Goal: Task Accomplishment & Management: Use online tool/utility

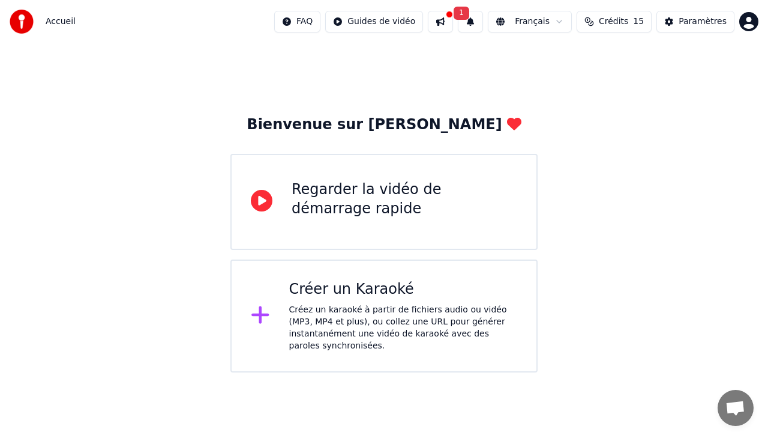
click at [269, 314] on icon at bounding box center [260, 315] width 19 height 22
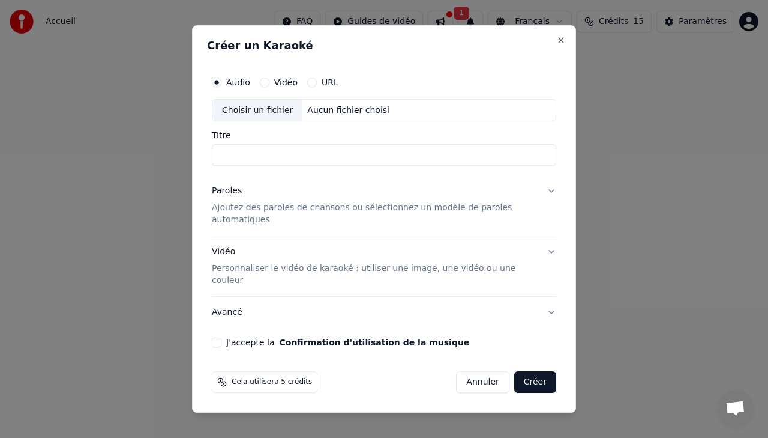
click at [251, 121] on div "Choisir un fichier" at bounding box center [258, 111] width 90 height 22
click at [283, 166] on input "*******" at bounding box center [384, 156] width 345 height 22
drag, startPoint x: 283, startPoint y: 169, endPoint x: 184, endPoint y: 166, distance: 99.7
click at [184, 166] on body "Accueil FAQ Guides de vidéo 1 Français Crédits 15 Paramètres Bienvenue sur Youk…" at bounding box center [384, 186] width 768 height 372
type input "**********"
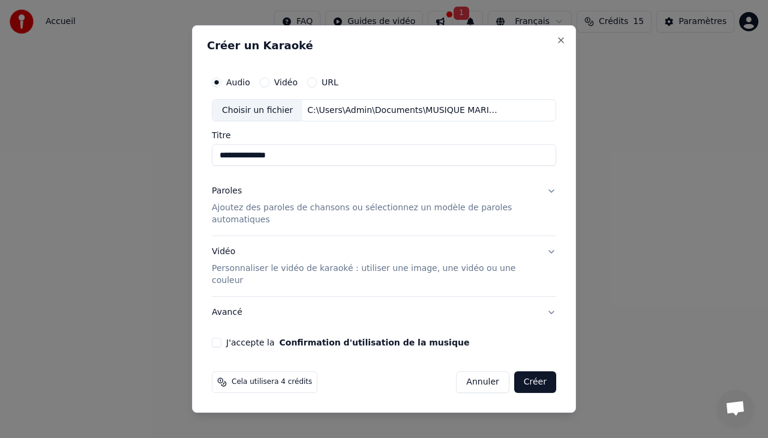
click at [268, 222] on p "Ajoutez des paroles de chansons ou sélectionnez un modèle de paroles automatiqu…" at bounding box center [374, 214] width 325 height 24
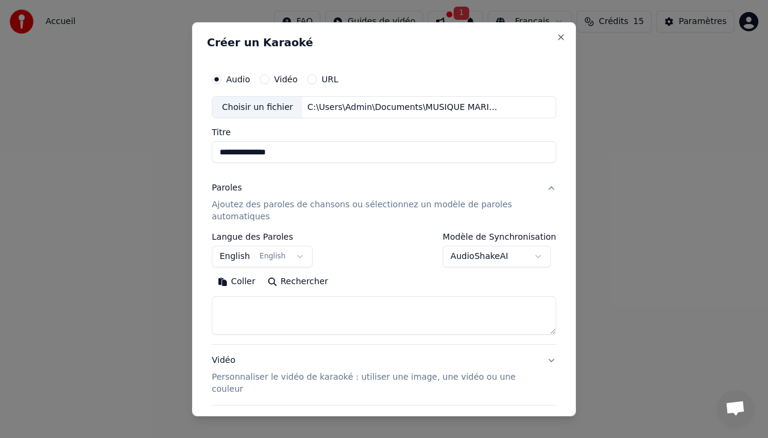
click at [297, 263] on button "English English" at bounding box center [262, 257] width 101 height 22
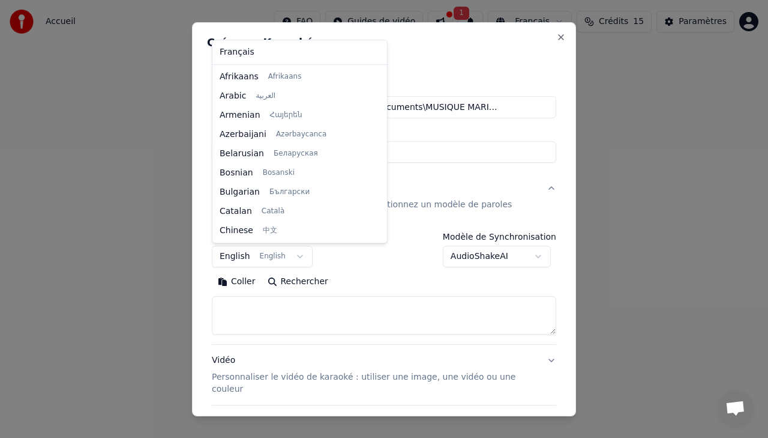
scroll to position [96, 0]
select select "**"
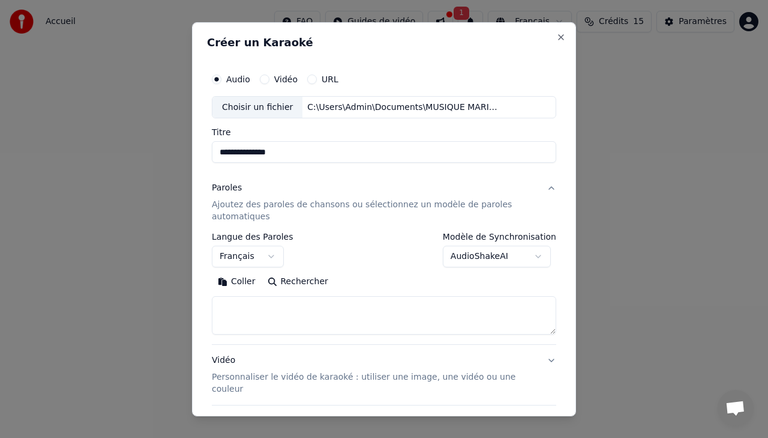
click at [268, 325] on textarea at bounding box center [384, 315] width 345 height 38
paste textarea "**********"
click at [264, 307] on textarea "**********" at bounding box center [379, 315] width 334 height 38
click at [215, 330] on textarea "**********" at bounding box center [379, 315] width 334 height 38
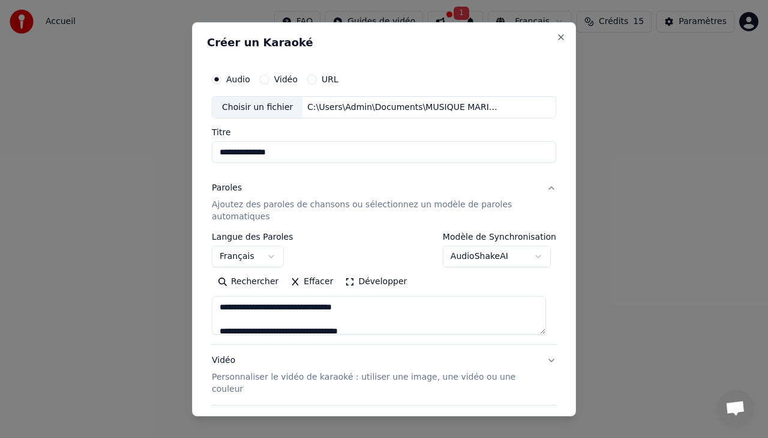
type textarea "**********"
click at [306, 308] on textarea "**********" at bounding box center [379, 315] width 334 height 38
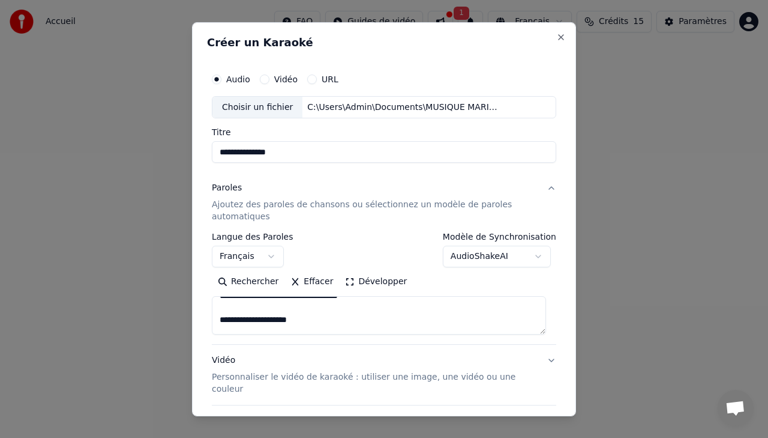
scroll to position [584, 0]
drag, startPoint x: 219, startPoint y: 308, endPoint x: 399, endPoint y: 392, distance: 199.3
click at [399, 392] on div "**********" at bounding box center [384, 304] width 345 height 264
paste textarea "**********"
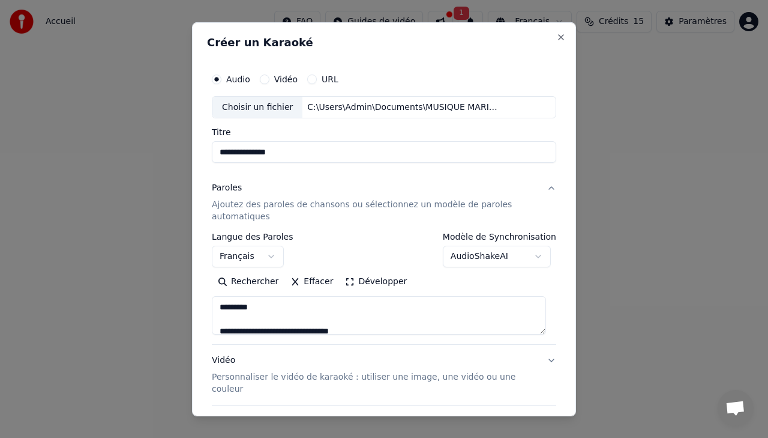
click at [221, 327] on textarea "**********" at bounding box center [379, 315] width 334 height 38
click at [220, 327] on textarea "**********" at bounding box center [379, 315] width 334 height 38
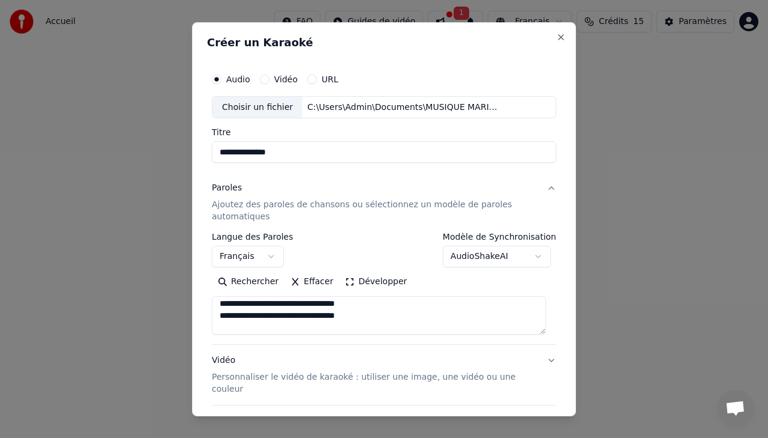
scroll to position [28, 0]
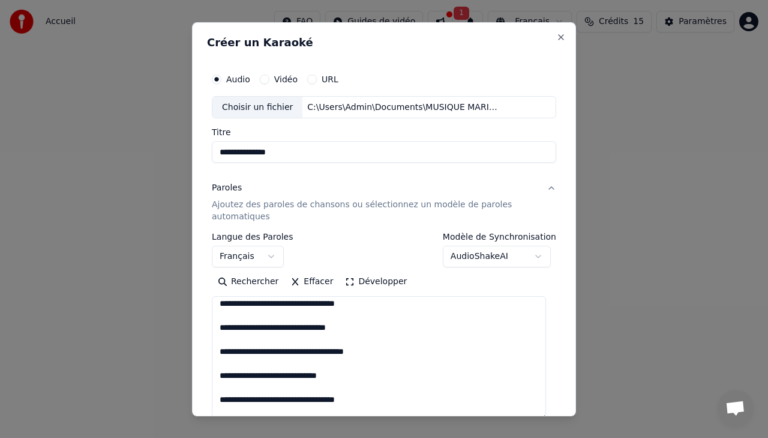
drag, startPoint x: 544, startPoint y: 331, endPoint x: 544, endPoint y: 417, distance: 85.8
click at [544, 372] on body "**********" at bounding box center [384, 186] width 768 height 372
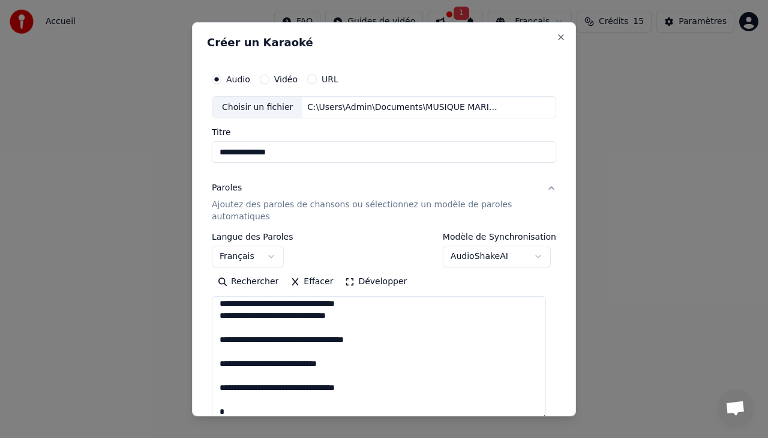
click at [219, 339] on textarea "**********" at bounding box center [379, 358] width 334 height 124
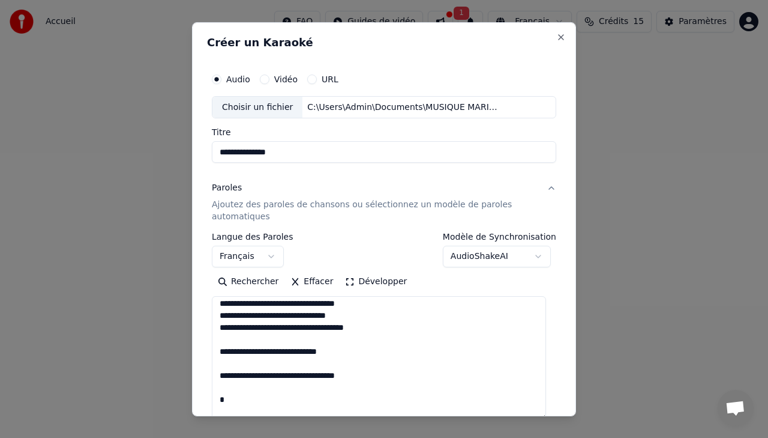
click at [220, 356] on textarea "**********" at bounding box center [379, 358] width 334 height 124
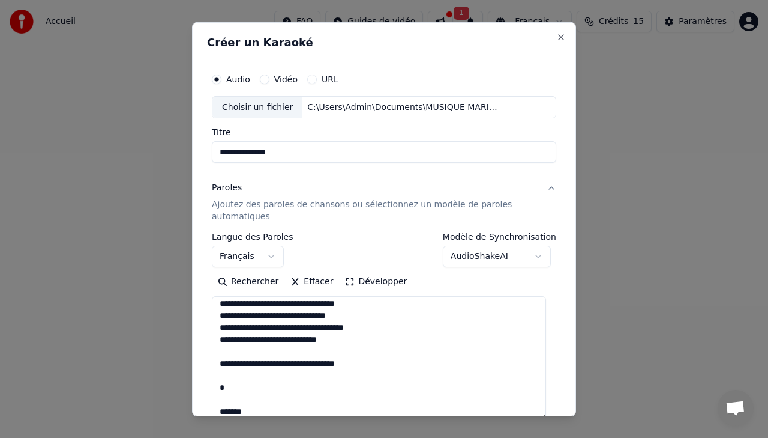
click at [219, 363] on textarea "**********" at bounding box center [379, 358] width 334 height 124
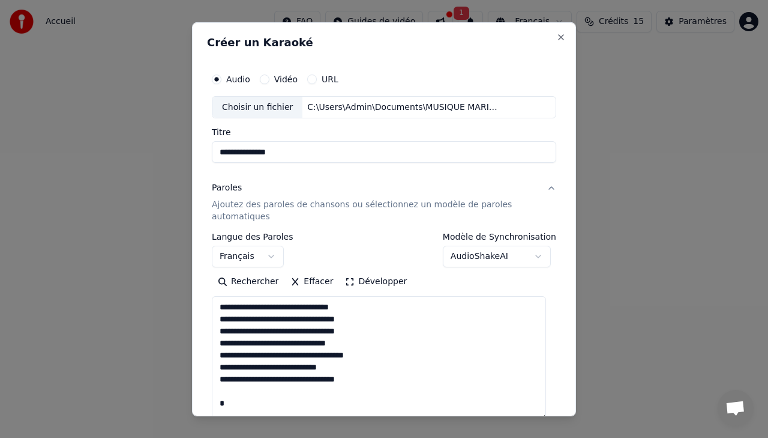
scroll to position [60, 0]
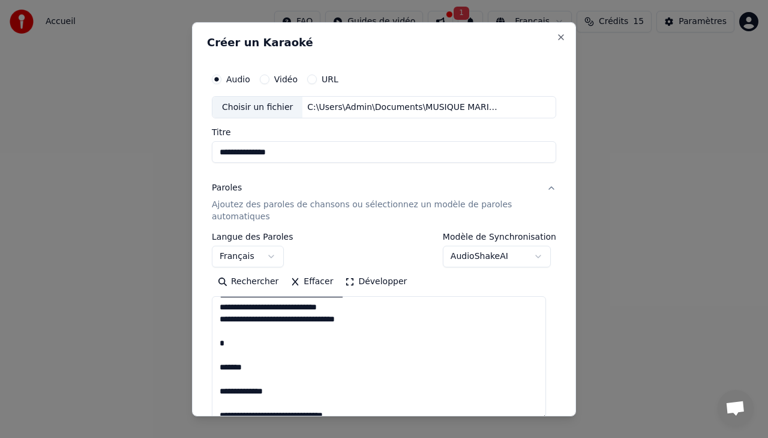
click at [251, 352] on textarea "**********" at bounding box center [379, 358] width 334 height 124
drag, startPoint x: 259, startPoint y: 366, endPoint x: 217, endPoint y: 371, distance: 42.4
click at [217, 371] on textarea "**********" at bounding box center [379, 358] width 334 height 124
click at [217, 354] on textarea "**********" at bounding box center [379, 358] width 334 height 124
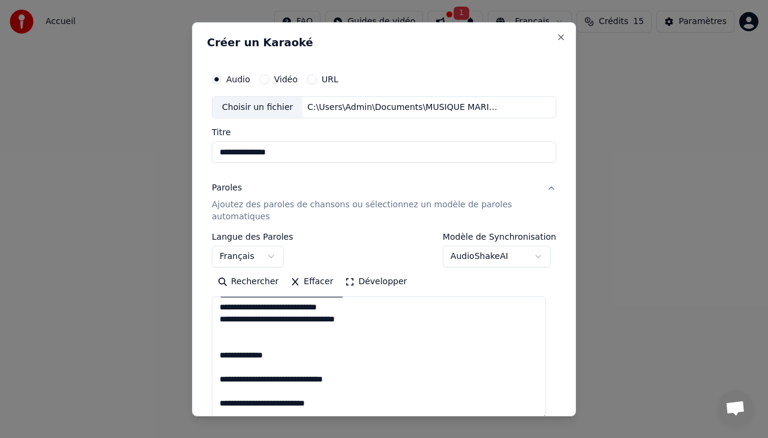
click at [220, 378] on textarea "**********" at bounding box center [379, 358] width 334 height 124
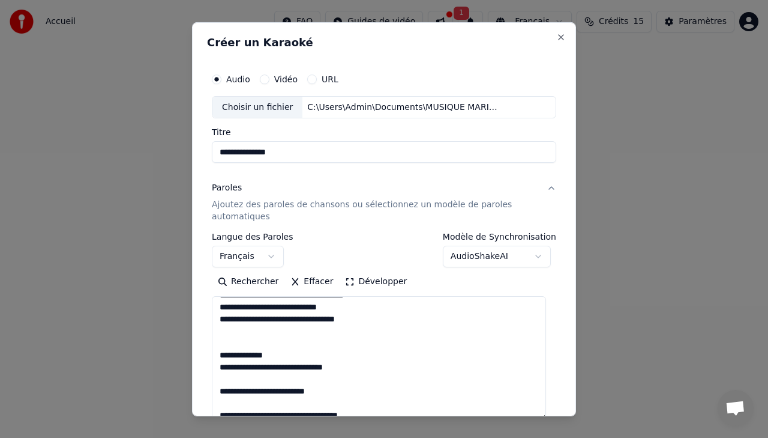
click at [220, 388] on textarea "**********" at bounding box center [379, 358] width 334 height 124
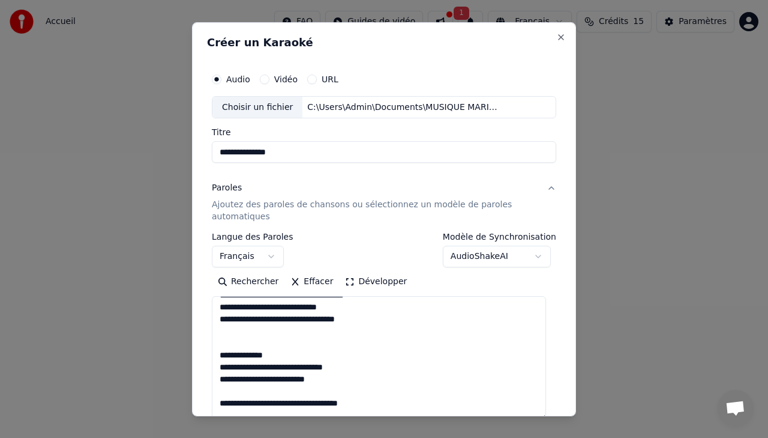
click at [221, 399] on textarea "**********" at bounding box center [379, 358] width 334 height 124
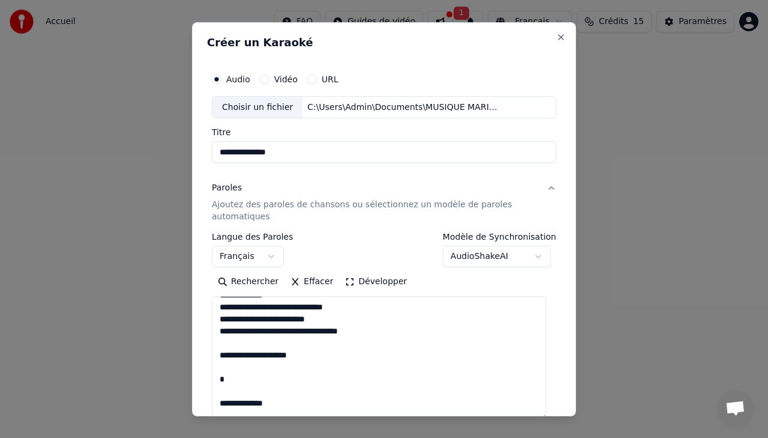
click at [218, 357] on textarea "**********" at bounding box center [379, 358] width 334 height 124
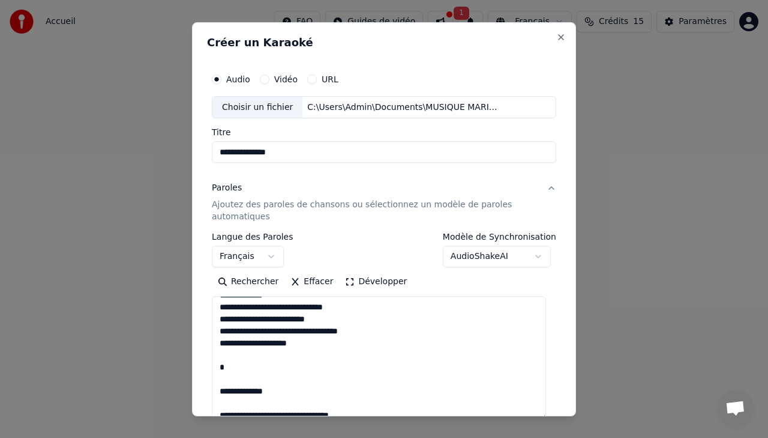
click at [219, 391] on textarea "**********" at bounding box center [379, 358] width 334 height 124
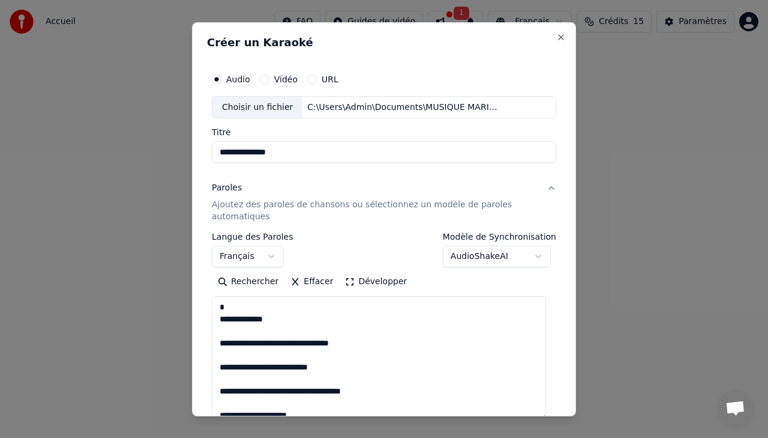
click at [220, 342] on textarea "**********" at bounding box center [379, 358] width 334 height 124
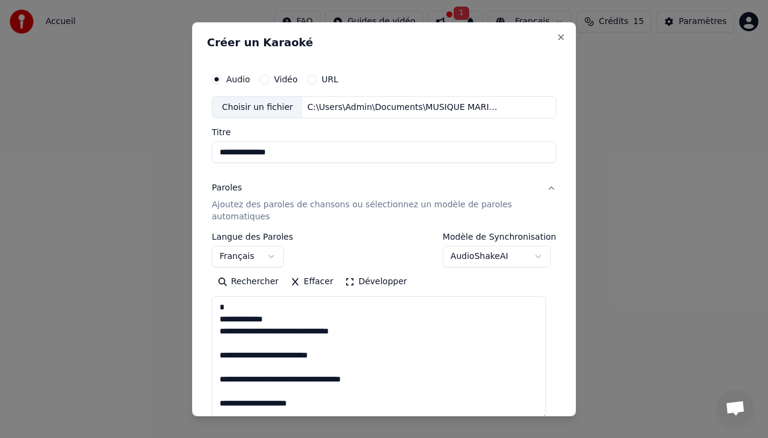
click at [221, 356] on textarea "**********" at bounding box center [379, 358] width 334 height 124
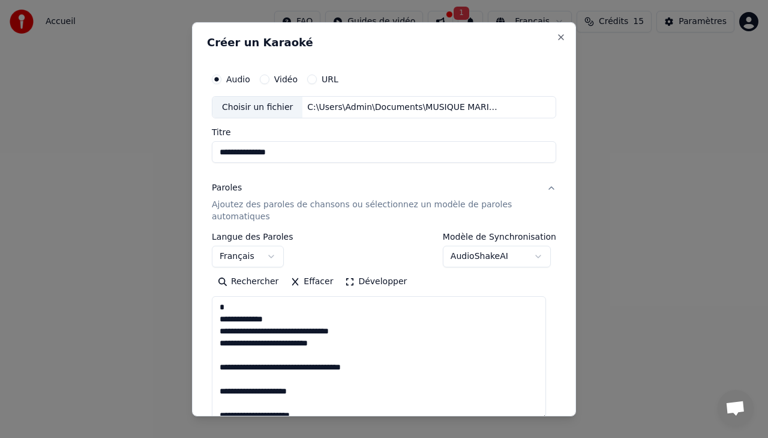
click at [332, 343] on textarea "**********" at bounding box center [379, 358] width 334 height 124
click at [221, 369] on textarea "**********" at bounding box center [379, 358] width 334 height 124
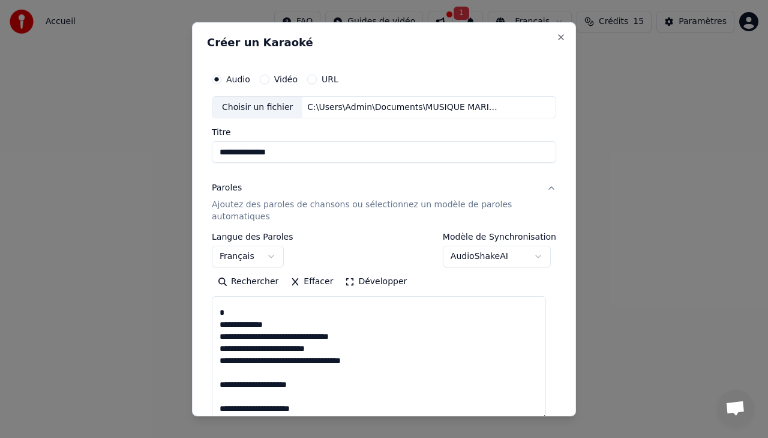
scroll to position [175, 0]
click at [220, 383] on textarea "**********" at bounding box center [379, 358] width 334 height 124
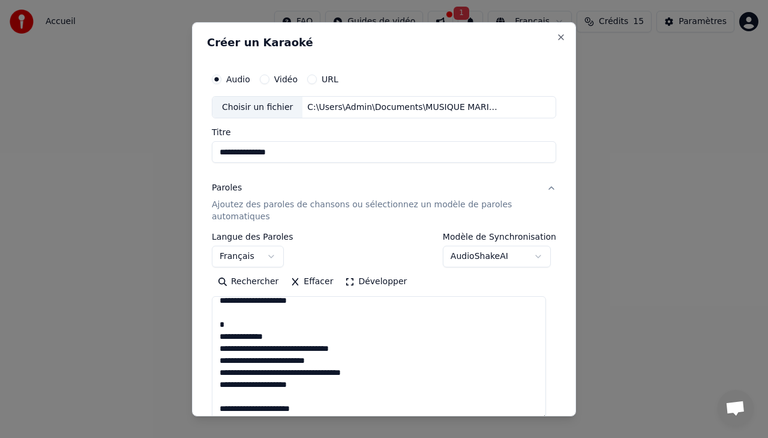
scroll to position [60, 0]
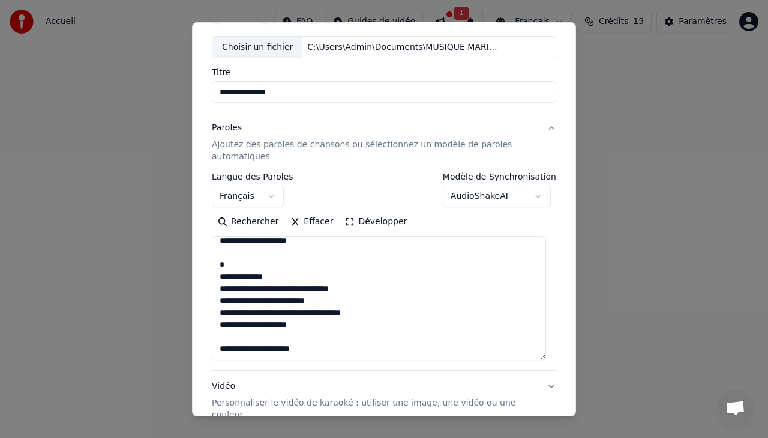
click at [218, 351] on textarea "**********" at bounding box center [379, 298] width 334 height 124
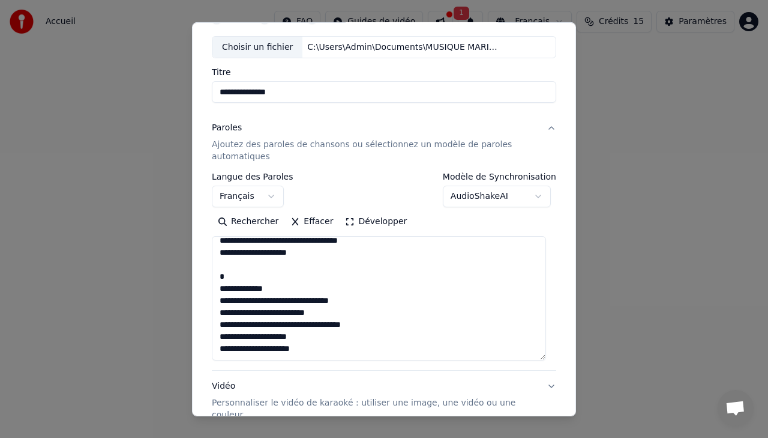
scroll to position [151, 0]
click at [322, 350] on textarea "**********" at bounding box center [379, 298] width 334 height 124
drag, startPoint x: 318, startPoint y: 350, endPoint x: 220, endPoint y: 353, distance: 97.3
click at [220, 353] on textarea "**********" at bounding box center [379, 298] width 334 height 124
click at [320, 348] on textarea "**********" at bounding box center [379, 298] width 334 height 124
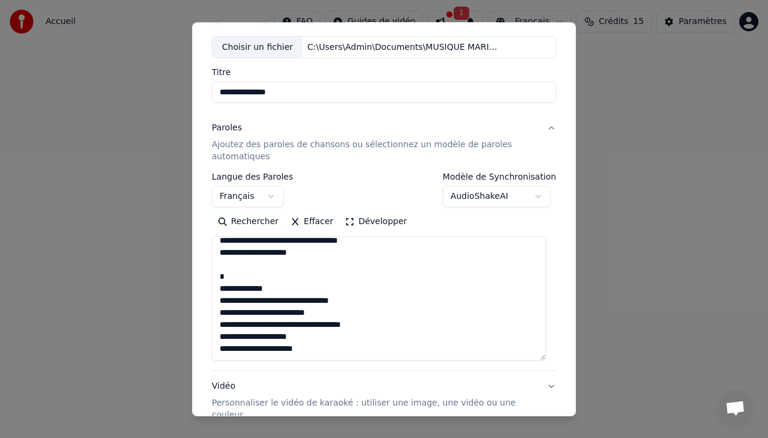
scroll to position [163, 0]
paste textarea "**********"
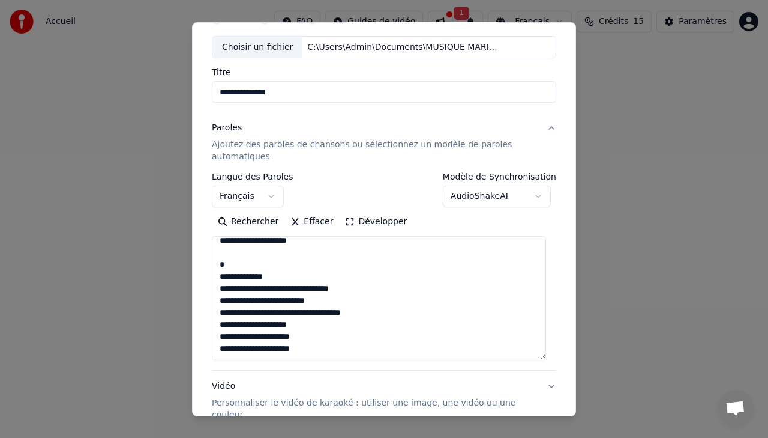
scroll to position [103, 0]
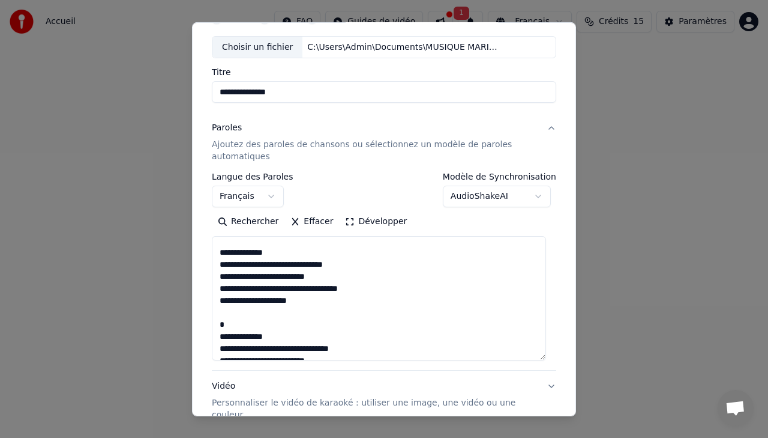
click at [233, 325] on textarea "**********" at bounding box center [379, 298] width 334 height 124
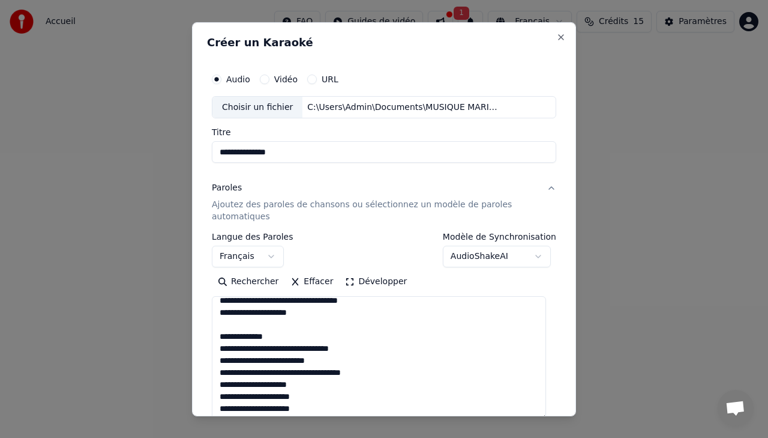
scroll to position [60, 0]
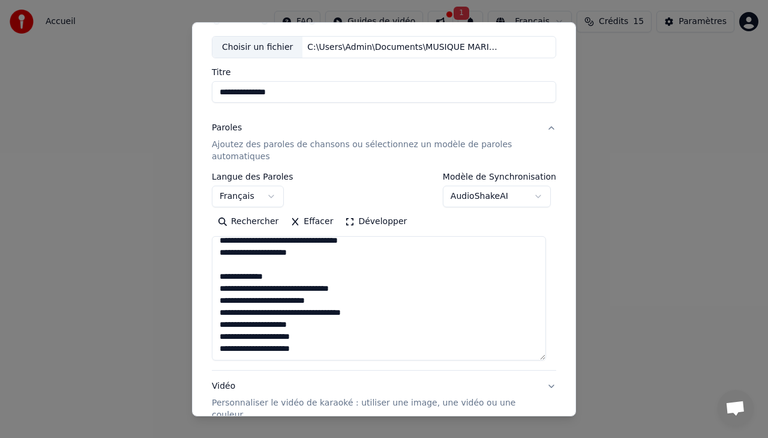
click at [321, 351] on textarea "**********" at bounding box center [379, 298] width 334 height 124
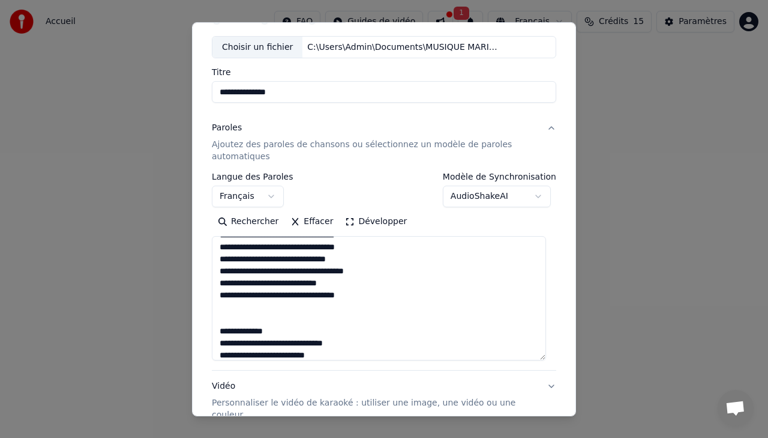
scroll to position [0, 0]
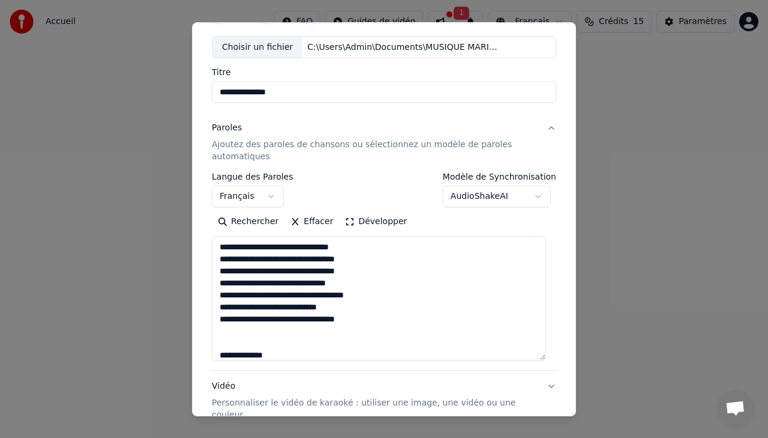
drag, startPoint x: 321, startPoint y: 351, endPoint x: 200, endPoint y: 213, distance: 184.2
click at [200, 213] on div "**********" at bounding box center [384, 219] width 384 height 394
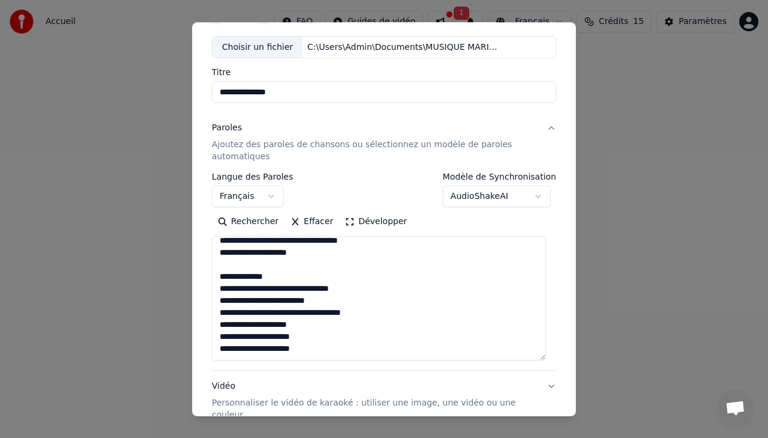
click at [331, 349] on textarea "**********" at bounding box center [379, 298] width 334 height 124
paste textarea "**********"
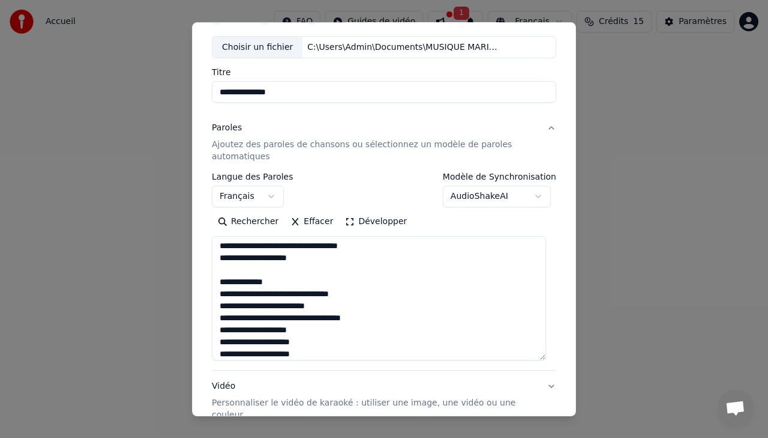
scroll to position [426, 0]
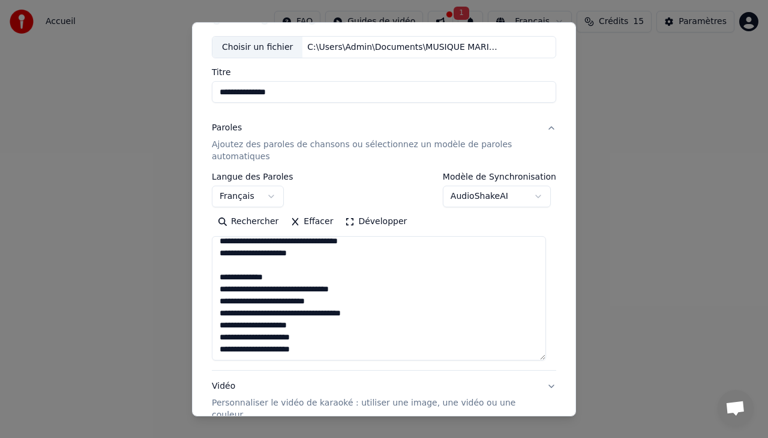
drag, startPoint x: 321, startPoint y: 354, endPoint x: 198, endPoint y: 355, distance: 123.1
click at [198, 355] on div "**********" at bounding box center [384, 219] width 384 height 394
click at [309, 326] on textarea at bounding box center [379, 298] width 334 height 124
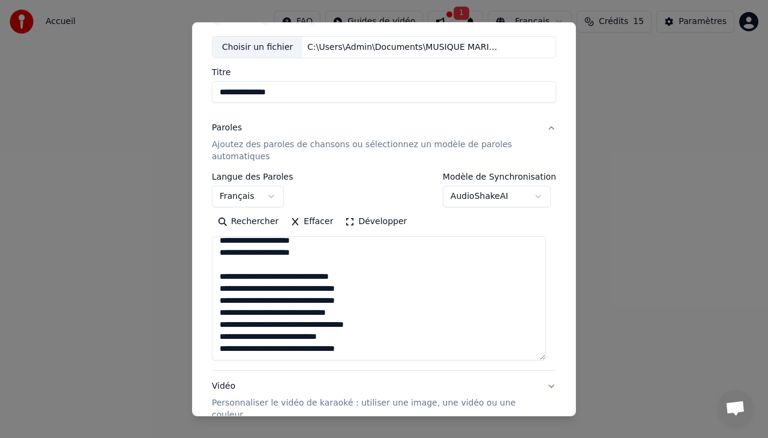
scroll to position [187, 0]
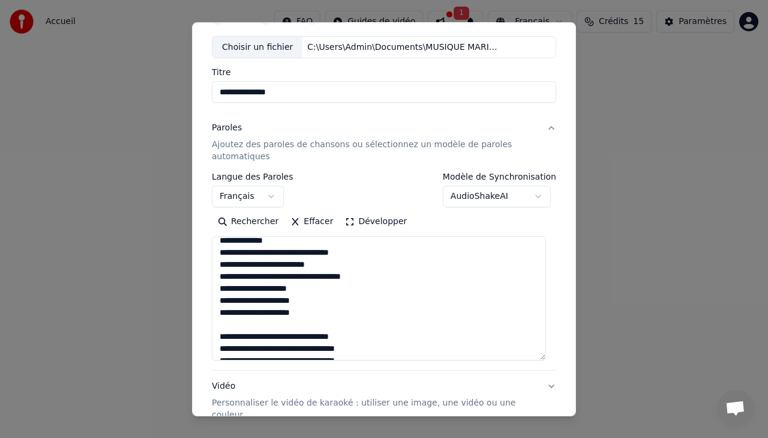
click at [301, 289] on textarea at bounding box center [379, 298] width 334 height 124
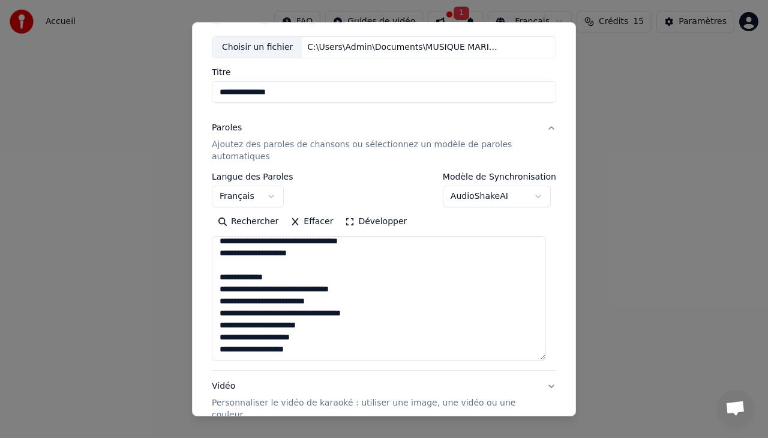
scroll to position [179, 0]
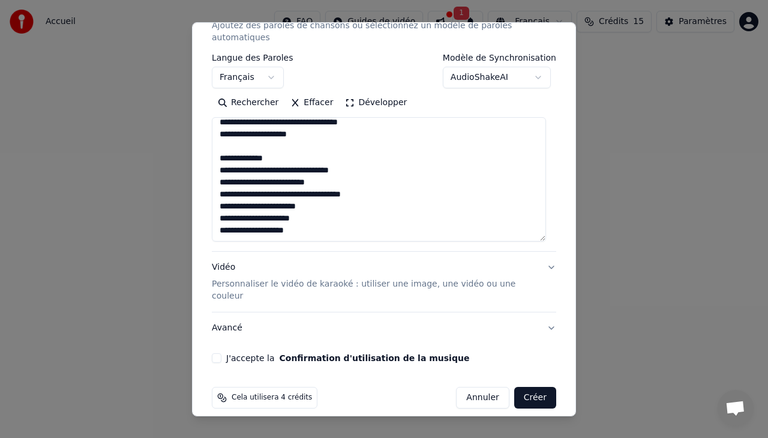
type textarea "**********"
click at [540, 268] on button "Vidéo Personnaliser le vidéo de karaoké : utiliser une image, une vidéo ou une …" at bounding box center [384, 282] width 345 height 60
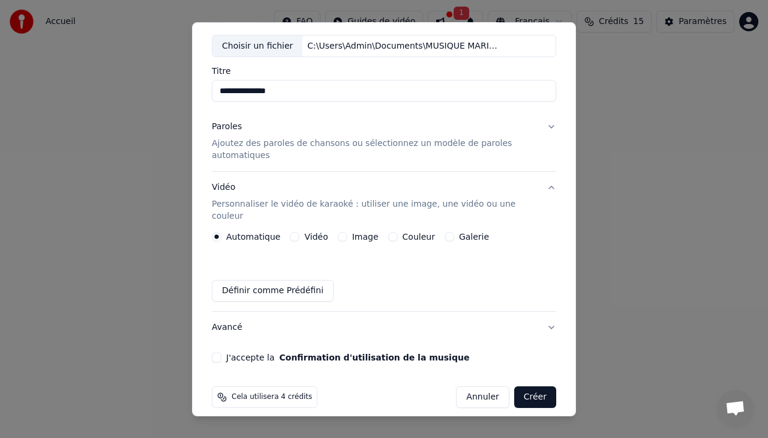
scroll to position [0, 0]
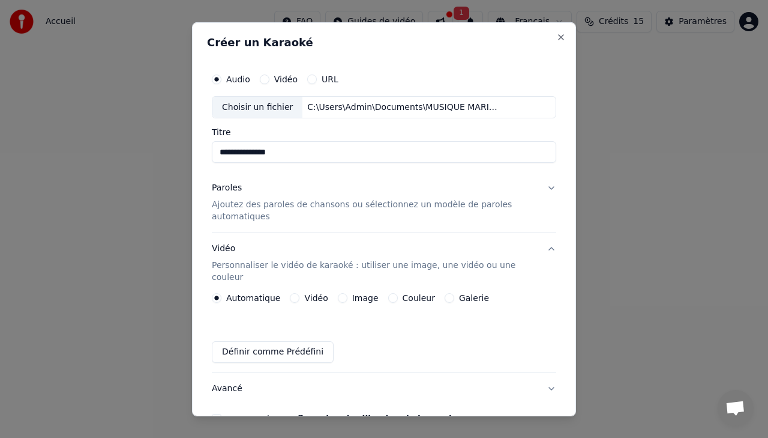
click at [388, 293] on button "Couleur" at bounding box center [393, 298] width 10 height 10
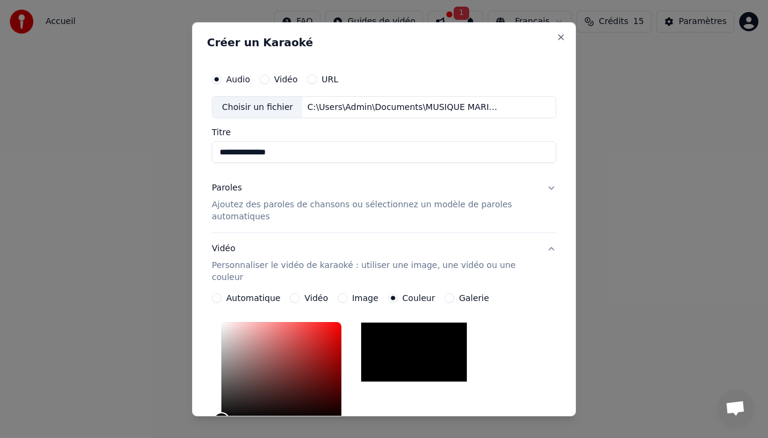
scroll to position [60, 0]
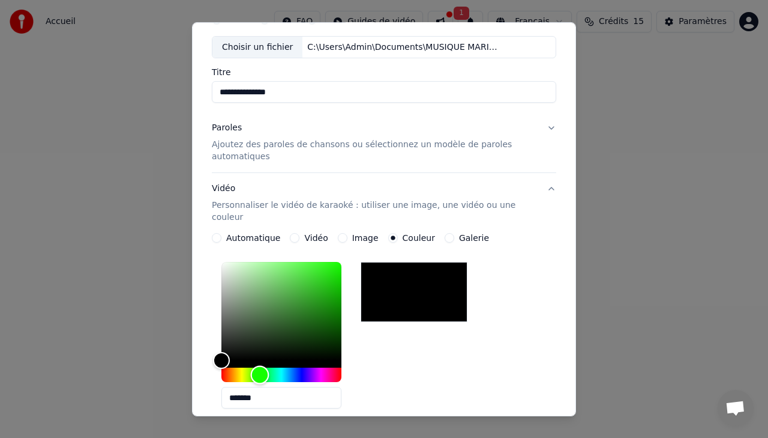
click at [260, 367] on div "Hue" at bounding box center [282, 374] width 120 height 14
click at [253, 306] on div "Color" at bounding box center [282, 311] width 120 height 98
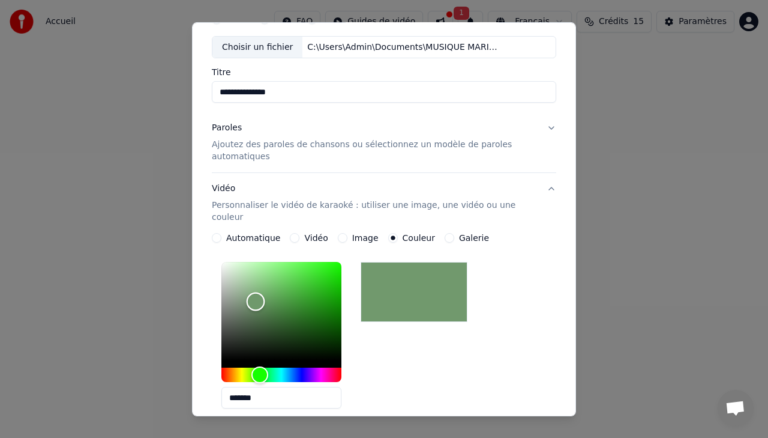
click at [256, 289] on div "Color" at bounding box center [282, 311] width 120 height 98
type input "*******"
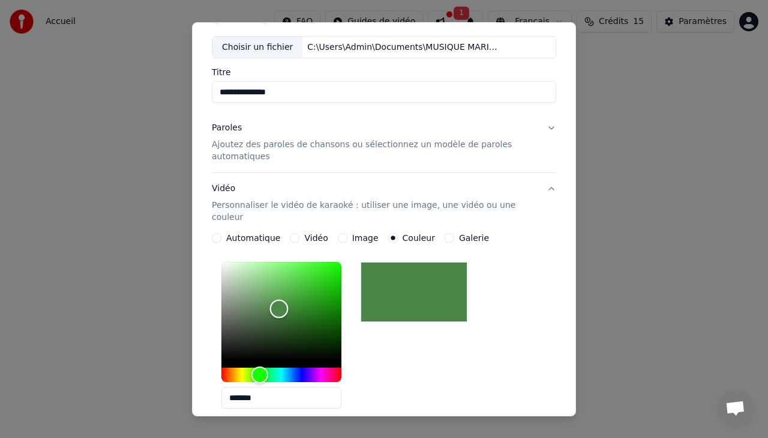
click at [279, 297] on div "Color" at bounding box center [282, 311] width 120 height 98
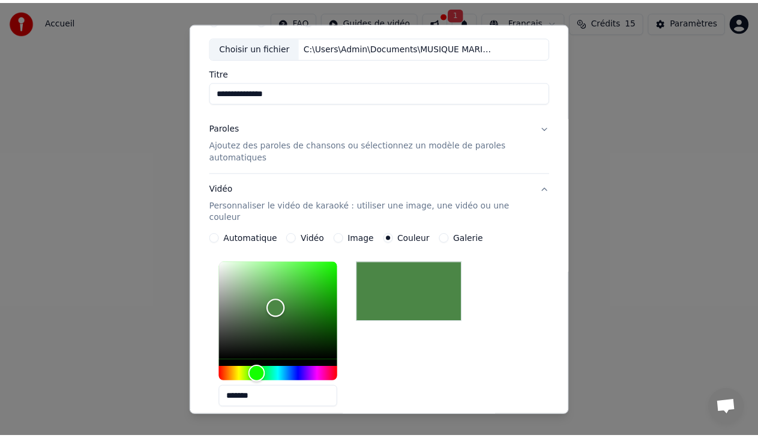
scroll to position [0, 0]
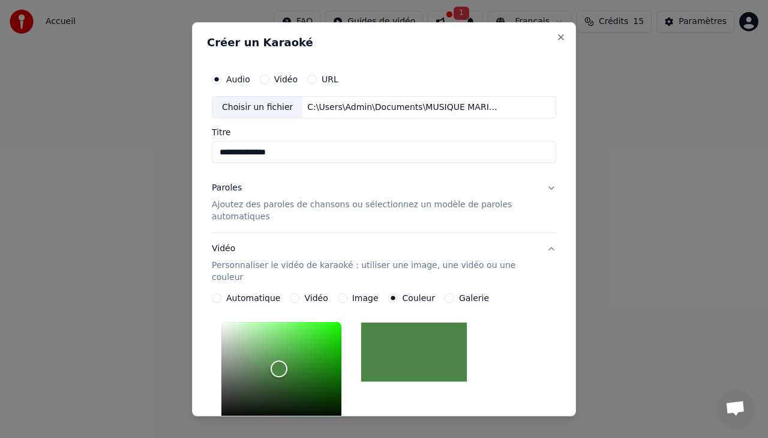
click at [541, 187] on button "Paroles Ajoutez des paroles de chansons ou sélectionnez un modèle de paroles au…" at bounding box center [384, 202] width 345 height 60
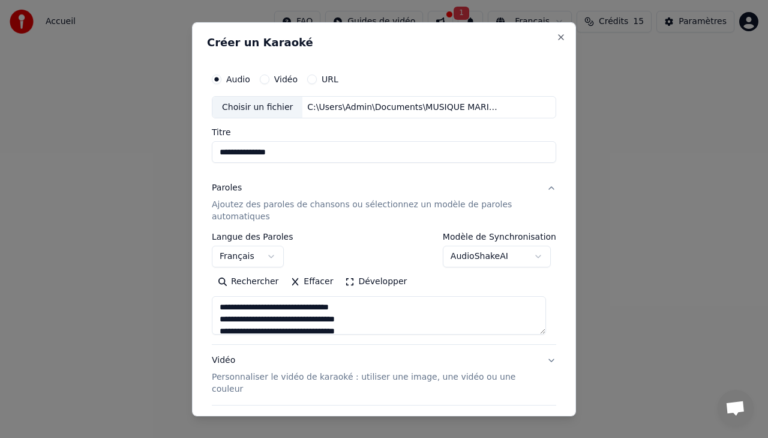
click at [540, 187] on button "Paroles Ajoutez des paroles de chansons ou sélectionnez un modèle de paroles au…" at bounding box center [384, 202] width 345 height 60
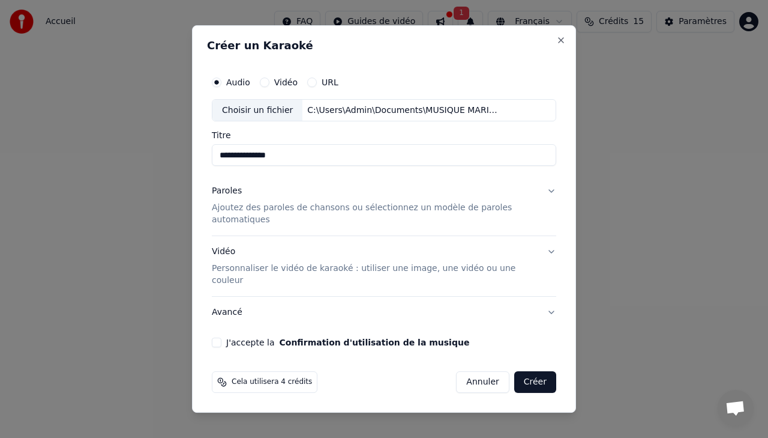
click at [549, 250] on button "Vidéo Personnaliser le vidéo de karaoké : utiliser une image, une vidéo ou une …" at bounding box center [384, 267] width 345 height 60
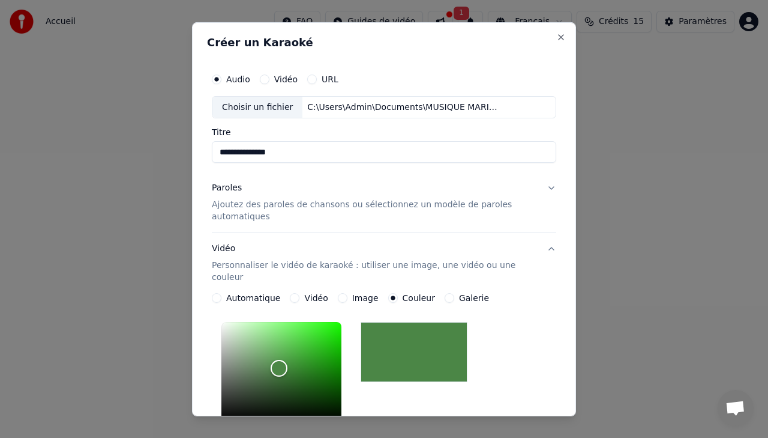
click at [543, 247] on button "Vidéo Personnaliser le vidéo de karaoké : utiliser une image, une vidéo ou une …" at bounding box center [384, 263] width 345 height 60
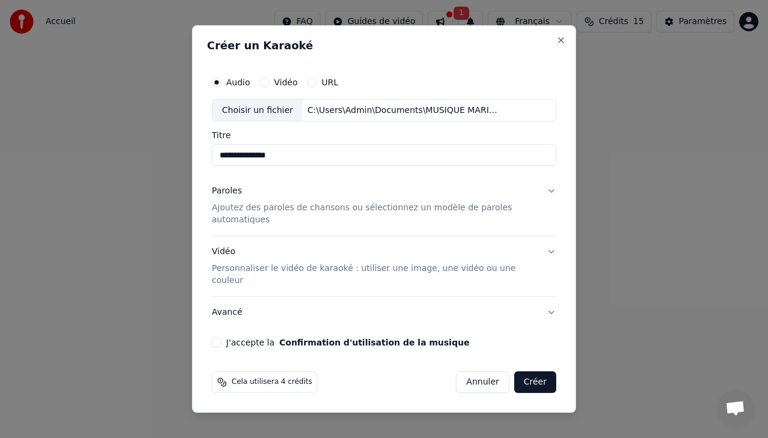
click at [219, 337] on button "J'accepte la Confirmation d'utilisation de la musique" at bounding box center [217, 342] width 10 height 10
click at [534, 371] on button "Créer" at bounding box center [535, 382] width 42 height 22
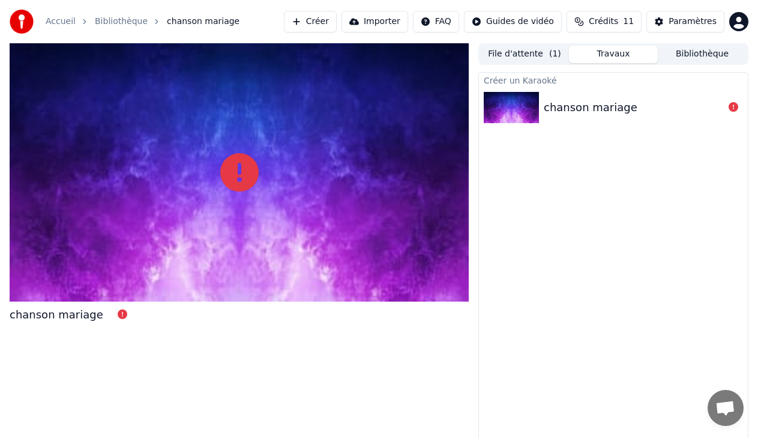
click at [586, 113] on div "chanson mariage" at bounding box center [591, 107] width 94 height 17
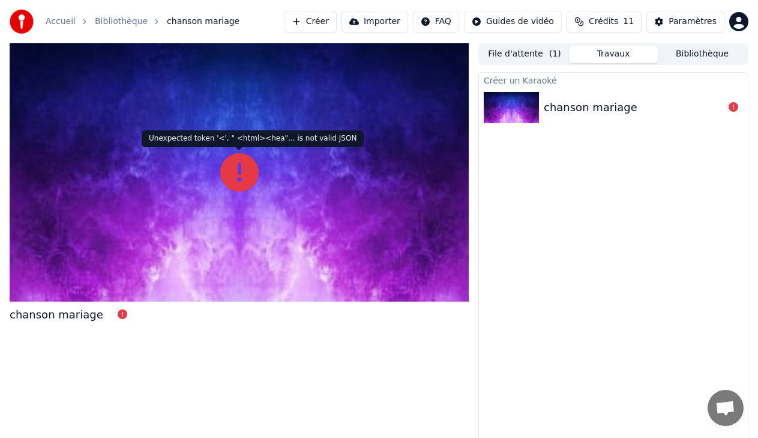
click at [246, 162] on icon at bounding box center [239, 172] width 38 height 38
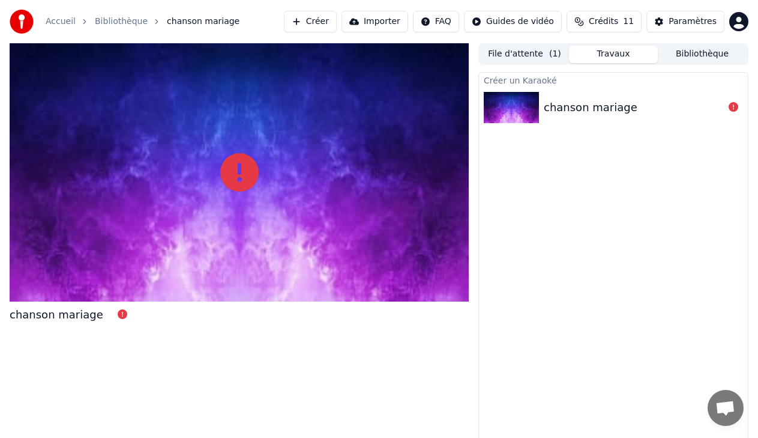
click at [240, 178] on icon at bounding box center [239, 172] width 38 height 38
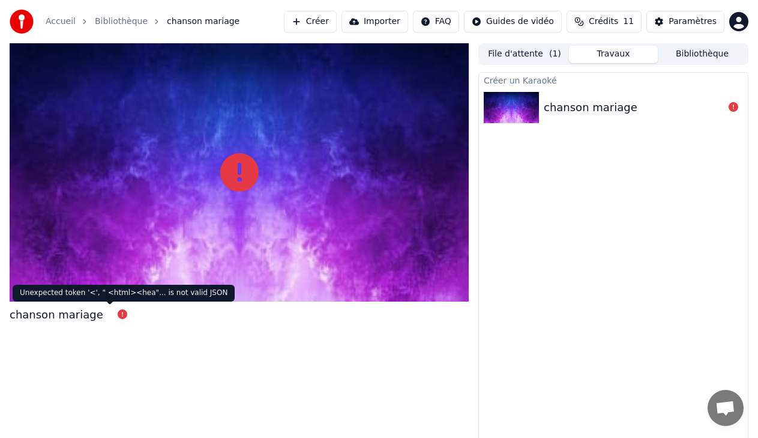
click at [118, 313] on icon at bounding box center [123, 314] width 10 height 10
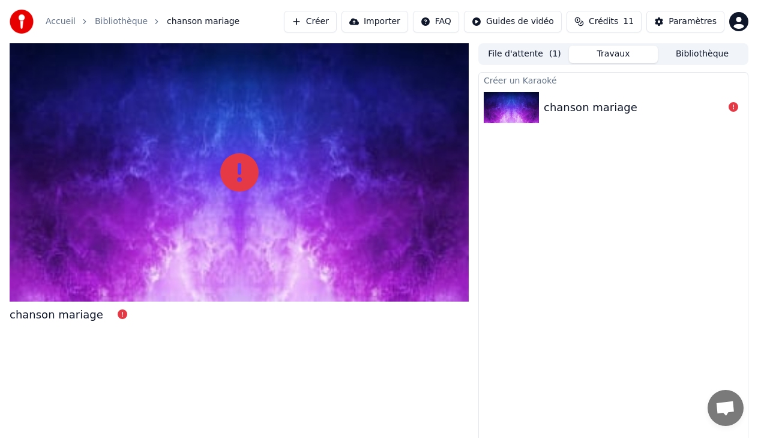
click at [516, 57] on button "File d'attente ( 1 )" at bounding box center [524, 54] width 89 height 17
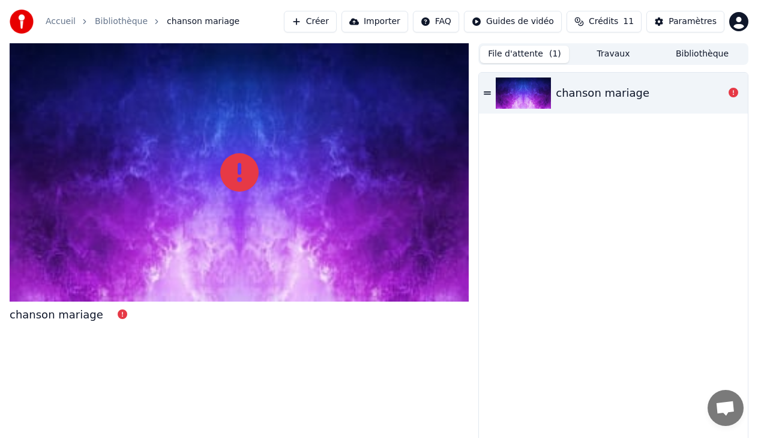
click at [613, 102] on div "chanson mariage" at bounding box center [613, 93] width 269 height 41
click at [488, 92] on icon at bounding box center [487, 92] width 7 height 3
click at [608, 103] on div "chanson mariage" at bounding box center [613, 93] width 269 height 41
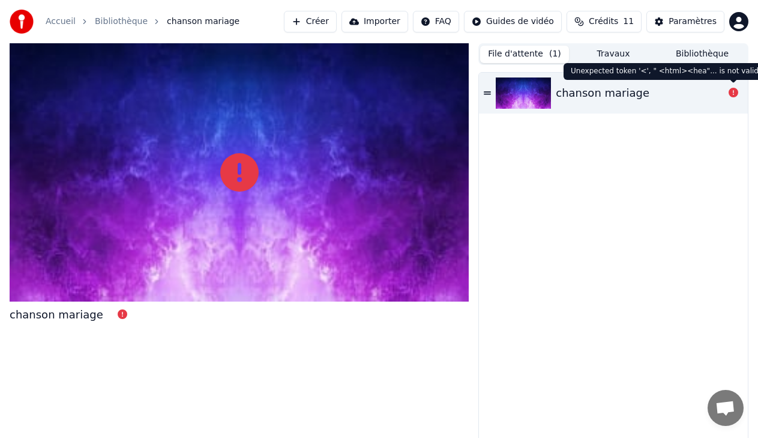
click at [733, 96] on icon at bounding box center [734, 93] width 10 height 10
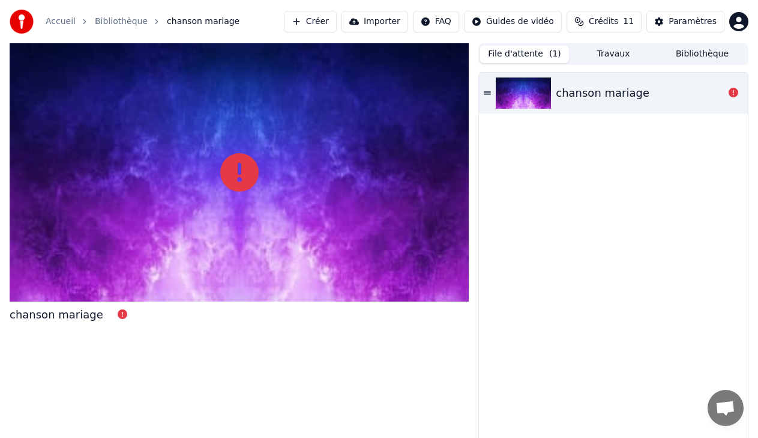
click at [701, 58] on button "Bibliothèque" at bounding box center [702, 54] width 89 height 17
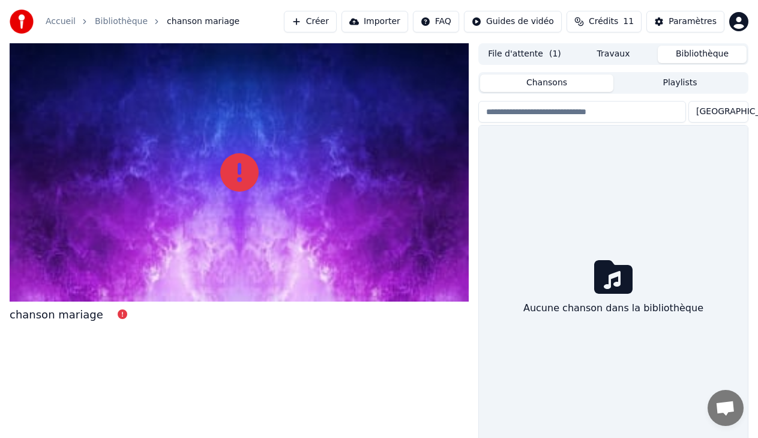
click at [638, 53] on button "Travaux" at bounding box center [613, 54] width 89 height 17
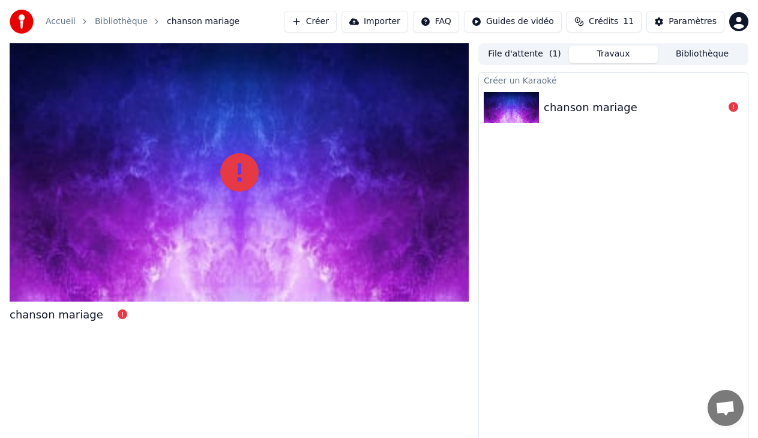
click at [609, 107] on div "chanson mariage" at bounding box center [591, 107] width 94 height 17
click at [564, 101] on div "chanson mariage" at bounding box center [591, 107] width 94 height 17
click at [567, 106] on div "chanson mariage" at bounding box center [591, 107] width 94 height 17
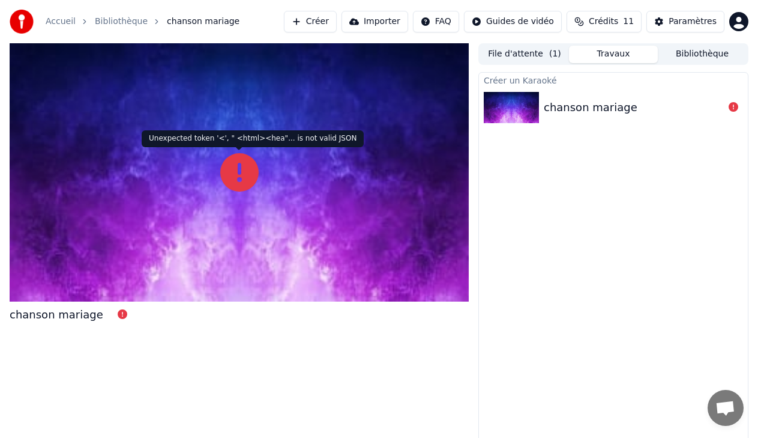
click at [243, 177] on icon at bounding box center [239, 172] width 38 height 38
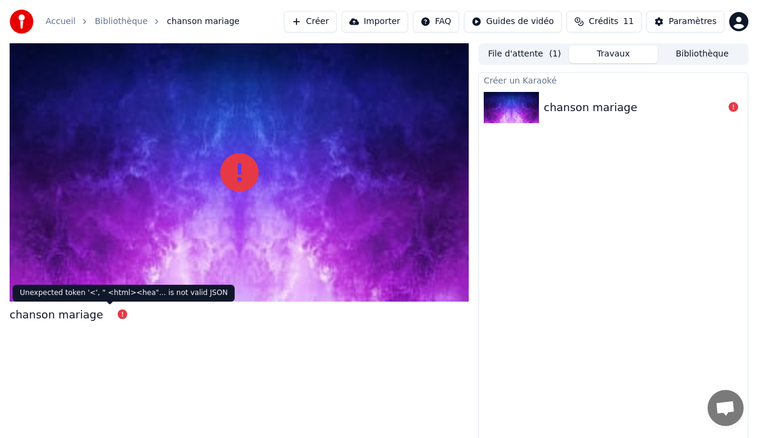
click at [118, 318] on icon at bounding box center [123, 314] width 10 height 10
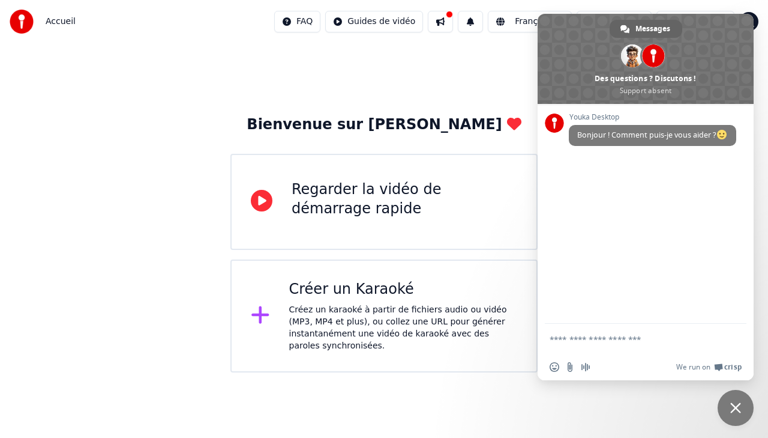
click at [94, 142] on div "Bienvenue sur Youka Regarder la vidéo de démarrage rapide Créer un Karaoké Crée…" at bounding box center [384, 207] width 768 height 329
click at [735, 408] on span "Fermer le chat" at bounding box center [736, 407] width 11 height 11
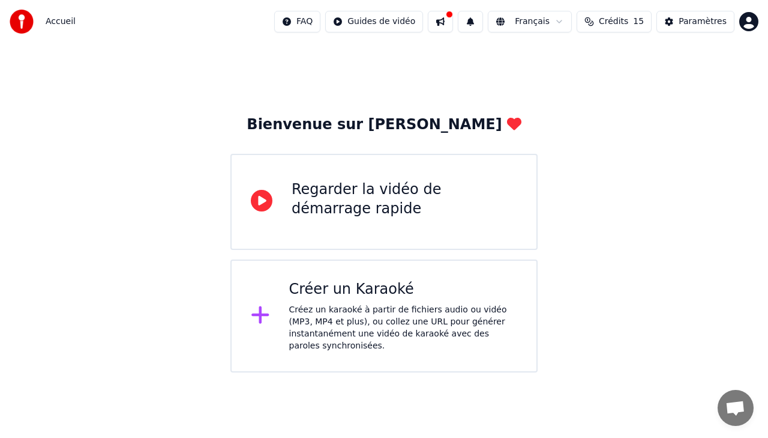
click at [327, 320] on div "Créez un karaoké à partir de fichiers audio ou vidéo (MP3, MP4 et plus), ou col…" at bounding box center [403, 328] width 229 height 48
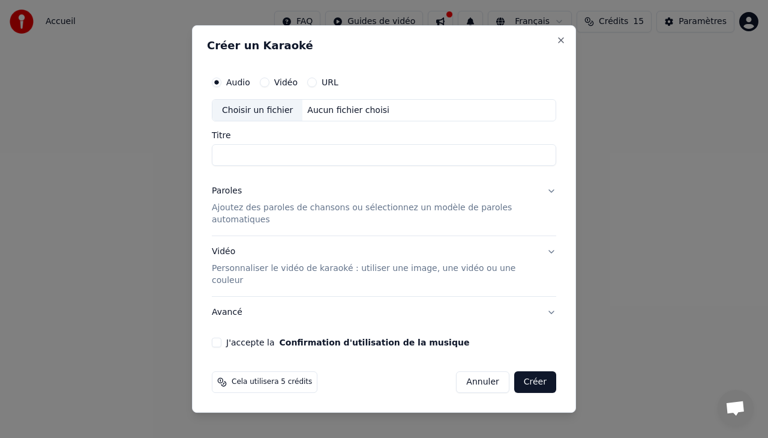
click at [261, 121] on div "Choisir un fichier" at bounding box center [258, 111] width 90 height 22
drag, startPoint x: 276, startPoint y: 173, endPoint x: 171, endPoint y: 175, distance: 104.5
click at [171, 175] on body "Accueil FAQ Guides de vidéo Français Crédits 15 Paramètres Bienvenue sur Youka …" at bounding box center [384, 186] width 768 height 372
type input "**********"
click at [528, 216] on p "Ajoutez des paroles de chansons ou sélectionnez un modèle de paroles automatiqu…" at bounding box center [374, 214] width 325 height 24
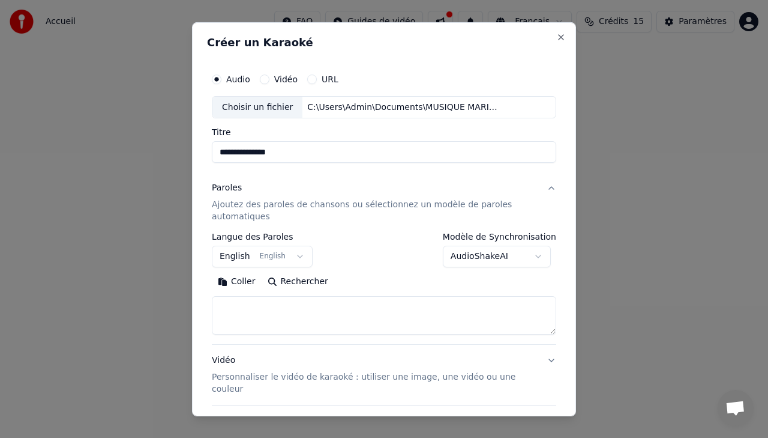
click at [252, 306] on textarea at bounding box center [384, 315] width 345 height 38
paste textarea "**********"
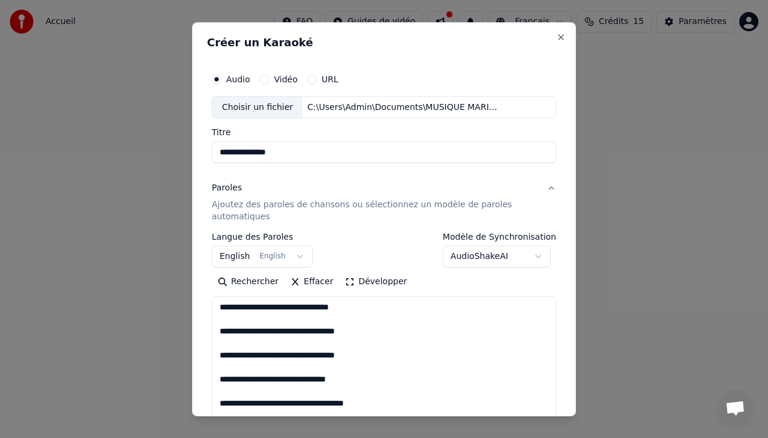
scroll to position [1131, 0]
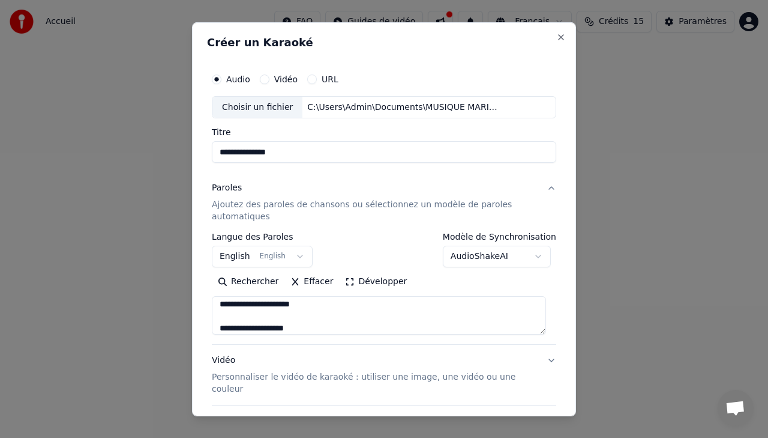
type textarea "**********"
click at [292, 258] on button "English English" at bounding box center [262, 257] width 101 height 22
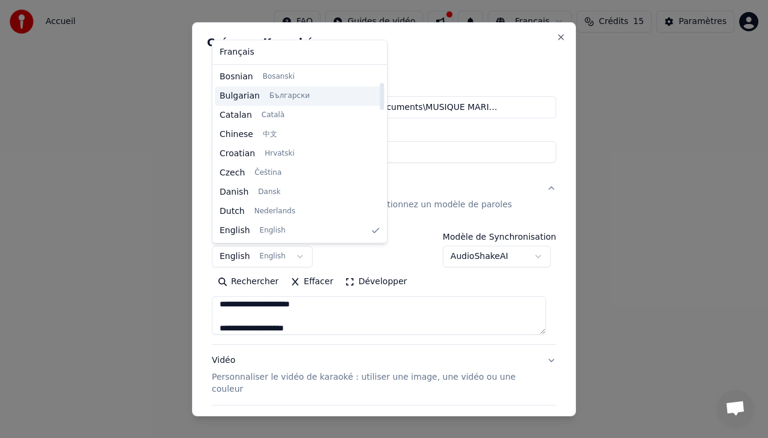
scroll to position [0, 0]
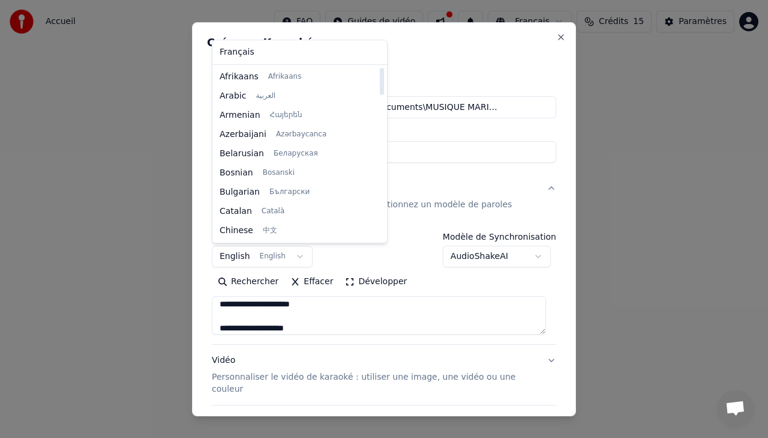
select select "**"
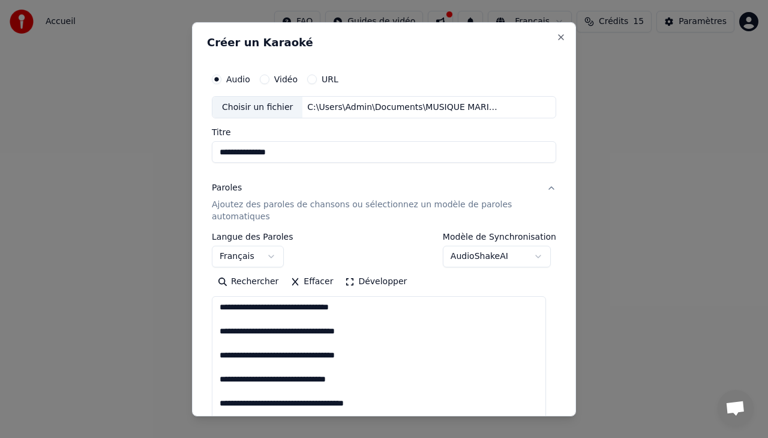
drag, startPoint x: 545, startPoint y: 333, endPoint x: 541, endPoint y: 426, distance: 92.5
click at [541, 372] on body "**********" at bounding box center [384, 186] width 768 height 372
click at [219, 334] on textarea at bounding box center [379, 361] width 334 height 131
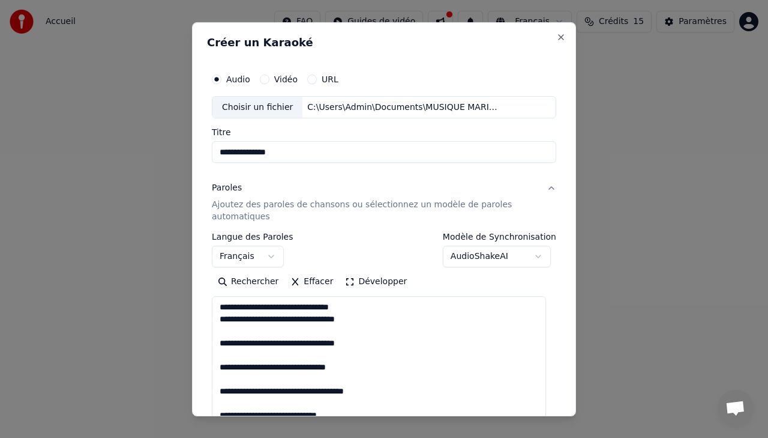
click at [221, 339] on textarea at bounding box center [379, 361] width 334 height 131
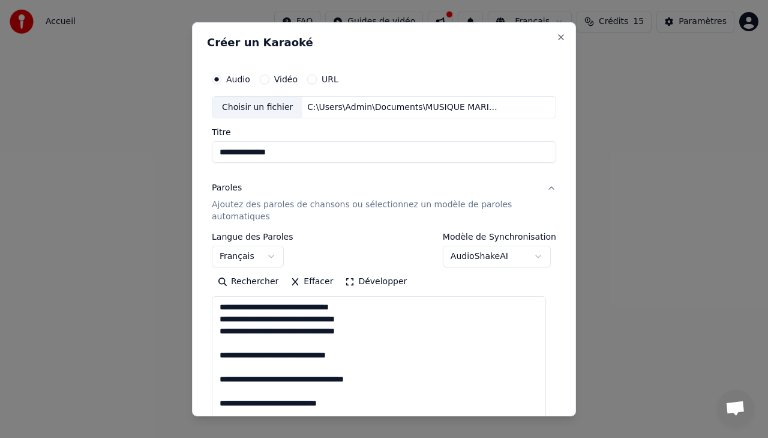
click at [218, 357] on textarea at bounding box center [379, 361] width 334 height 131
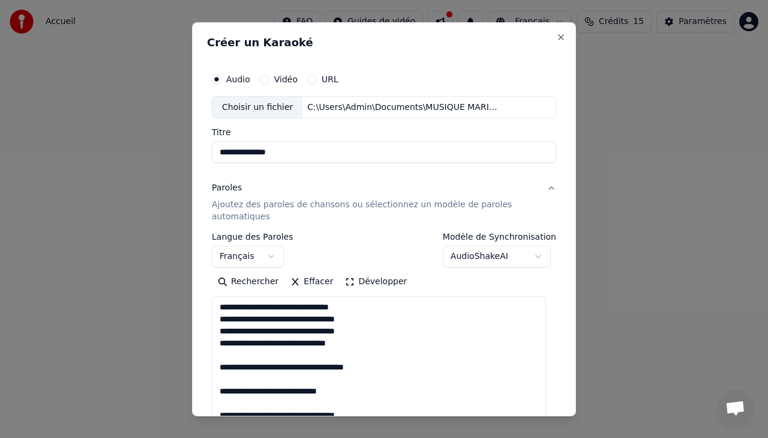
click at [219, 366] on textarea at bounding box center [379, 361] width 334 height 131
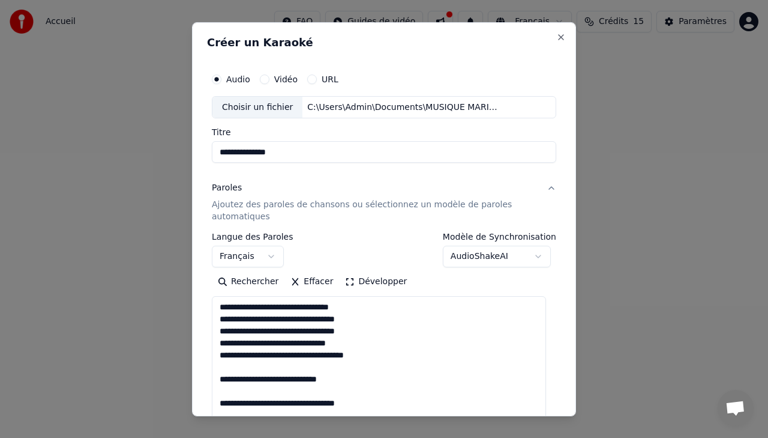
click at [219, 377] on textarea at bounding box center [379, 361] width 334 height 131
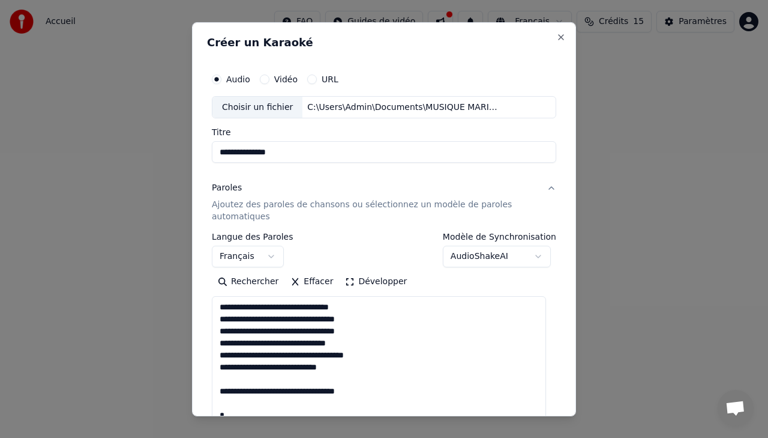
click at [220, 390] on textarea at bounding box center [379, 361] width 334 height 131
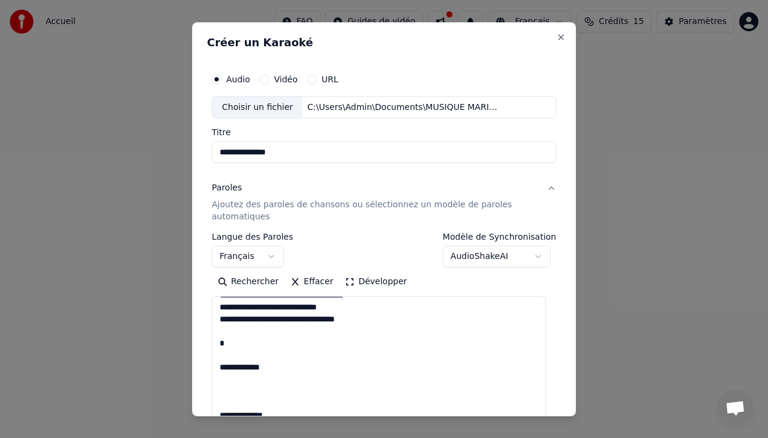
drag, startPoint x: 250, startPoint y: 393, endPoint x: 217, endPoint y: 364, distance: 43.8
click at [217, 364] on textarea at bounding box center [379, 361] width 334 height 131
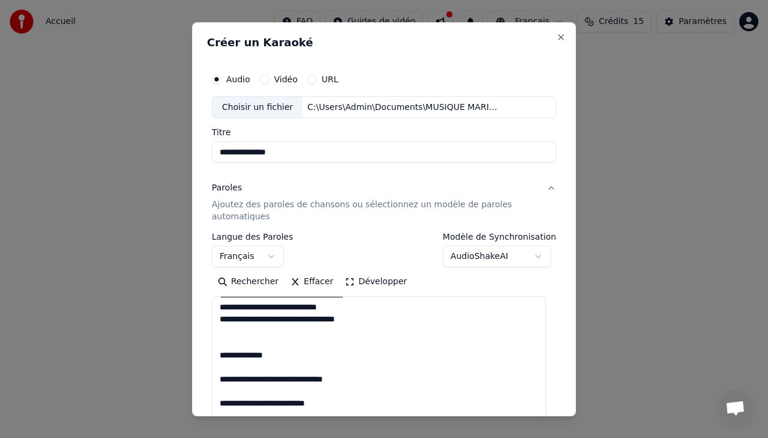
click at [218, 379] on textarea at bounding box center [379, 361] width 334 height 131
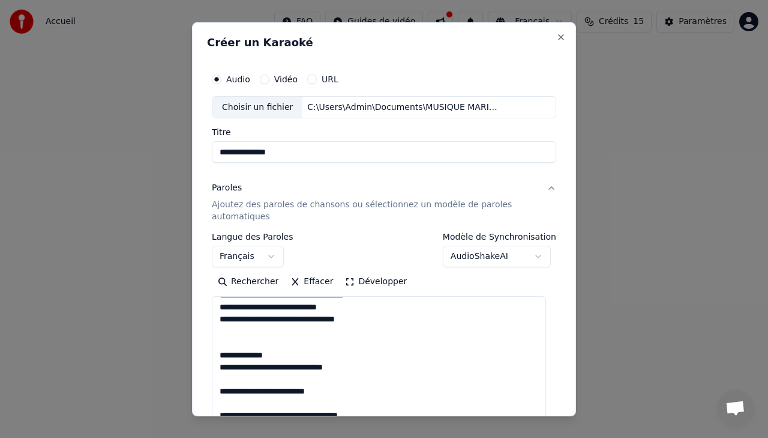
click at [223, 345] on textarea at bounding box center [379, 361] width 334 height 131
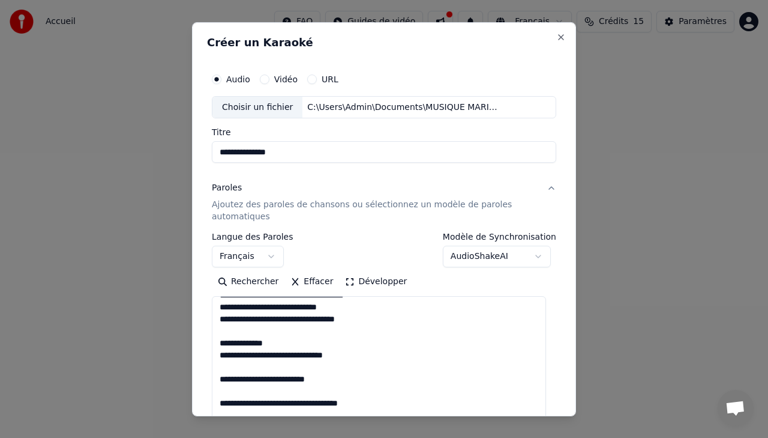
click at [220, 379] on textarea at bounding box center [379, 361] width 334 height 131
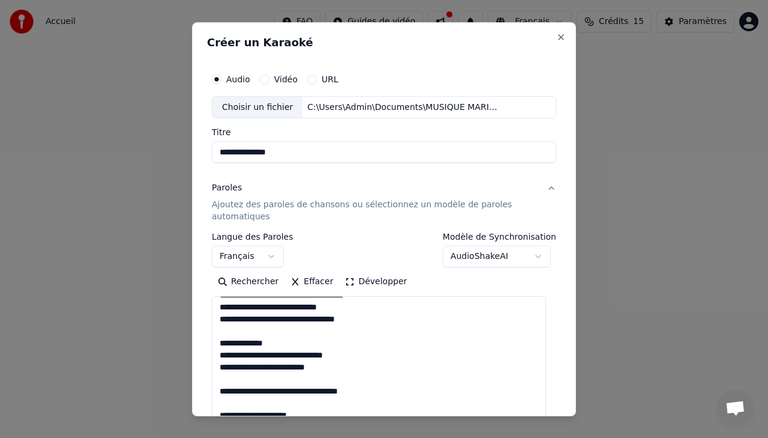
click at [219, 388] on textarea at bounding box center [379, 361] width 334 height 131
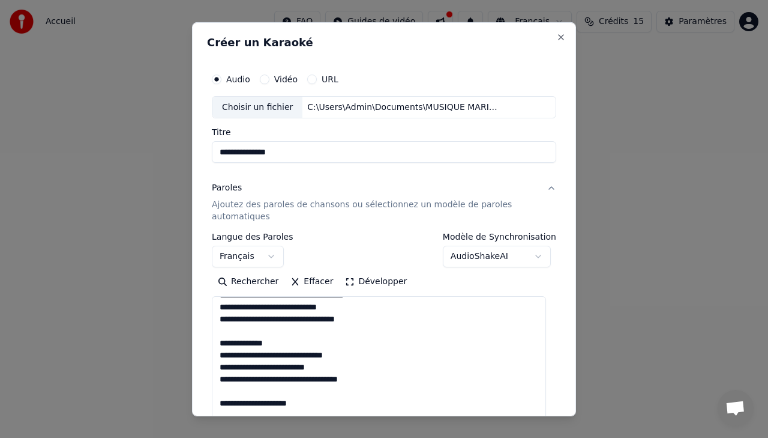
click at [219, 400] on textarea at bounding box center [379, 361] width 334 height 131
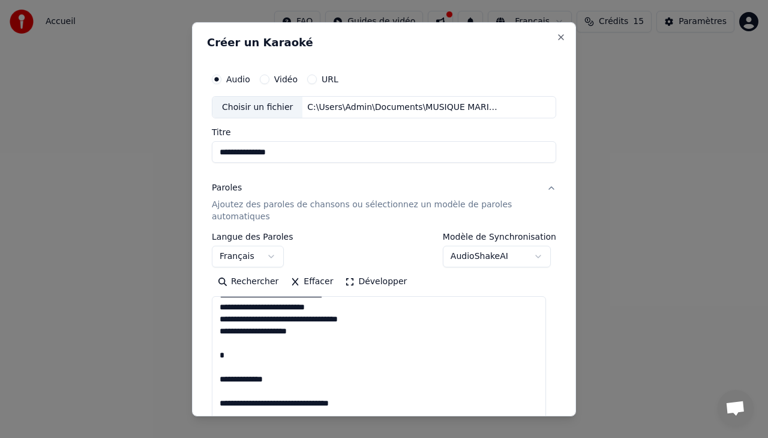
click at [222, 372] on textarea at bounding box center [379, 361] width 334 height 131
click at [219, 373] on textarea at bounding box center [379, 361] width 334 height 131
click at [222, 379] on textarea at bounding box center [379, 361] width 334 height 131
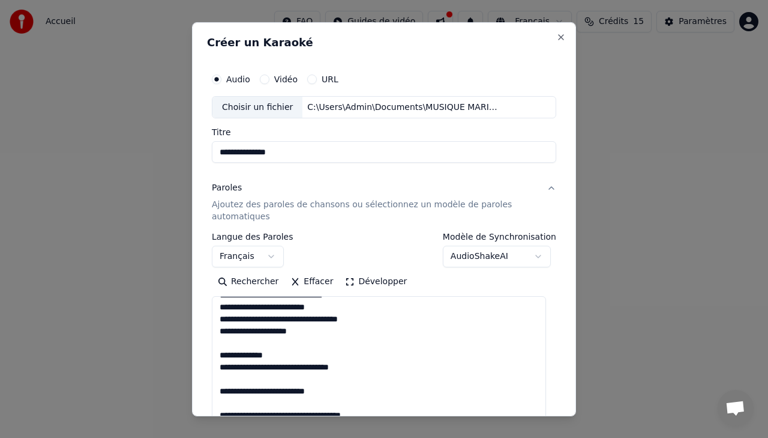
click at [220, 390] on textarea at bounding box center [379, 361] width 334 height 131
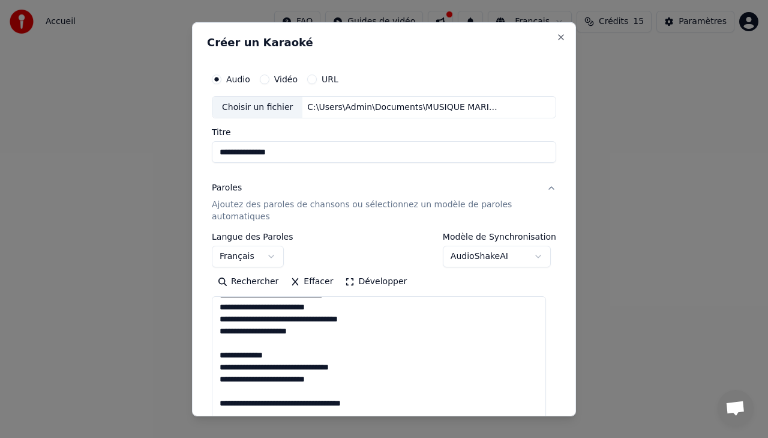
click at [221, 399] on textarea at bounding box center [379, 361] width 334 height 131
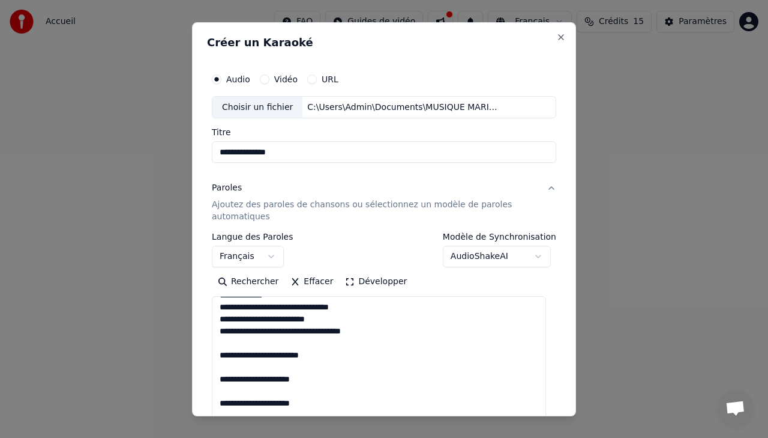
click at [219, 353] on textarea at bounding box center [379, 361] width 334 height 131
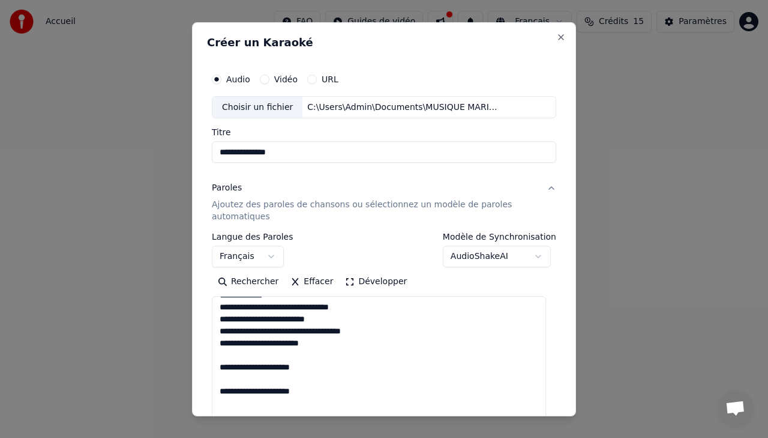
click at [220, 367] on textarea at bounding box center [379, 361] width 334 height 131
click at [220, 376] on textarea at bounding box center [379, 361] width 334 height 131
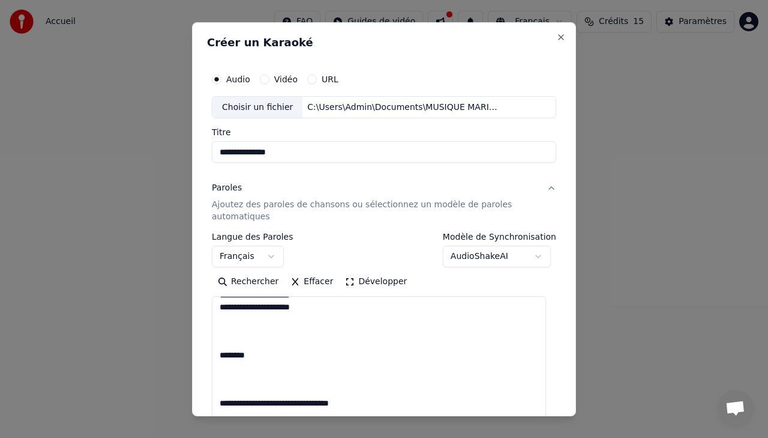
drag, startPoint x: 239, startPoint y: 378, endPoint x: 225, endPoint y: 344, distance: 36.9
click at [225, 344] on textarea at bounding box center [379, 361] width 334 height 131
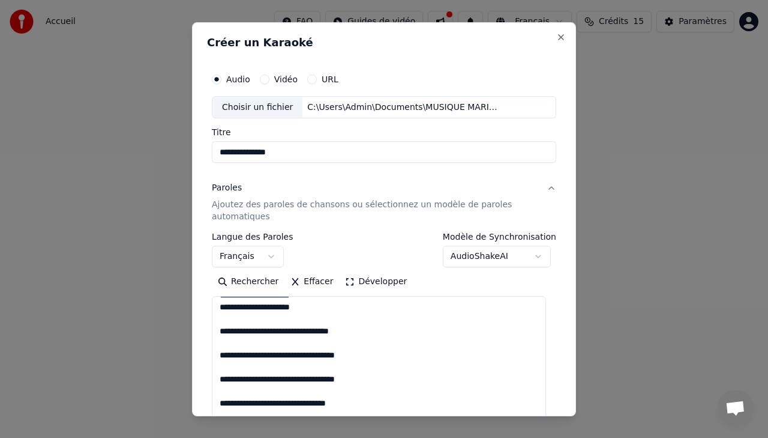
click at [216, 353] on textarea at bounding box center [379, 361] width 334 height 131
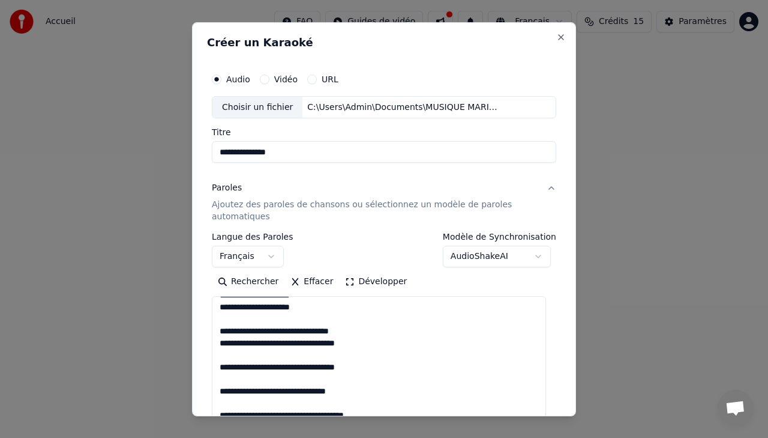
click at [220, 366] on textarea at bounding box center [379, 361] width 334 height 131
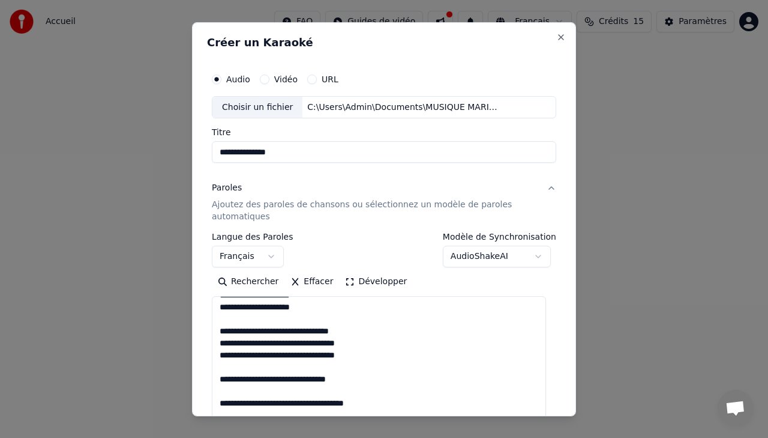
click at [220, 378] on textarea at bounding box center [379, 361] width 334 height 131
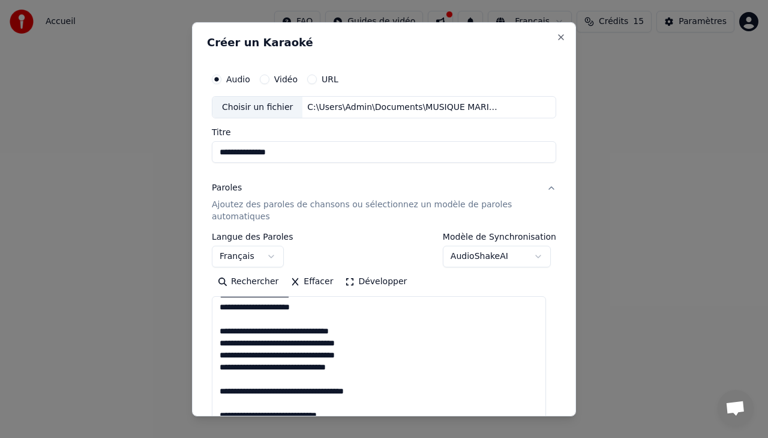
click at [219, 386] on textarea at bounding box center [379, 361] width 334 height 131
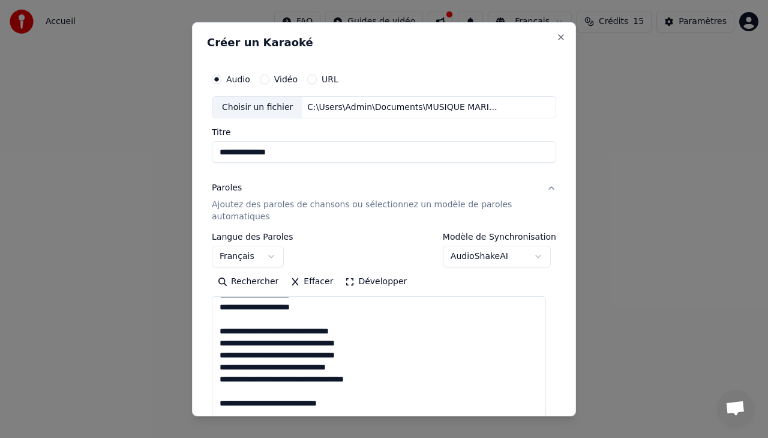
click at [220, 402] on textarea at bounding box center [379, 361] width 334 height 131
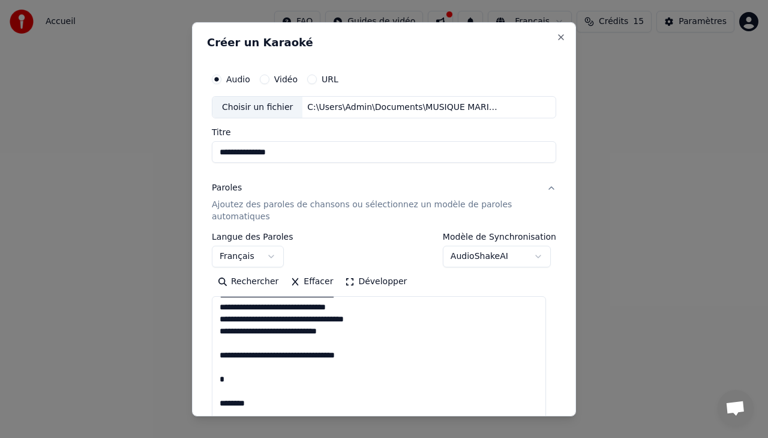
click at [222, 357] on textarea at bounding box center [379, 361] width 334 height 131
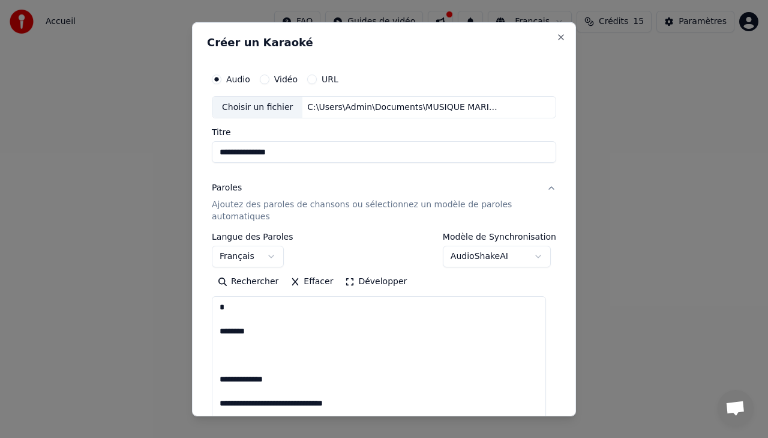
click at [241, 354] on textarea at bounding box center [379, 361] width 334 height 131
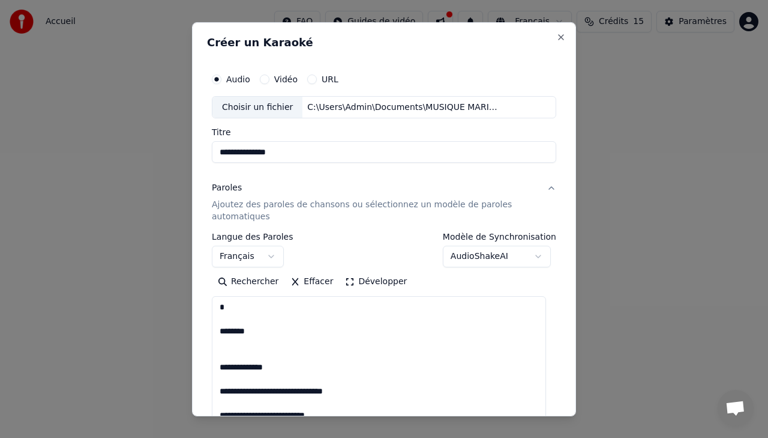
scroll to position [300, 0]
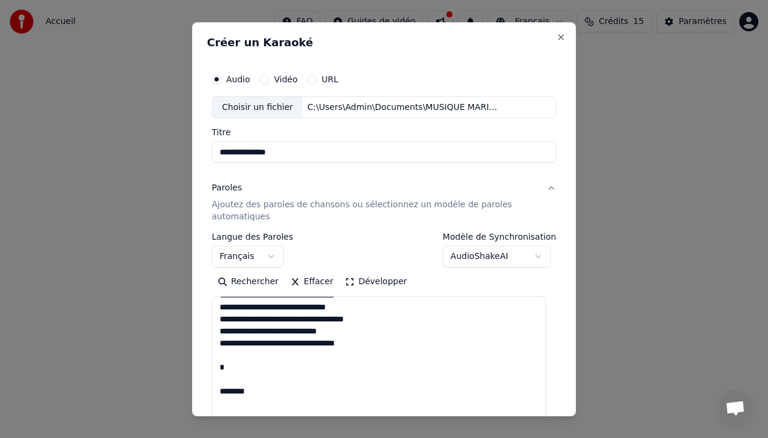
drag, startPoint x: 227, startPoint y: 402, endPoint x: 220, endPoint y: 371, distance: 31.9
click at [220, 371] on textarea at bounding box center [379, 361] width 334 height 131
click at [220, 390] on textarea at bounding box center [379, 361] width 334 height 131
click at [220, 401] on textarea at bounding box center [379, 361] width 334 height 131
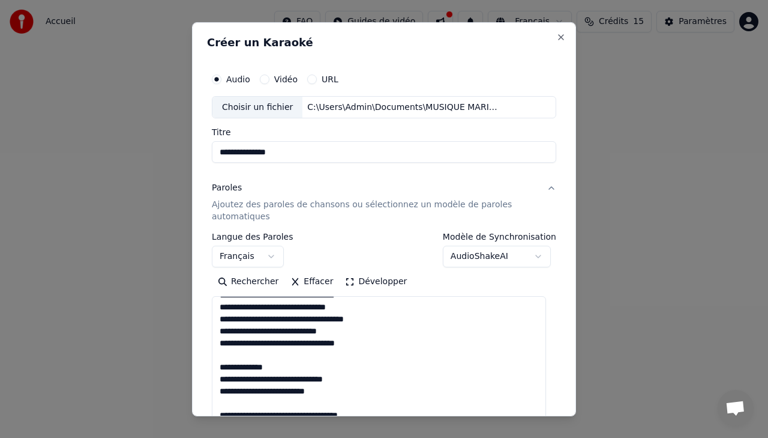
scroll to position [360, 0]
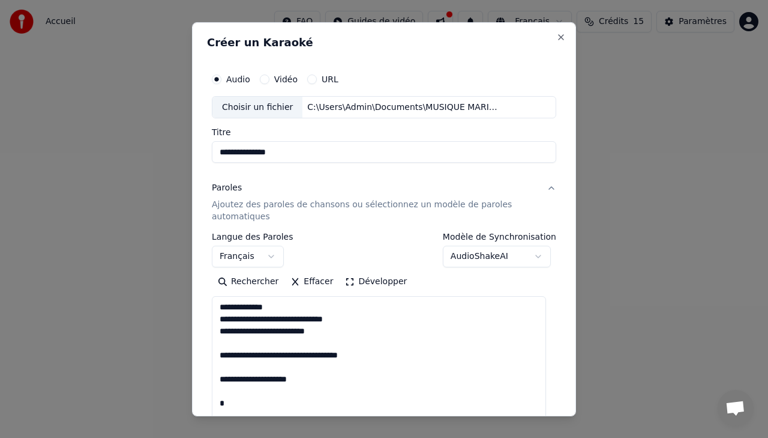
click at [221, 355] on textarea at bounding box center [379, 361] width 334 height 131
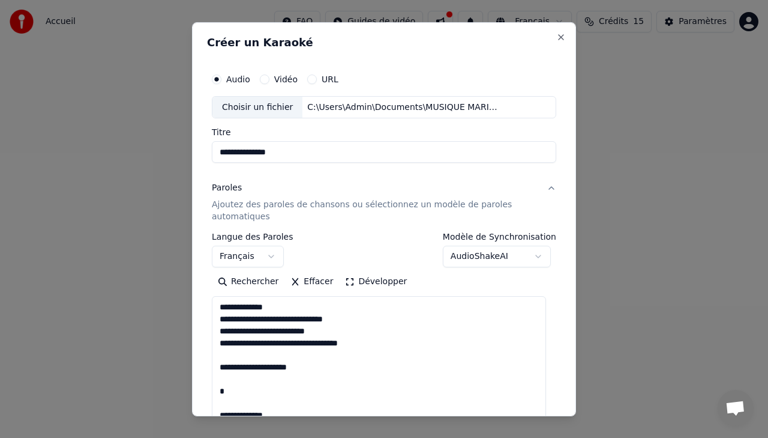
click at [220, 364] on textarea at bounding box center [379, 361] width 334 height 131
click at [219, 400] on textarea at bounding box center [379, 361] width 334 height 131
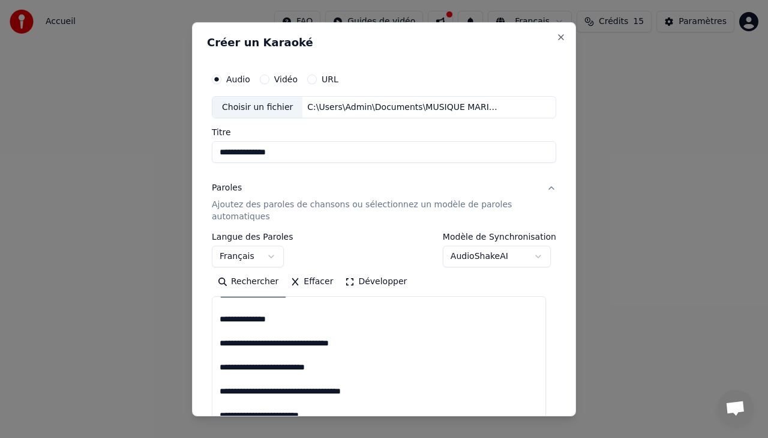
click at [219, 343] on textarea at bounding box center [379, 361] width 334 height 131
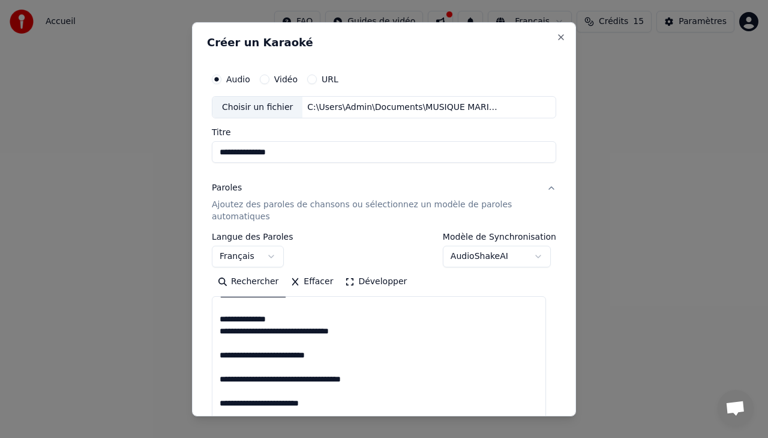
click at [220, 353] on textarea at bounding box center [379, 361] width 334 height 131
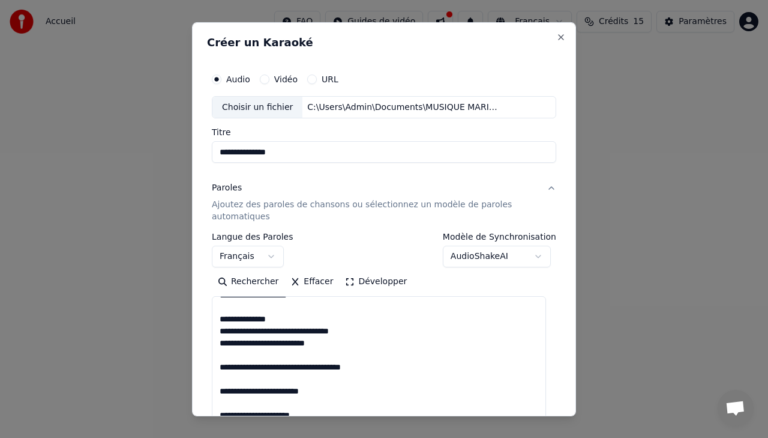
click at [218, 366] on textarea at bounding box center [379, 361] width 334 height 131
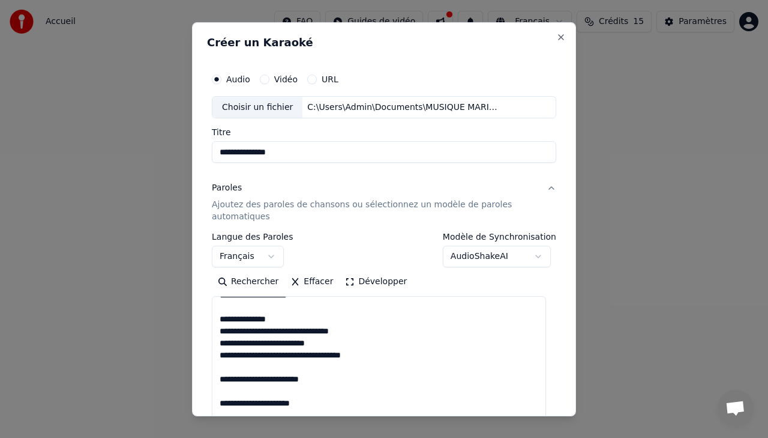
click at [220, 375] on textarea at bounding box center [379, 361] width 334 height 131
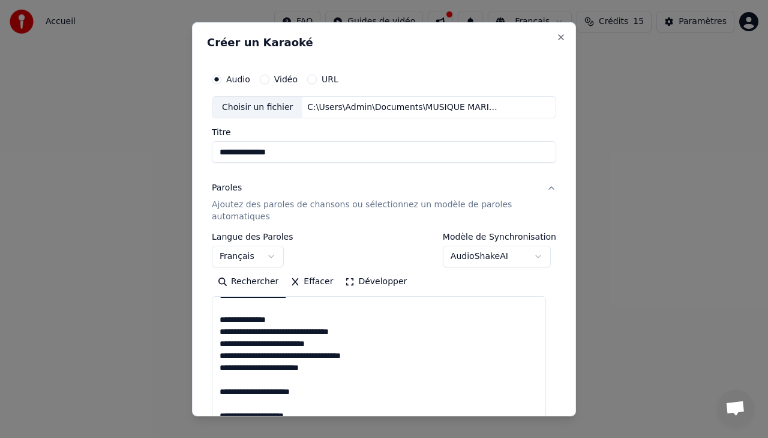
click at [221, 386] on textarea at bounding box center [379, 361] width 334 height 131
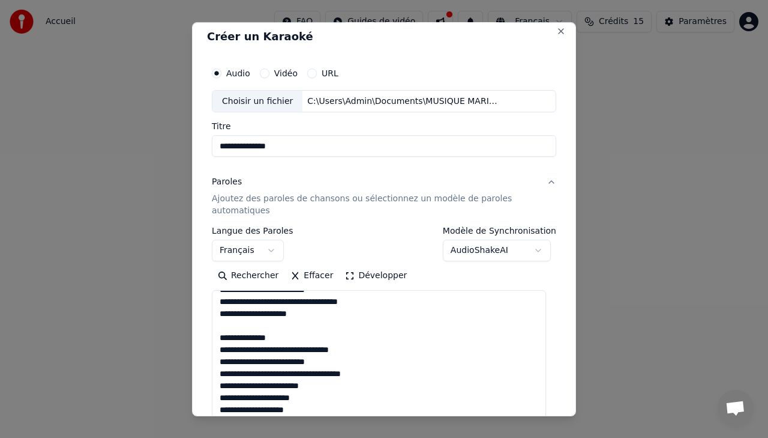
scroll to position [396, 0]
click at [300, 407] on textarea at bounding box center [379, 355] width 334 height 131
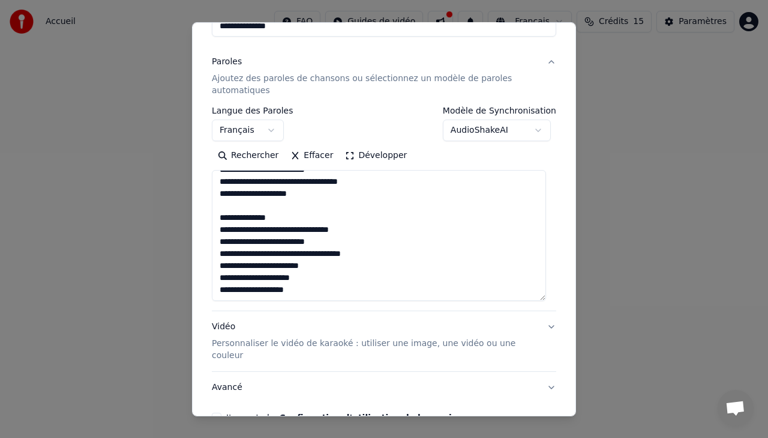
scroll to position [185, 0]
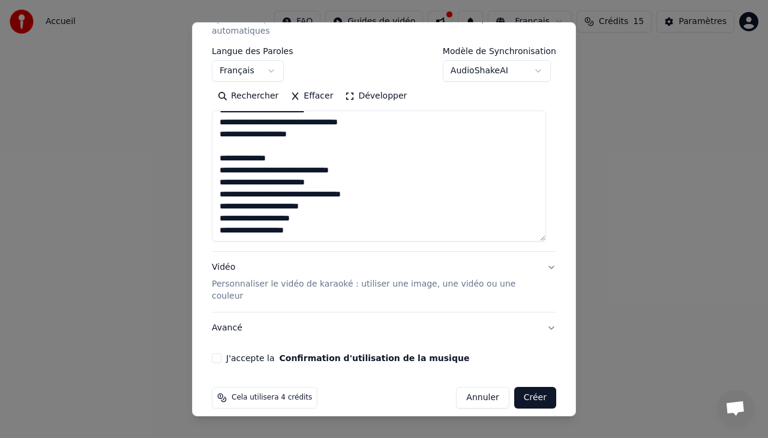
type textarea "**********"
click at [543, 266] on button "Vidéo Personnaliser le vidéo de karaoké : utiliser une image, une vidéo ou une …" at bounding box center [384, 282] width 345 height 60
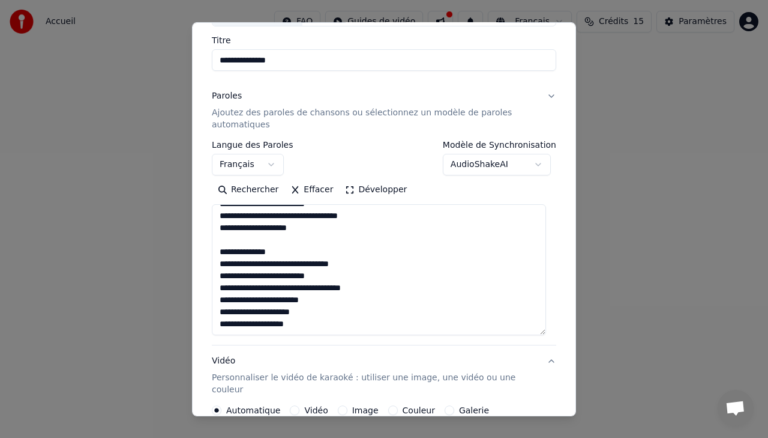
scroll to position [61, 0]
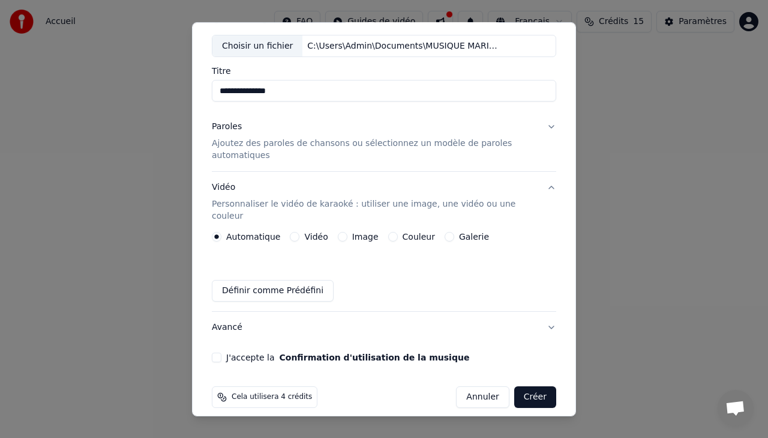
click at [403, 232] on label "Couleur" at bounding box center [419, 236] width 32 height 8
click at [398, 232] on button "Couleur" at bounding box center [393, 237] width 10 height 10
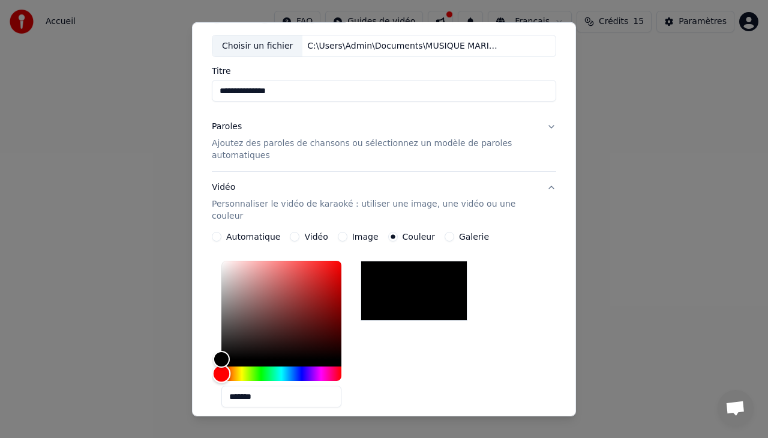
click at [257, 366] on div "Hue" at bounding box center [282, 373] width 120 height 14
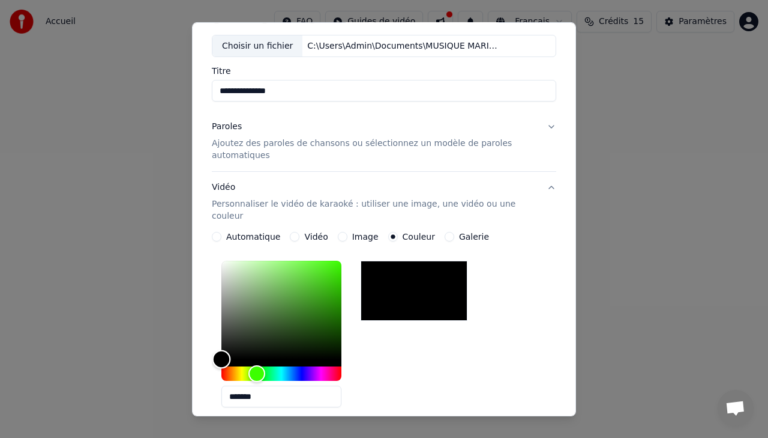
click at [264, 291] on div "Color" at bounding box center [282, 310] width 120 height 98
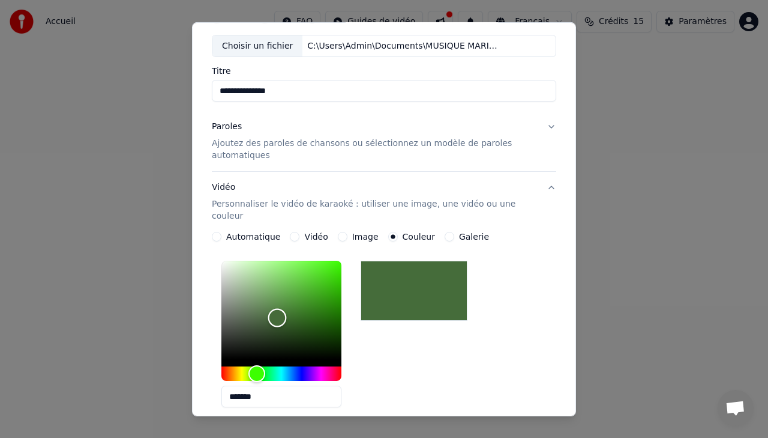
click at [277, 306] on div "Color" at bounding box center [282, 310] width 120 height 98
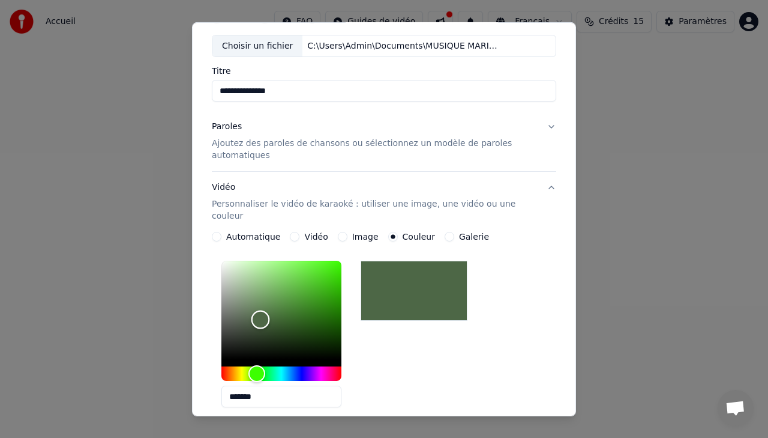
click at [261, 307] on div "Color" at bounding box center [282, 310] width 120 height 98
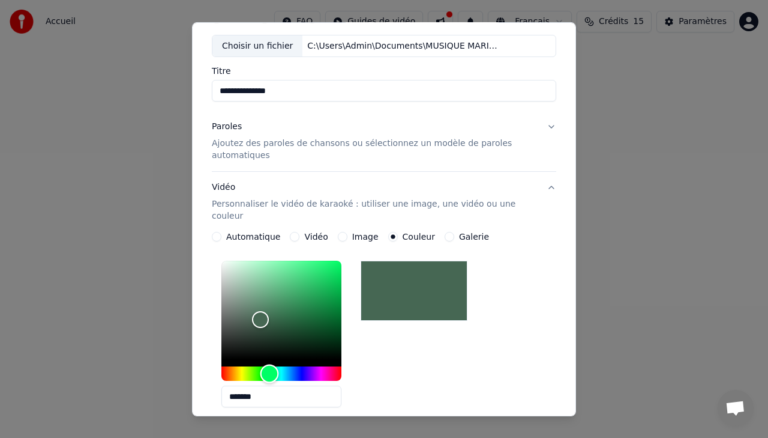
click at [270, 366] on div "Hue" at bounding box center [282, 373] width 120 height 14
click at [258, 296] on div "Color" at bounding box center [282, 310] width 120 height 98
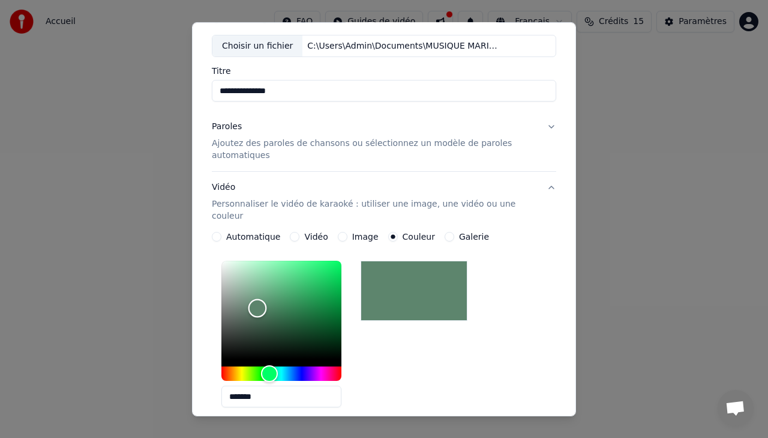
type input "*******"
click at [258, 285] on div "Color" at bounding box center [282, 310] width 120 height 98
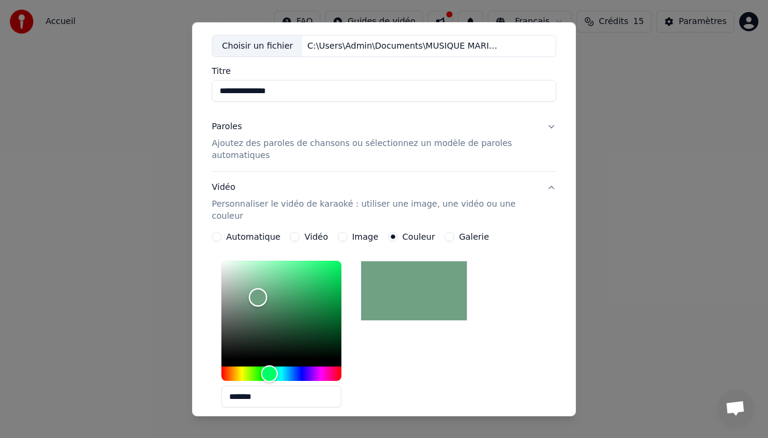
scroll to position [241, 0]
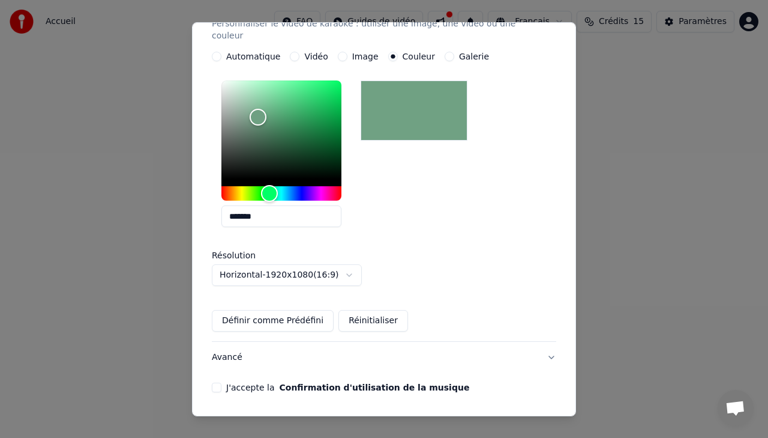
click at [345, 264] on button "Horizontal - 1920 x 1080 ( 16 : 9 )" at bounding box center [287, 275] width 150 height 22
click at [429, 247] on body "**********" at bounding box center [384, 186] width 768 height 372
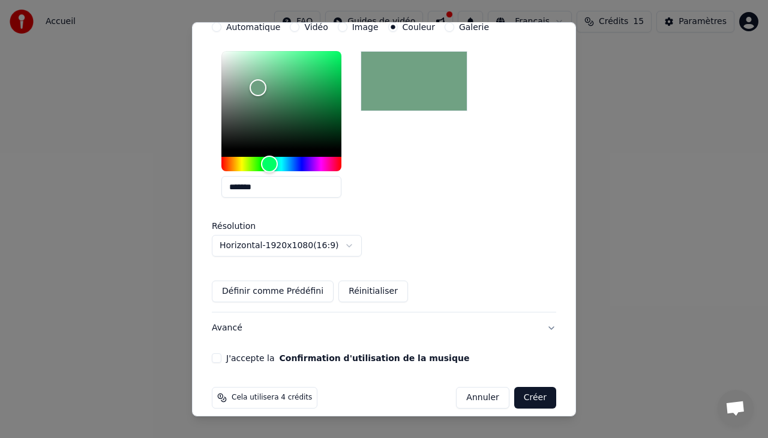
click at [215, 353] on button "J'accepte la Confirmation d'utilisation de la musique" at bounding box center [217, 358] width 10 height 10
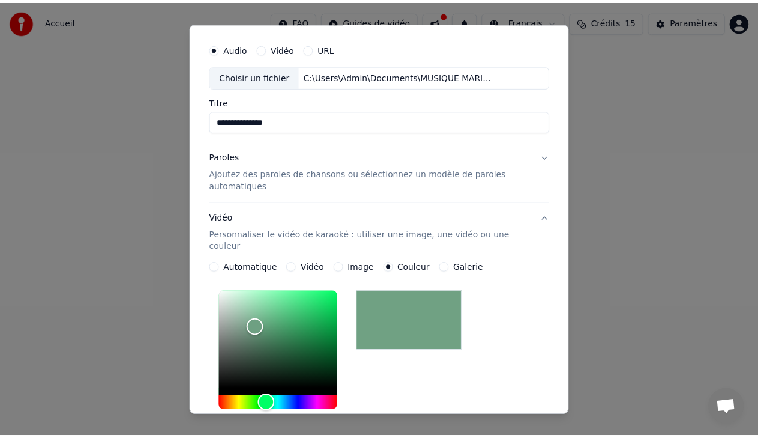
scroll to position [0, 0]
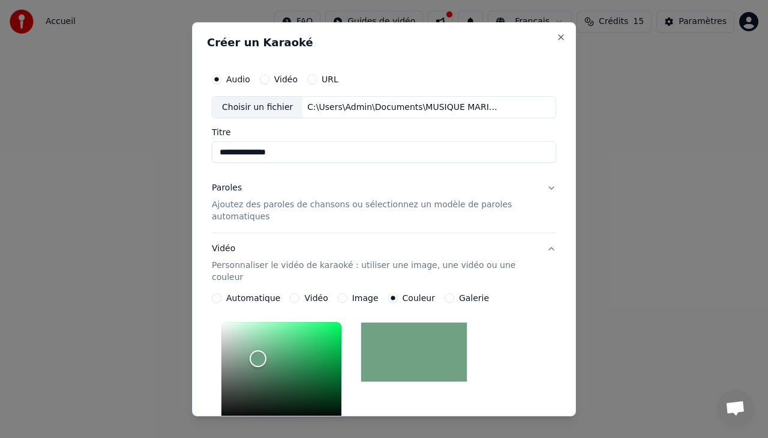
click at [267, 81] on button "Vidéo" at bounding box center [265, 79] width 10 height 10
click at [221, 83] on div "Audio" at bounding box center [231, 79] width 38 height 10
click at [216, 80] on button "Audio" at bounding box center [217, 79] width 10 height 10
click at [250, 104] on div "Choisir un fichier" at bounding box center [258, 107] width 90 height 22
drag, startPoint x: 270, startPoint y: 157, endPoint x: 161, endPoint y: 139, distance: 110.1
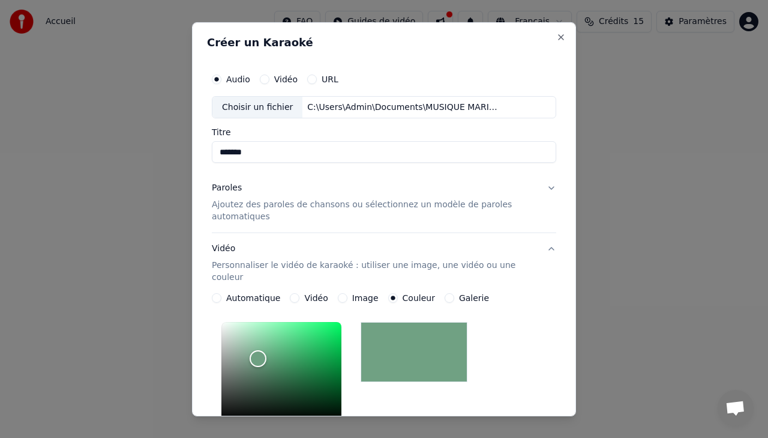
click at [155, 152] on body "Accueil FAQ Guides de vidéo Français Crédits 15 Paramètres Bienvenue sur Youka …" at bounding box center [384, 186] width 768 height 372
type input "**********"
click at [540, 190] on button "Paroles Ajoutez des paroles de chansons ou sélectionnez un modèle de paroles au…" at bounding box center [384, 202] width 345 height 60
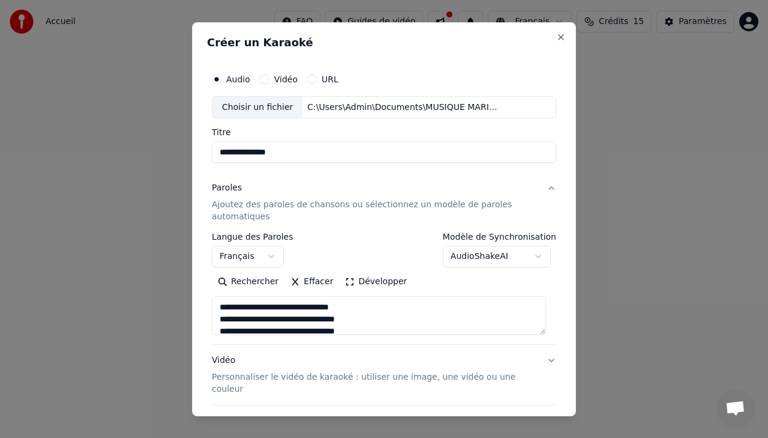
click at [543, 188] on button "Paroles Ajoutez des paroles de chansons ou sélectionnez un modèle de paroles au…" at bounding box center [384, 202] width 345 height 60
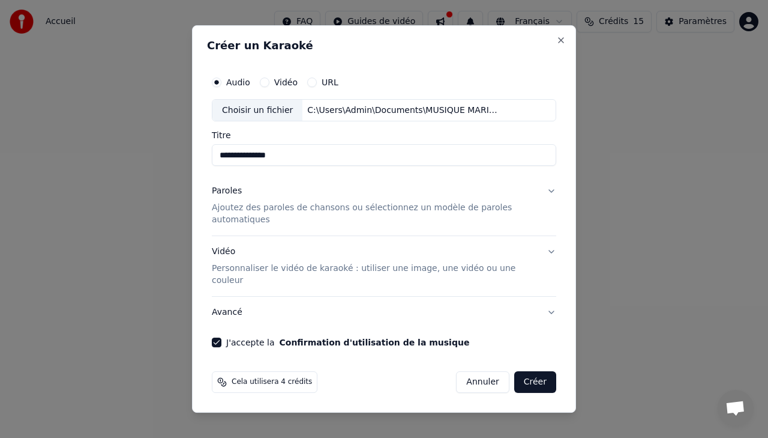
click at [530, 371] on button "Créer" at bounding box center [535, 382] width 42 height 22
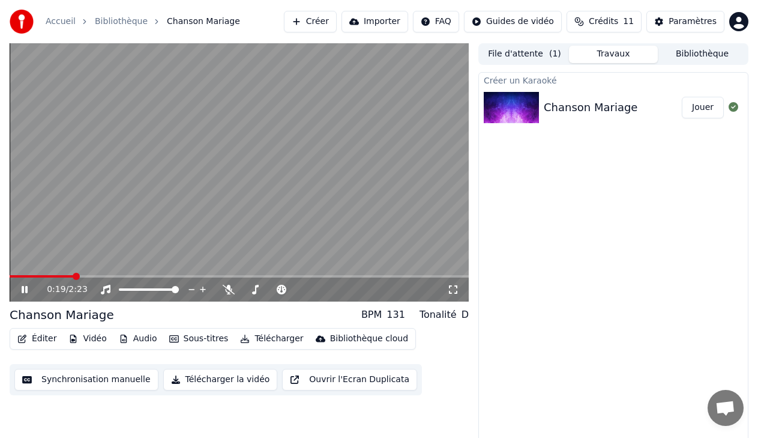
click at [203, 228] on video at bounding box center [239, 172] width 459 height 258
click at [29, 290] on icon at bounding box center [33, 290] width 28 height 10
click at [25, 285] on icon at bounding box center [33, 290] width 28 height 10
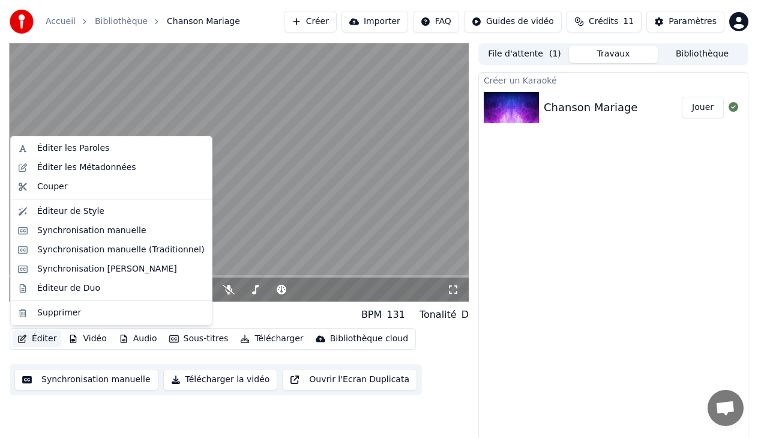
click at [35, 337] on button "Éditer" at bounding box center [37, 338] width 49 height 17
click at [98, 149] on div "Éditer les Paroles" at bounding box center [73, 148] width 72 height 12
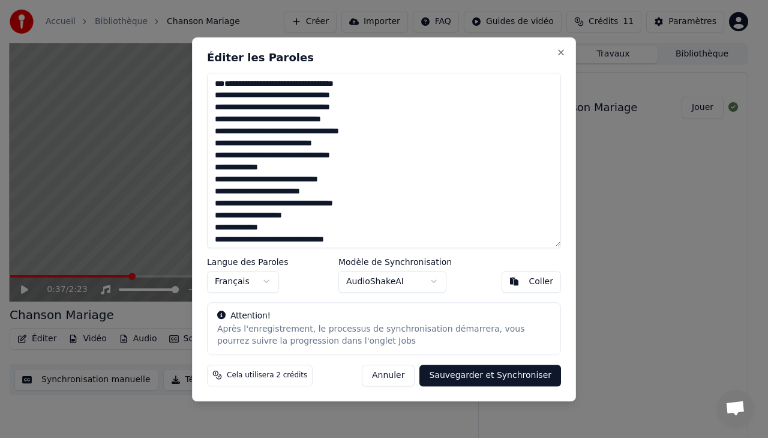
click at [435, 280] on button "AudioShakeAI" at bounding box center [393, 281] width 108 height 22
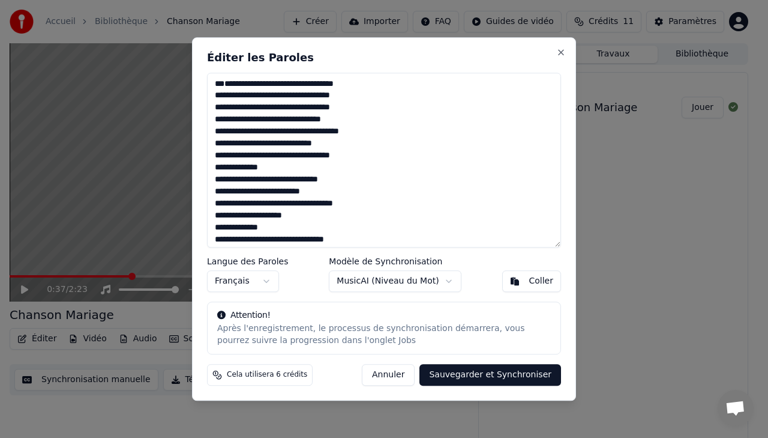
click at [239, 101] on textarea at bounding box center [384, 160] width 354 height 175
click at [222, 100] on textarea at bounding box center [384, 160] width 354 height 175
click at [219, 105] on textarea at bounding box center [384, 160] width 354 height 175
click at [230, 78] on textarea at bounding box center [384, 160] width 354 height 175
click at [348, 131] on textarea at bounding box center [384, 160] width 354 height 175
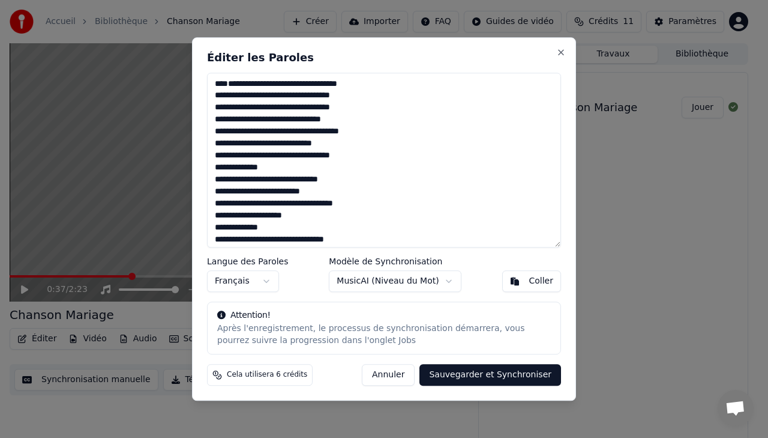
click at [510, 379] on button "Sauvegarder et Synchroniser" at bounding box center [491, 375] width 142 height 22
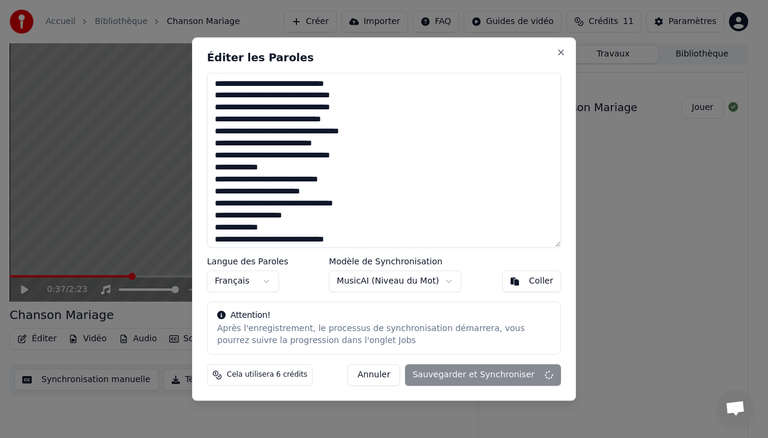
type textarea "**********"
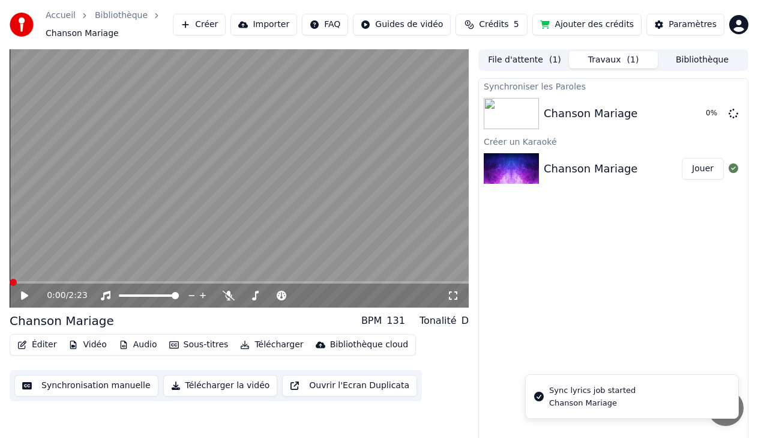
click at [10, 284] on span at bounding box center [13, 282] width 7 height 7
click at [22, 296] on icon at bounding box center [24, 295] width 7 height 8
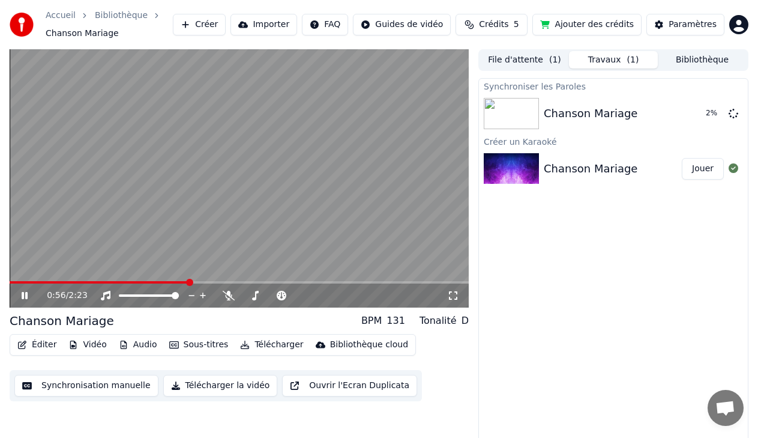
click at [189, 281] on span at bounding box center [239, 282] width 459 height 2
click at [23, 295] on icon at bounding box center [25, 295] width 6 height 7
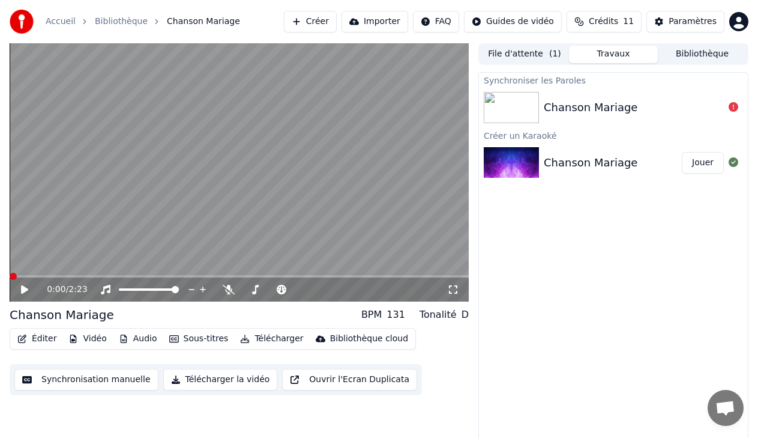
click at [10, 275] on span at bounding box center [13, 276] width 7 height 7
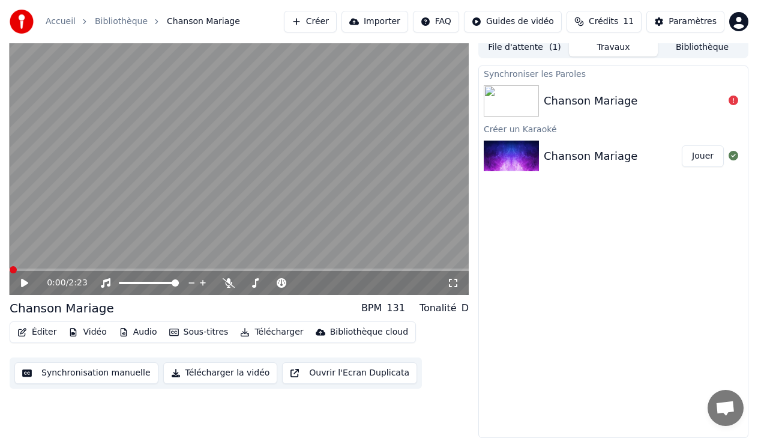
click at [109, 369] on button "Synchronisation manuelle" at bounding box center [86, 373] width 144 height 22
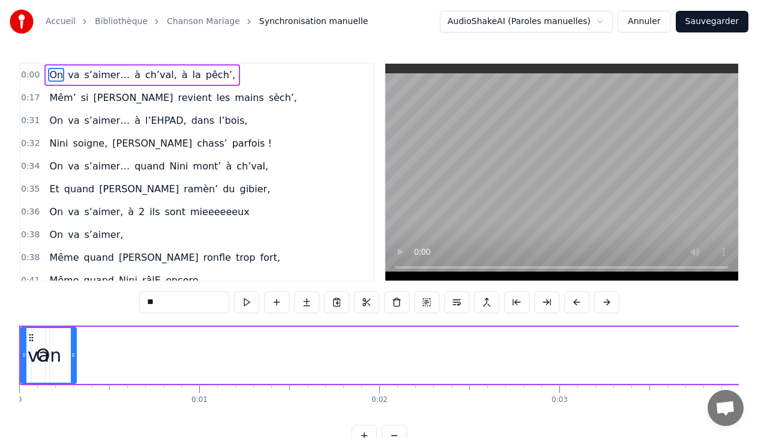
drag, startPoint x: 25, startPoint y: 354, endPoint x: 74, endPoint y: 367, distance: 51.0
click at [74, 367] on div at bounding box center [73, 355] width 5 height 55
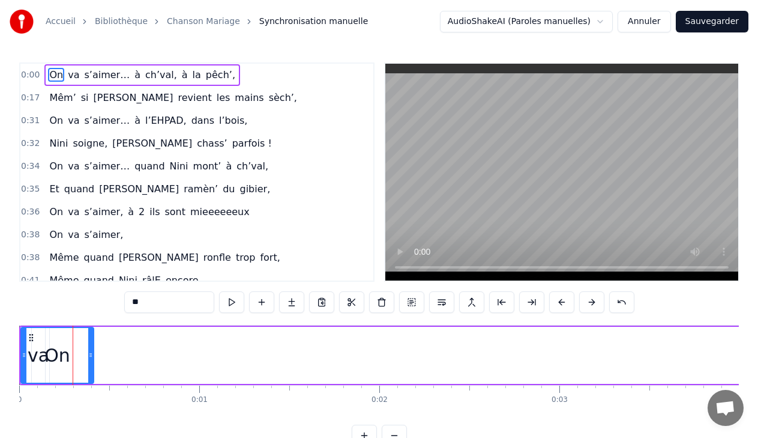
drag, startPoint x: 74, startPoint y: 367, endPoint x: 92, endPoint y: 367, distance: 17.4
click at [92, 367] on div at bounding box center [90, 355] width 5 height 55
drag, startPoint x: 92, startPoint y: 367, endPoint x: 176, endPoint y: 367, distance: 84.0
click at [141, 367] on div at bounding box center [138, 355] width 5 height 55
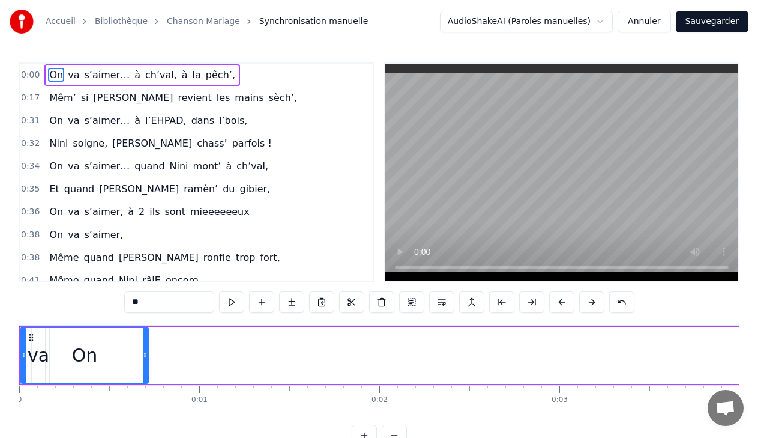
drag, startPoint x: 175, startPoint y: 367, endPoint x: 146, endPoint y: 373, distance: 29.9
click at [146, 373] on div at bounding box center [145, 355] width 5 height 55
click at [37, 73] on div "0:00 On va s’aimer… à ch’val, à la pêch’," at bounding box center [196, 75] width 353 height 23
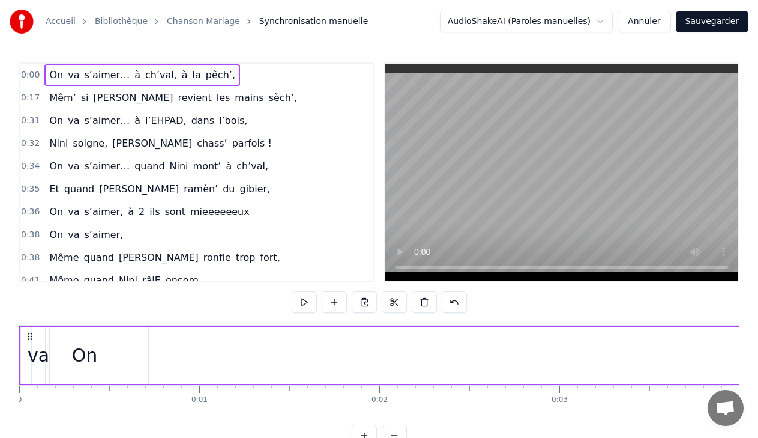
click at [44, 76] on div "On va s’aimer… à ch’val, à la pêch’," at bounding box center [142, 75] width 196 height 22
click at [39, 75] on div "0:00 On va s’aimer… à ch’val, à la pêch’," at bounding box center [196, 75] width 353 height 23
click at [71, 73] on span "va" at bounding box center [74, 75] width 14 height 14
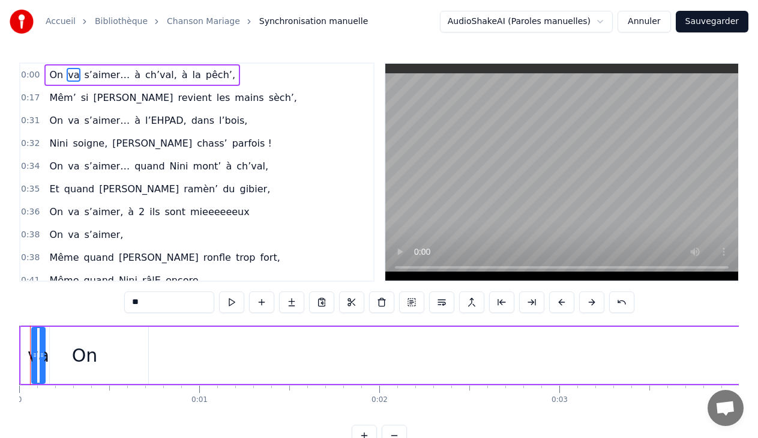
click at [40, 73] on div "0:00 On va s’aimer… à ch’val, à la pêch’," at bounding box center [196, 75] width 353 height 23
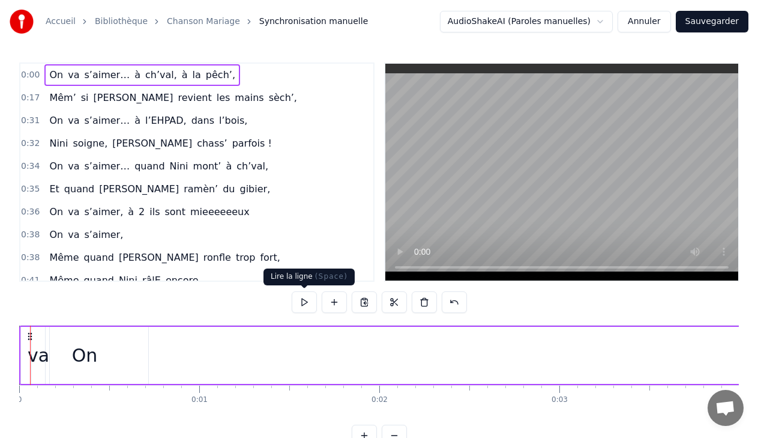
click at [306, 300] on button at bounding box center [304, 302] width 25 height 22
click at [48, 73] on span "On" at bounding box center [56, 75] width 16 height 14
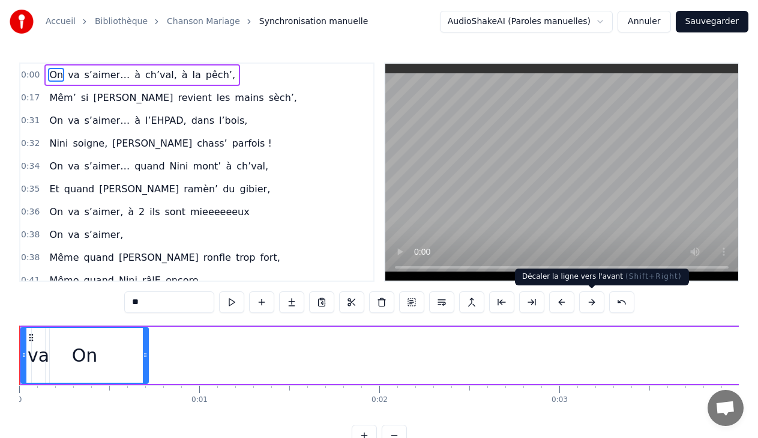
click at [591, 304] on button at bounding box center [591, 302] width 25 height 22
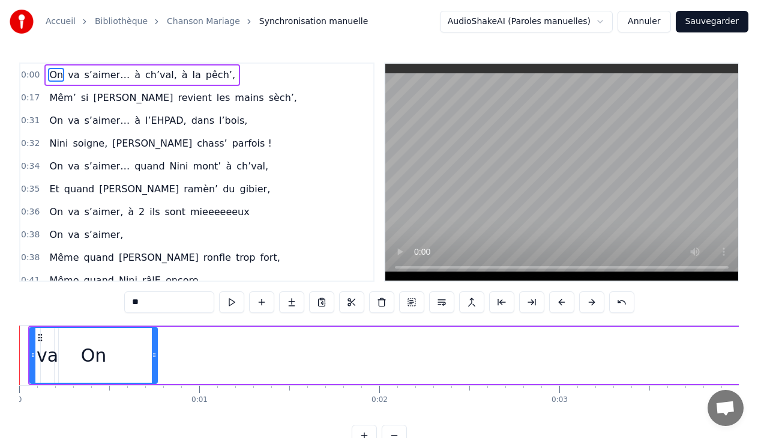
click at [591, 304] on button at bounding box center [591, 302] width 25 height 22
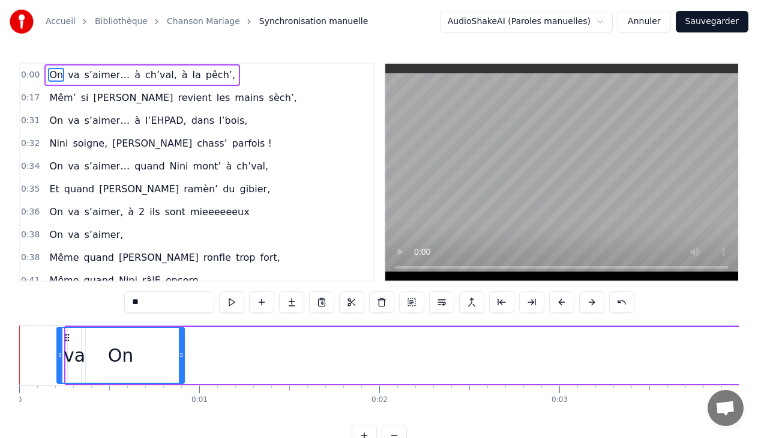
click at [591, 304] on button at bounding box center [591, 302] width 25 height 22
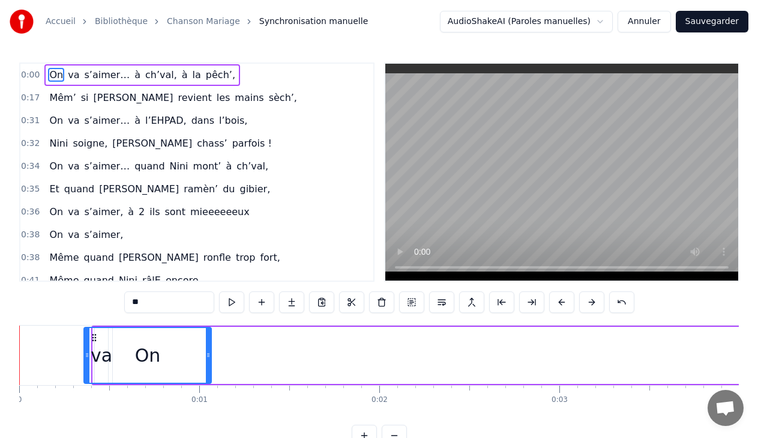
click at [591, 304] on button at bounding box center [591, 302] width 25 height 22
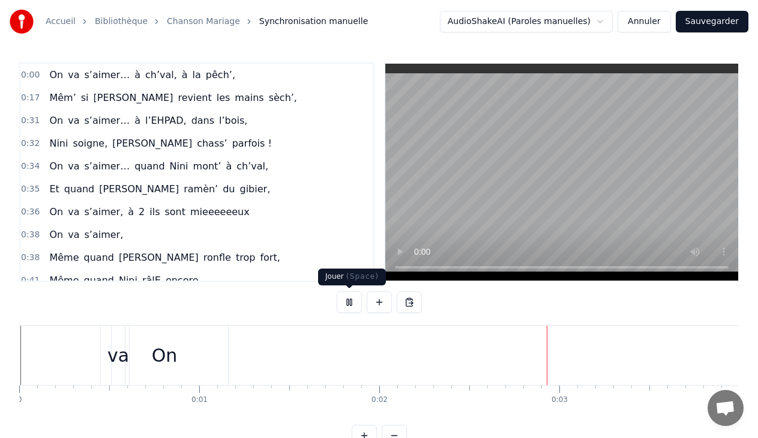
click at [347, 300] on button at bounding box center [349, 302] width 25 height 22
click at [48, 73] on span "On" at bounding box center [56, 75] width 16 height 14
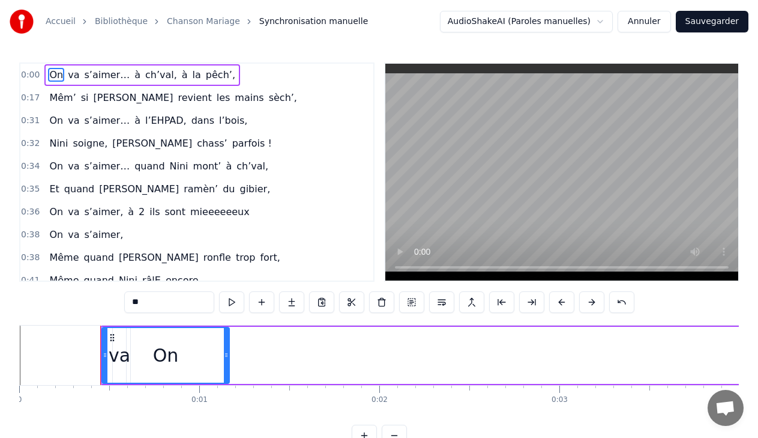
click at [592, 300] on button at bounding box center [591, 302] width 25 height 22
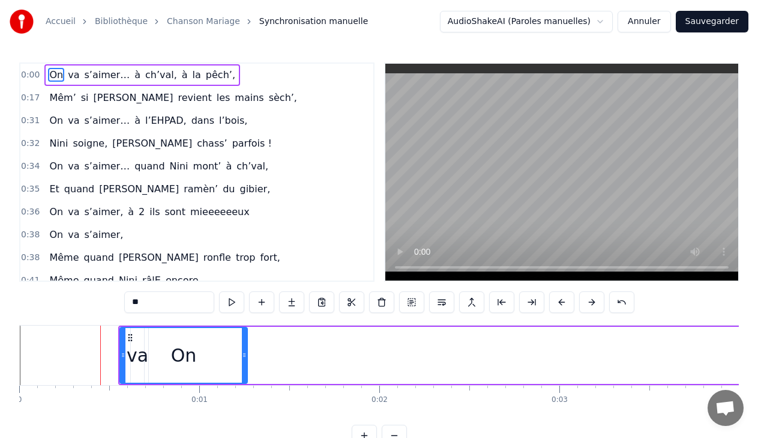
click at [592, 301] on button at bounding box center [591, 302] width 25 height 22
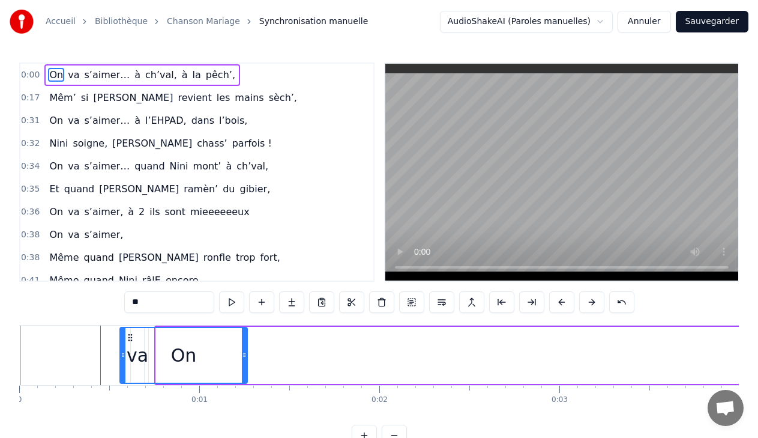
click at [592, 301] on button at bounding box center [591, 302] width 25 height 22
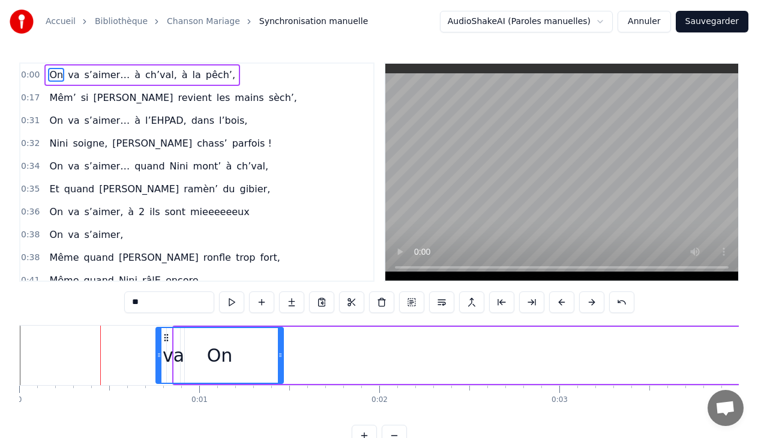
click at [592, 301] on button at bounding box center [591, 302] width 25 height 22
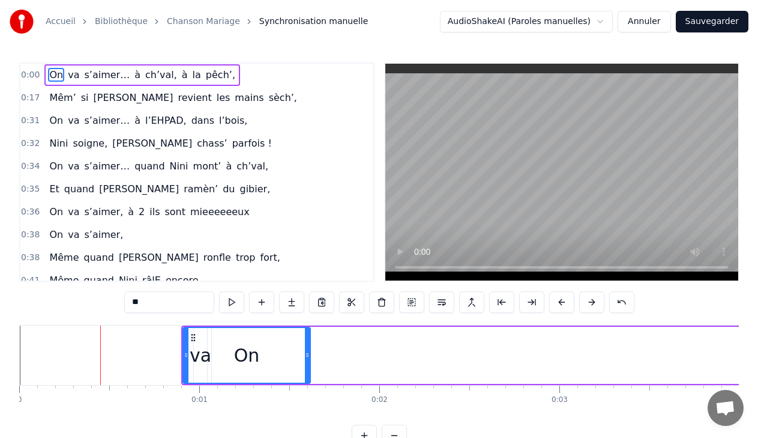
click at [592, 301] on button at bounding box center [591, 302] width 25 height 22
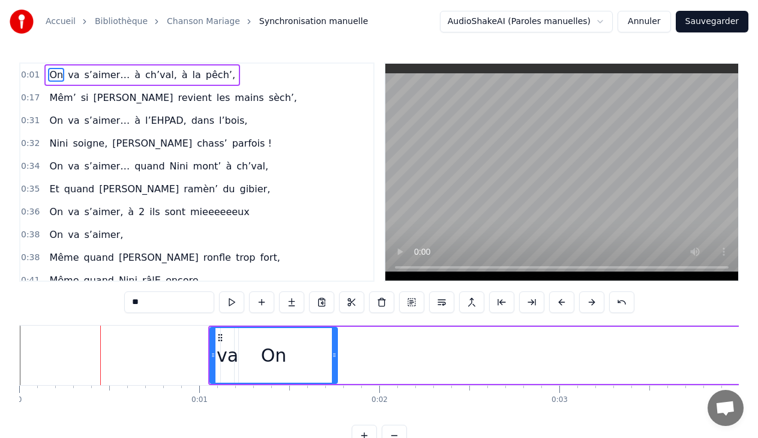
click at [592, 301] on button at bounding box center [591, 302] width 25 height 22
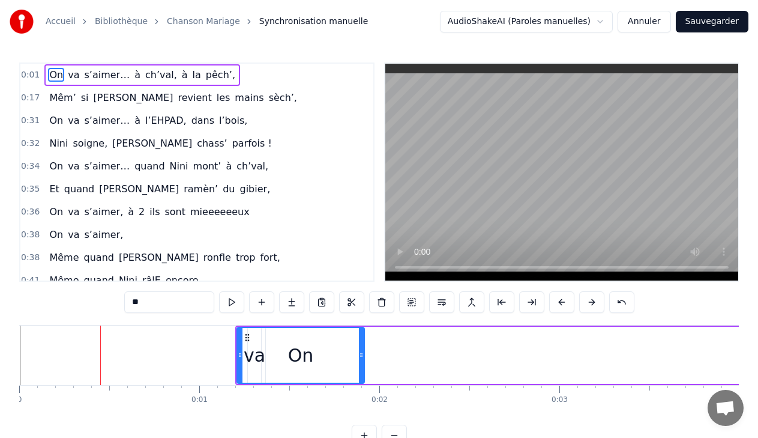
click at [592, 301] on button at bounding box center [591, 302] width 25 height 22
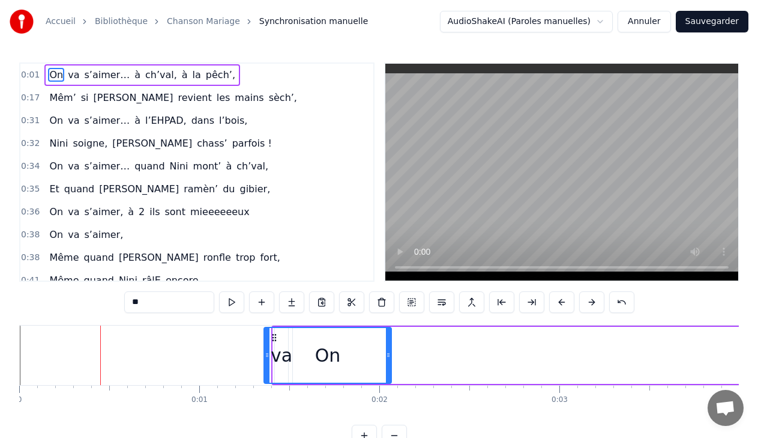
click at [592, 301] on button at bounding box center [591, 302] width 25 height 22
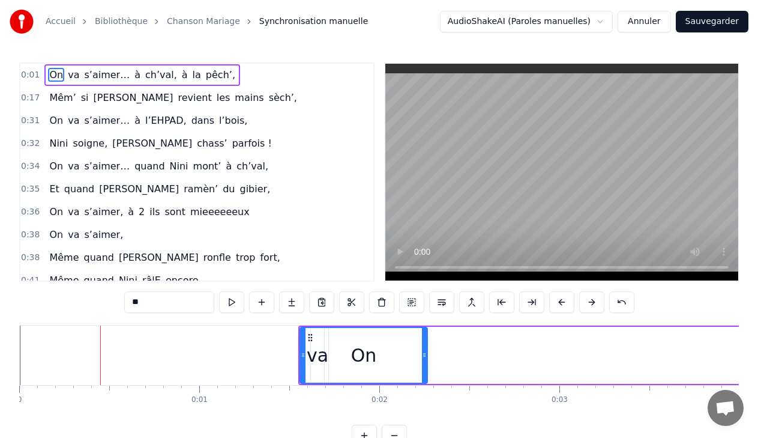
click at [592, 301] on button at bounding box center [591, 302] width 25 height 22
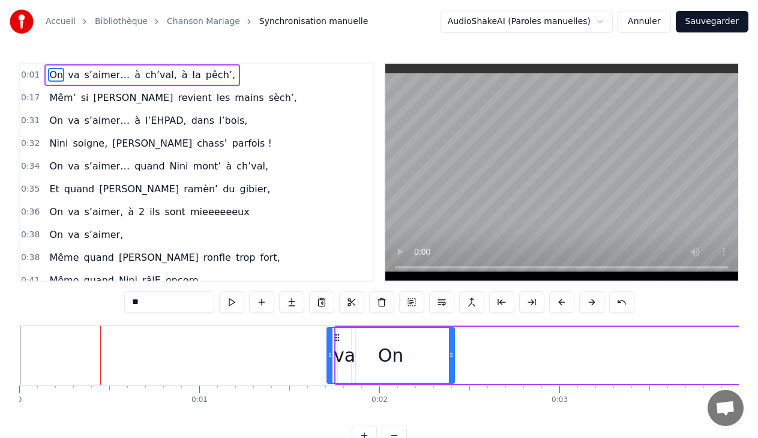
click at [592, 301] on button at bounding box center [591, 302] width 25 height 22
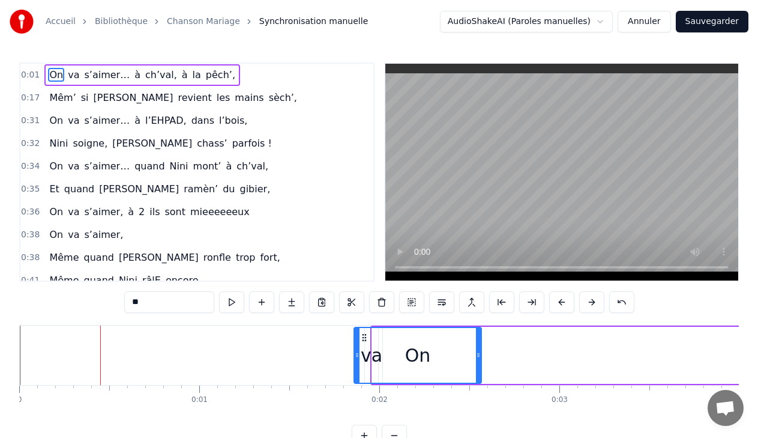
click at [592, 301] on button at bounding box center [591, 302] width 25 height 22
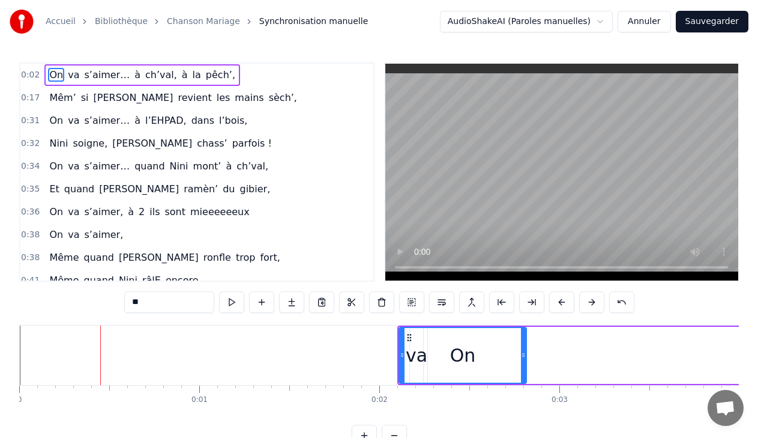
click at [592, 301] on button at bounding box center [591, 302] width 25 height 22
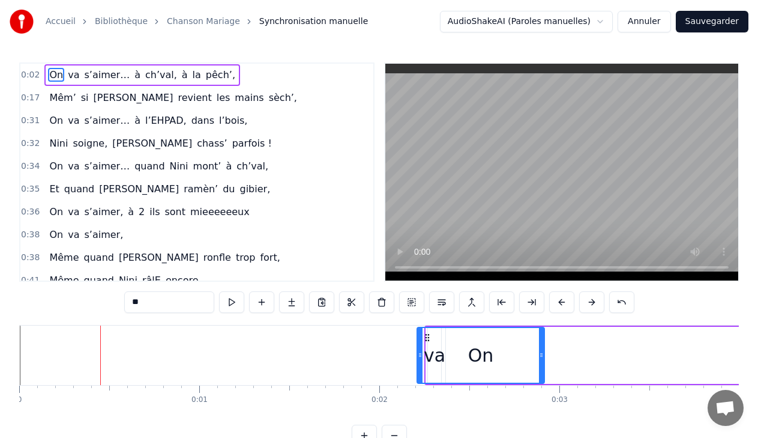
click at [592, 301] on button at bounding box center [591, 302] width 25 height 22
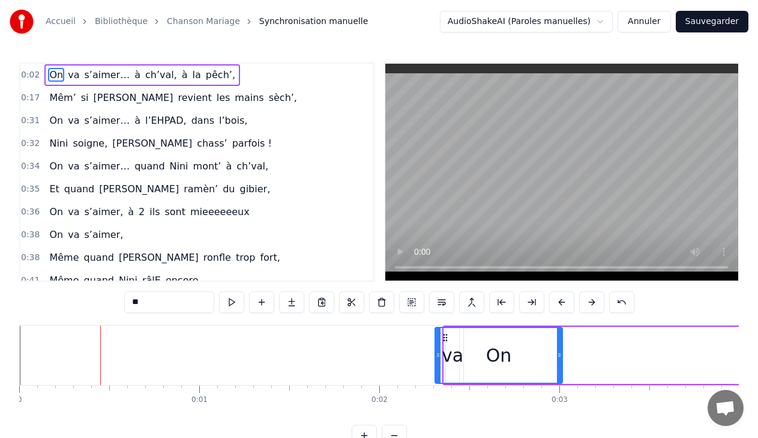
click at [592, 301] on button at bounding box center [591, 302] width 25 height 22
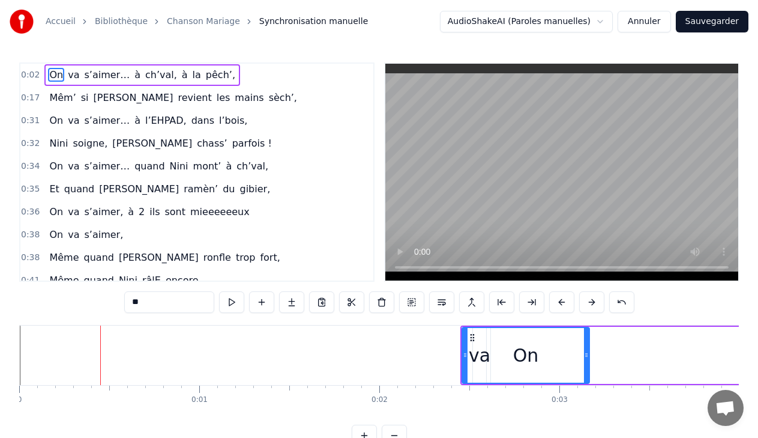
click at [592, 301] on button at bounding box center [591, 302] width 25 height 22
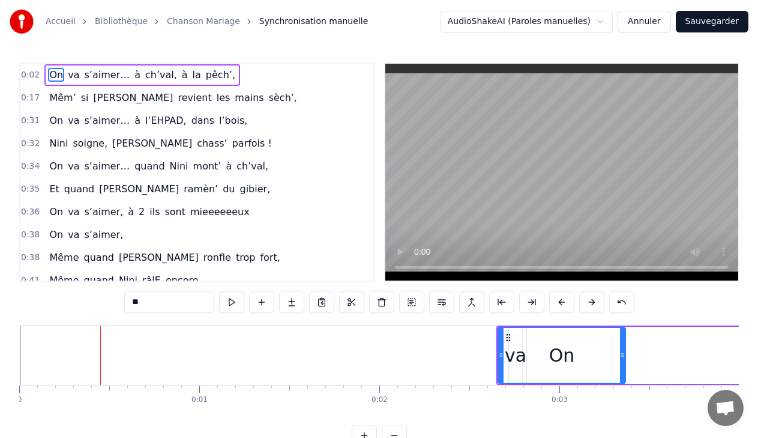
click at [592, 301] on button at bounding box center [591, 302] width 25 height 22
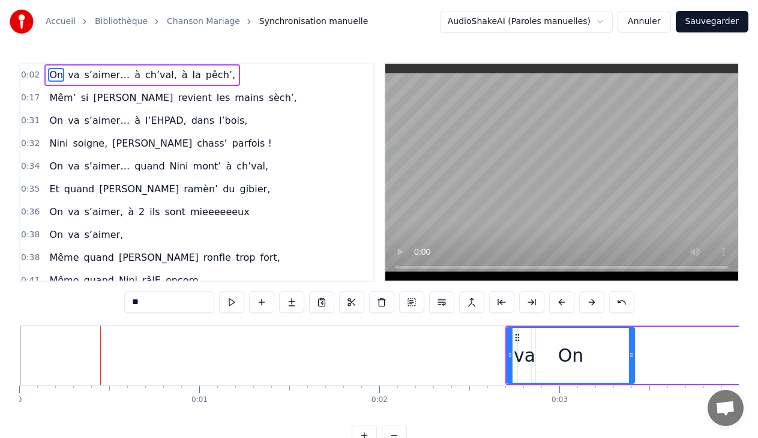
click at [592, 301] on button at bounding box center [591, 302] width 25 height 22
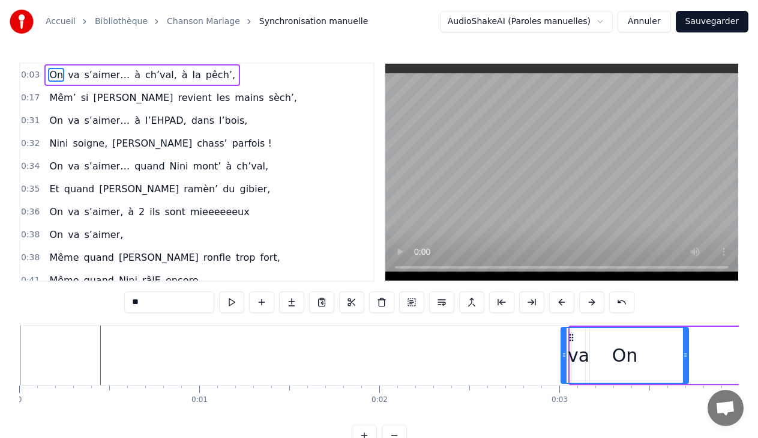
click at [592, 301] on button at bounding box center [591, 302] width 25 height 22
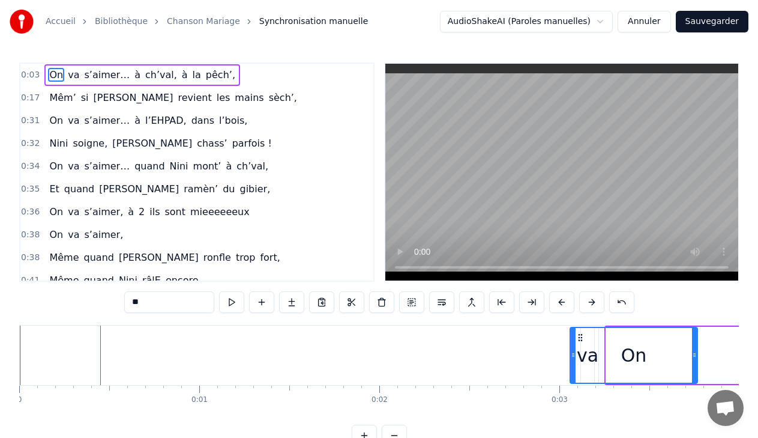
click at [592, 301] on button at bounding box center [591, 302] width 25 height 22
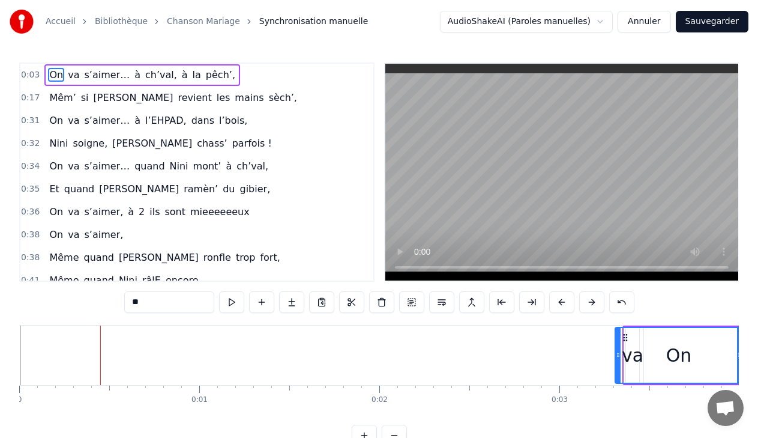
click at [592, 301] on button at bounding box center [591, 302] width 25 height 22
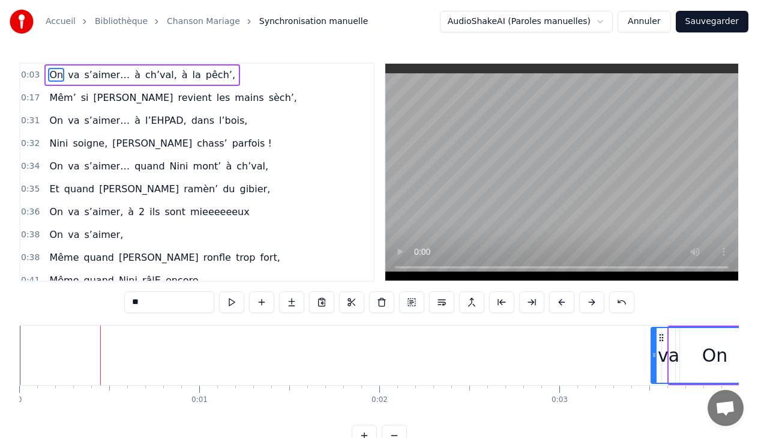
click at [592, 301] on button at bounding box center [591, 302] width 25 height 22
drag, startPoint x: 680, startPoint y: 358, endPoint x: 725, endPoint y: 372, distance: 46.9
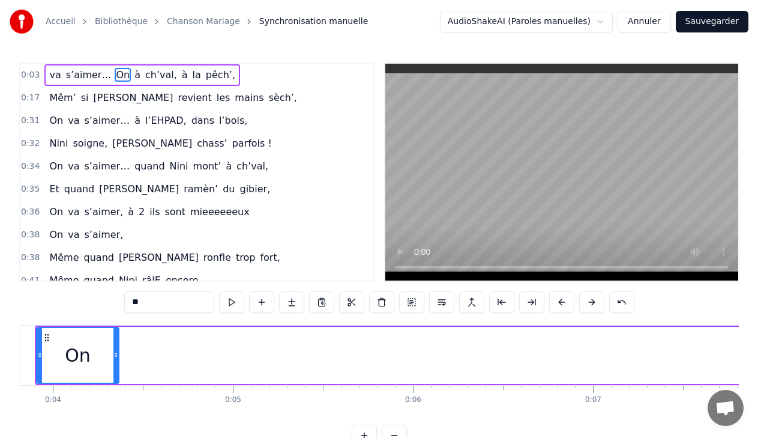
scroll to position [0, 620]
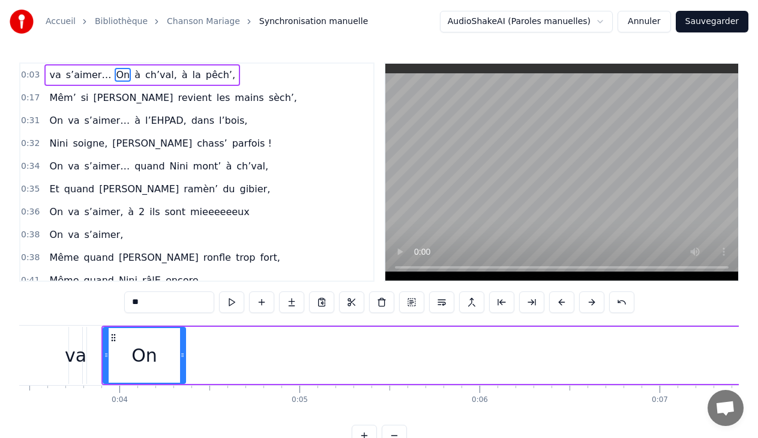
drag, startPoint x: 103, startPoint y: 356, endPoint x: 215, endPoint y: 372, distance: 113.4
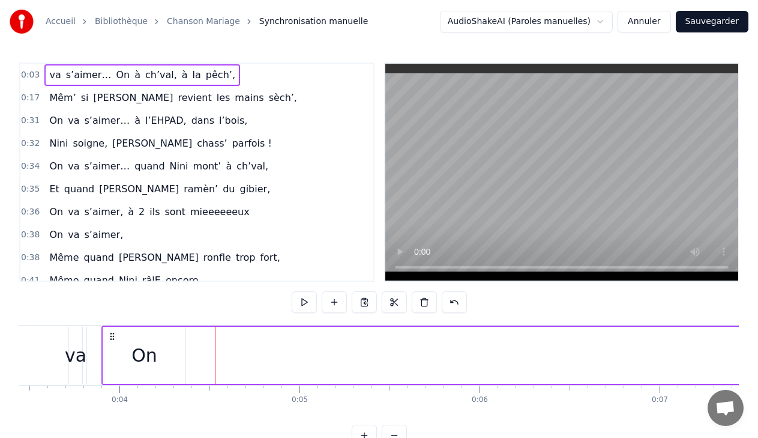
click at [104, 355] on div "On" at bounding box center [144, 355] width 82 height 57
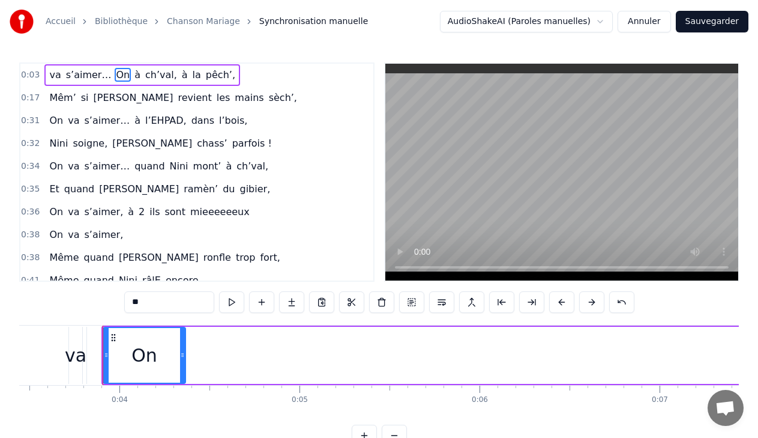
drag, startPoint x: 103, startPoint y: 355, endPoint x: 194, endPoint y: 359, distance: 91.3
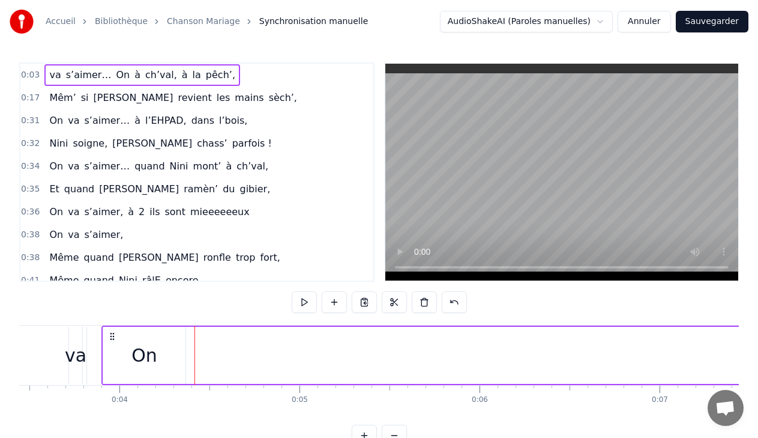
drag, startPoint x: 147, startPoint y: 354, endPoint x: 130, endPoint y: 354, distance: 17.4
click at [131, 354] on div "On" at bounding box center [144, 355] width 82 height 57
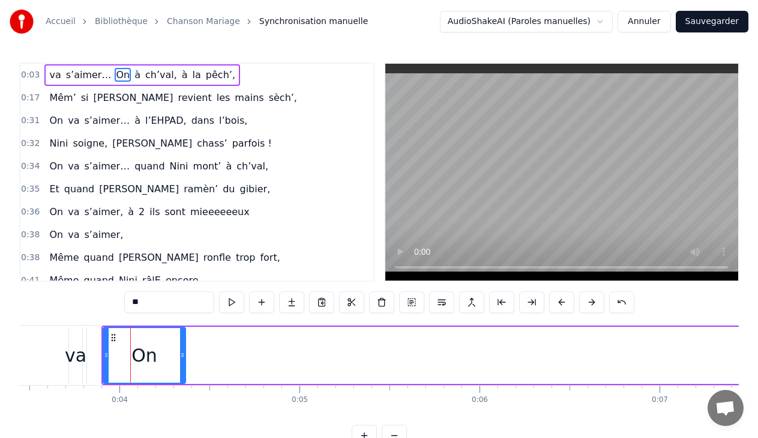
drag, startPoint x: 110, startPoint y: 76, endPoint x: 42, endPoint y: 71, distance: 68.6
click at [44, 71] on div "va s’aimer… On à ch’val, à la pêch’," at bounding box center [142, 75] width 196 height 22
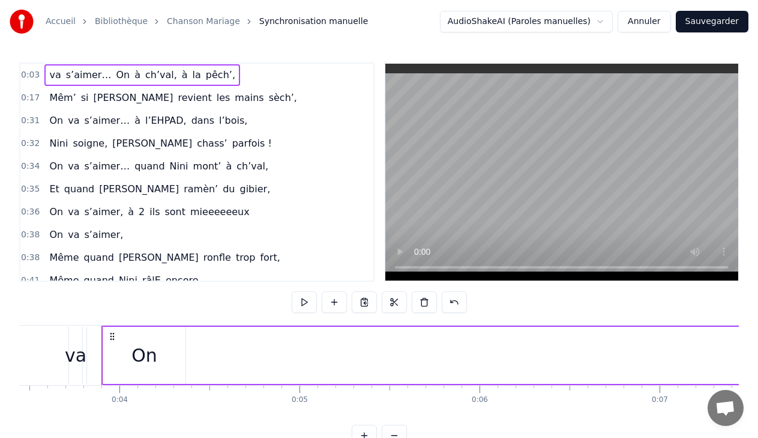
drag, startPoint x: 149, startPoint y: 361, endPoint x: 86, endPoint y: 362, distance: 63.0
click at [145, 362] on div "On" at bounding box center [144, 355] width 26 height 27
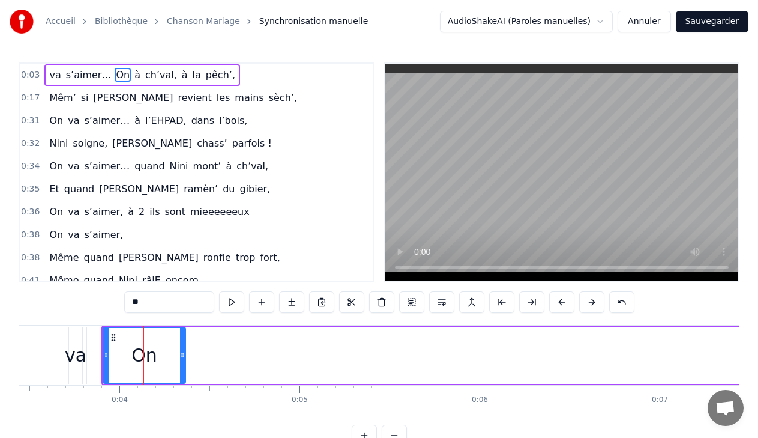
drag, startPoint x: 153, startPoint y: 352, endPoint x: 76, endPoint y: 352, distance: 77.4
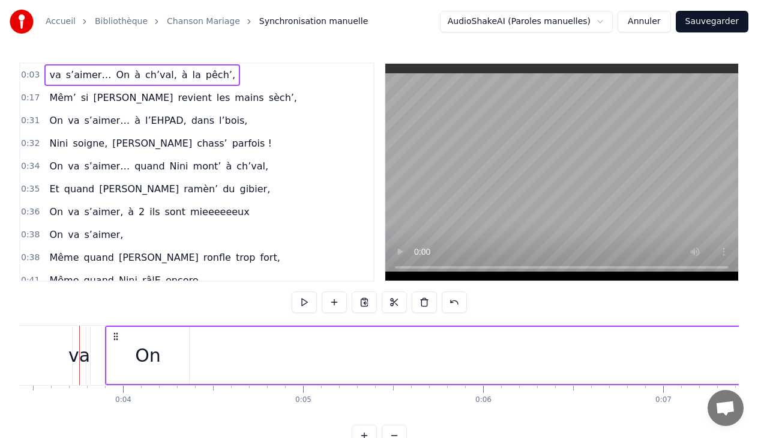
scroll to position [0, 616]
click at [117, 337] on icon at bounding box center [117, 336] width 10 height 10
click at [50, 73] on span "va" at bounding box center [55, 75] width 14 height 14
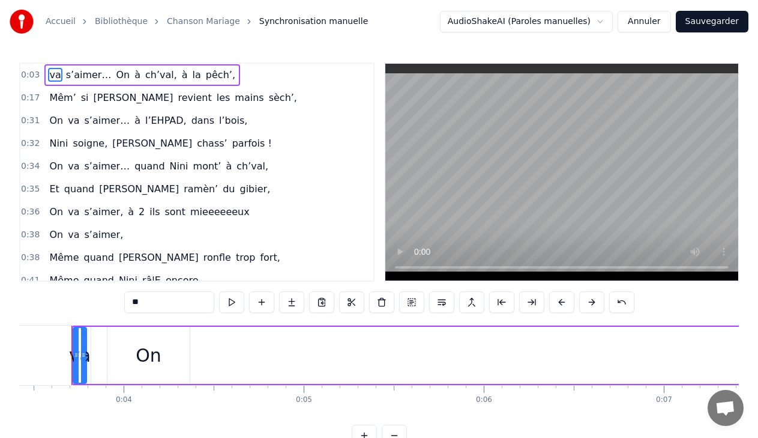
scroll to position [0, 608]
click at [115, 73] on span "On" at bounding box center [123, 75] width 16 height 14
type input "**"
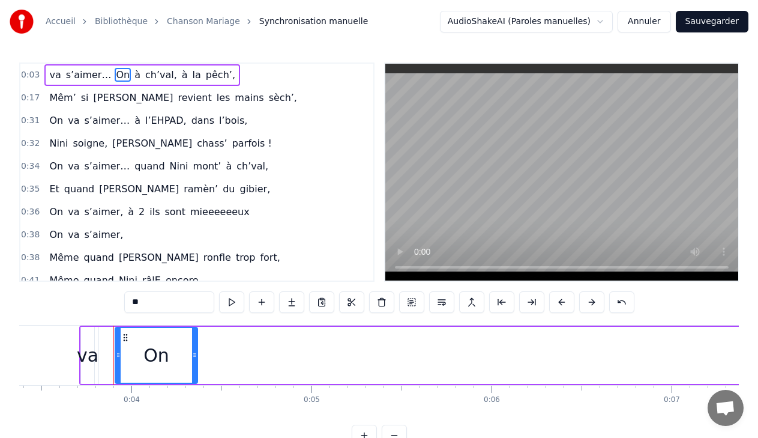
drag, startPoint x: 107, startPoint y: 73, endPoint x: 50, endPoint y: 73, distance: 57.6
click at [50, 73] on div "va s’aimer… On à ch’val, à la pêch’," at bounding box center [142, 75] width 196 height 22
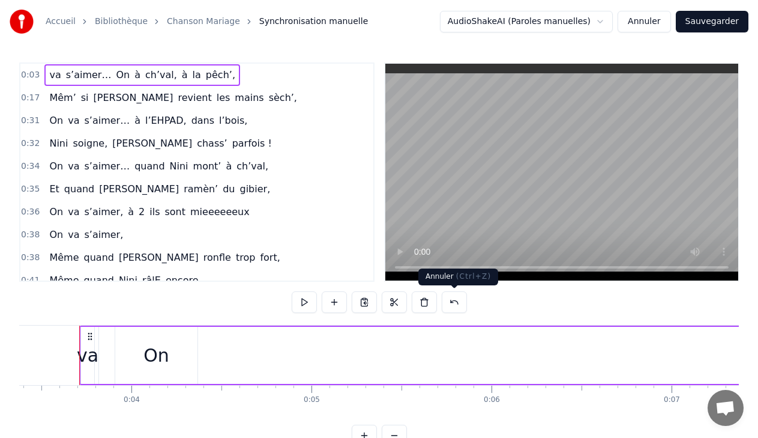
click at [453, 302] on button at bounding box center [454, 302] width 25 height 22
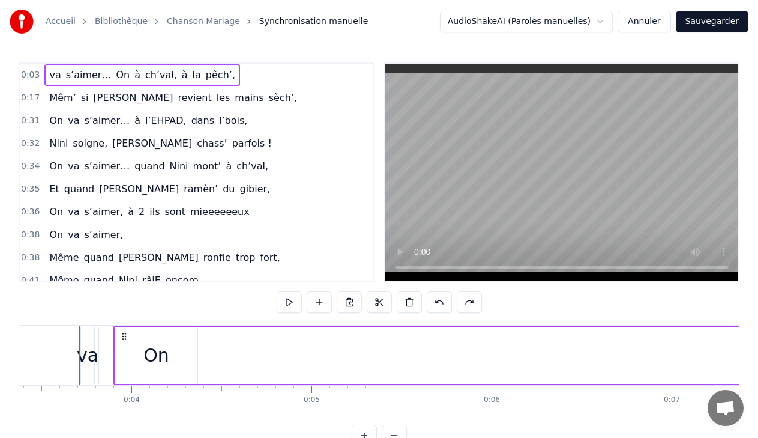
click at [454, 303] on div at bounding box center [379, 302] width 205 height 22
click at [445, 302] on button at bounding box center [439, 302] width 25 height 22
click at [83, 355] on div "On" at bounding box center [144, 355] width 127 height 57
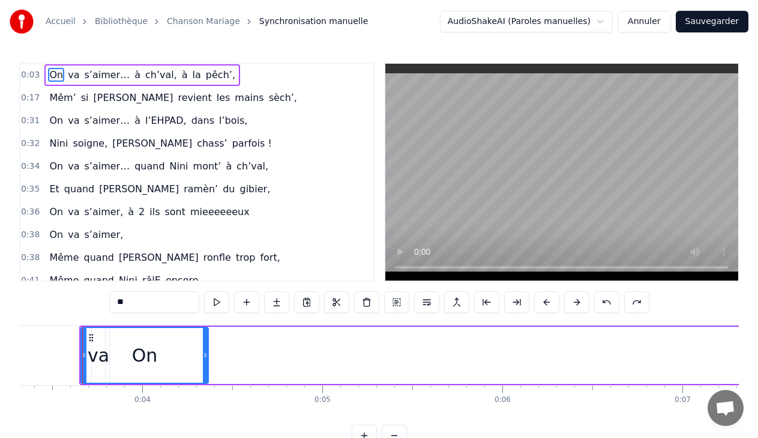
drag, startPoint x: 81, startPoint y: 352, endPoint x: 128, endPoint y: 354, distance: 47.4
click at [128, 354] on div "On" at bounding box center [144, 355] width 128 height 57
drag, startPoint x: 83, startPoint y: 359, endPoint x: 131, endPoint y: 363, distance: 47.6
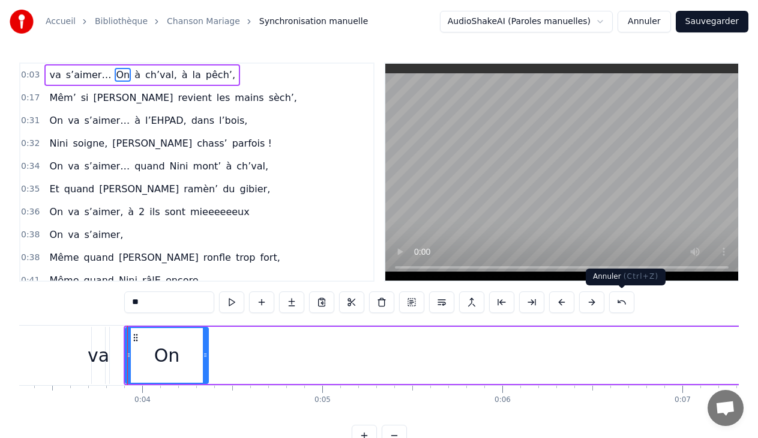
click at [619, 304] on button at bounding box center [621, 302] width 25 height 22
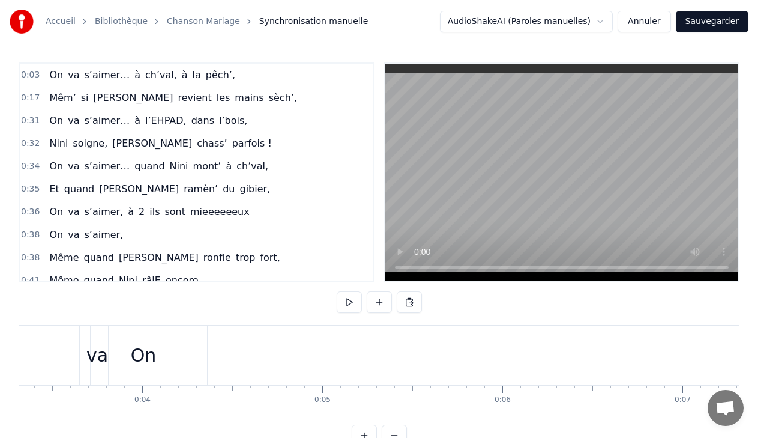
scroll to position [0, 588]
click at [101, 361] on div "va" at bounding box center [106, 355] width 22 height 27
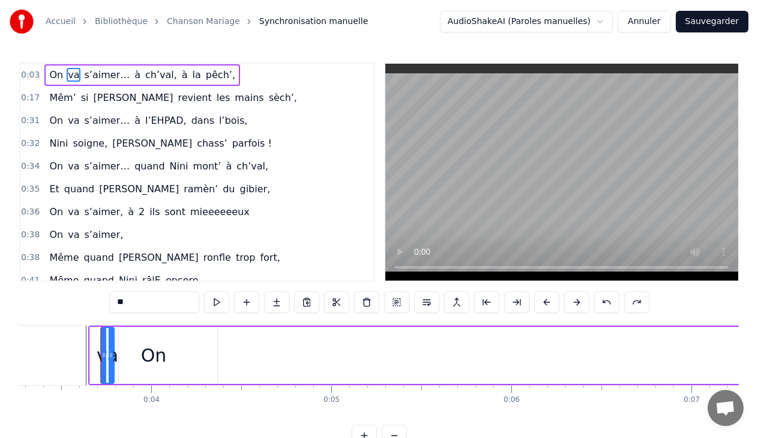
click at [44, 77] on div "On va s’aimer… à ch’val, à la pêch’," at bounding box center [142, 75] width 196 height 22
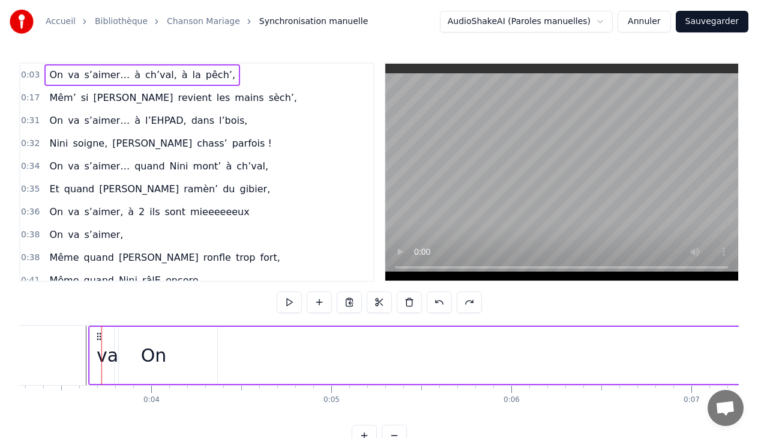
click at [44, 76] on div "On va s’aimer… à ch’val, à la pêch’," at bounding box center [142, 75] width 196 height 22
drag, startPoint x: 40, startPoint y: 75, endPoint x: 64, endPoint y: 80, distance: 24.5
click at [64, 80] on div "0:03 On va s’aimer… à ch’val, à la pêch’," at bounding box center [196, 75] width 353 height 23
click at [44, 71] on div "On va s’aimer… à ch’val, à la pêch’," at bounding box center [142, 75] width 196 height 22
click at [49, 76] on span "On" at bounding box center [56, 75] width 16 height 14
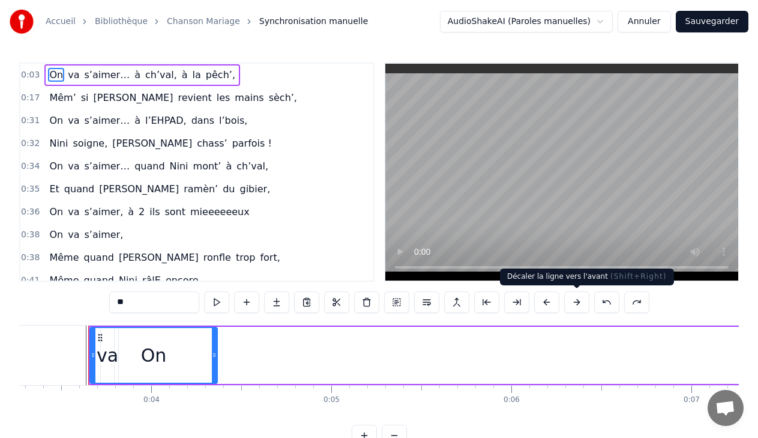
click at [576, 301] on button at bounding box center [576, 302] width 25 height 22
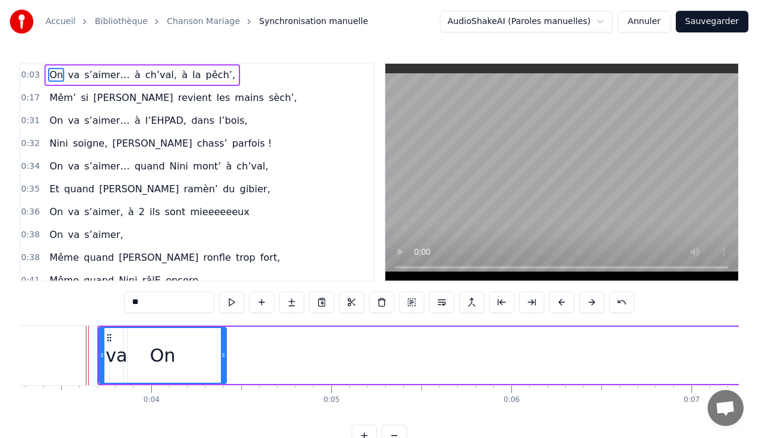
click at [576, 301] on div "**" at bounding box center [379, 302] width 510 height 22
click at [577, 301] on div "**" at bounding box center [379, 302] width 510 height 22
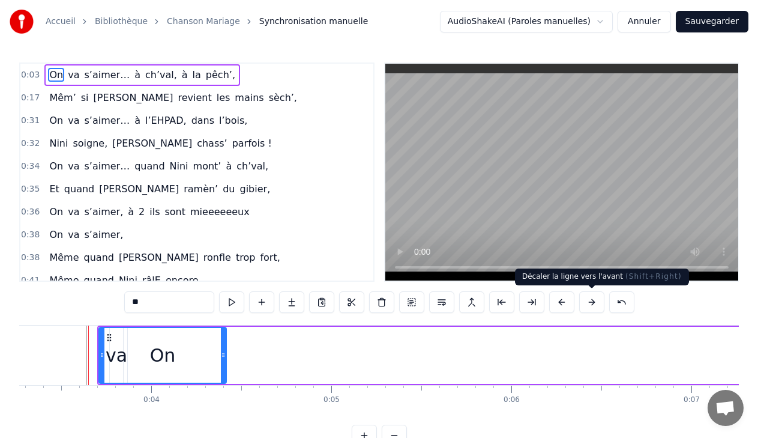
click at [592, 304] on button at bounding box center [591, 302] width 25 height 22
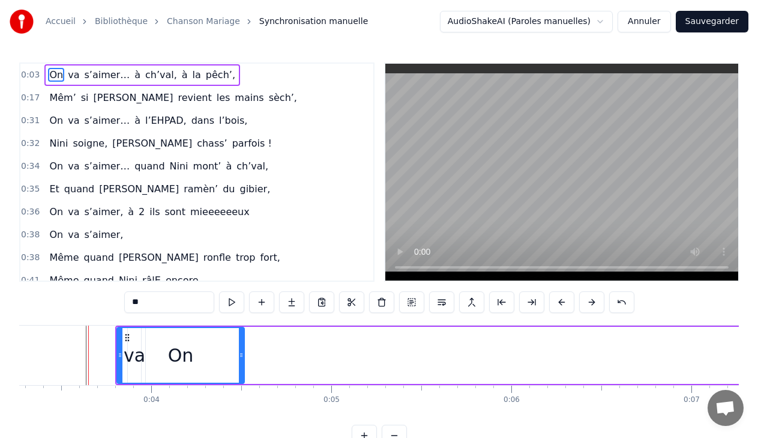
click at [592, 304] on button at bounding box center [591, 302] width 25 height 22
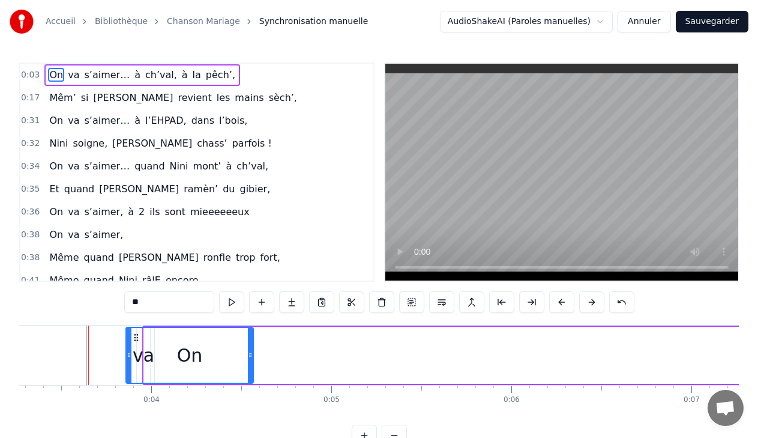
click at [592, 304] on button at bounding box center [591, 302] width 25 height 22
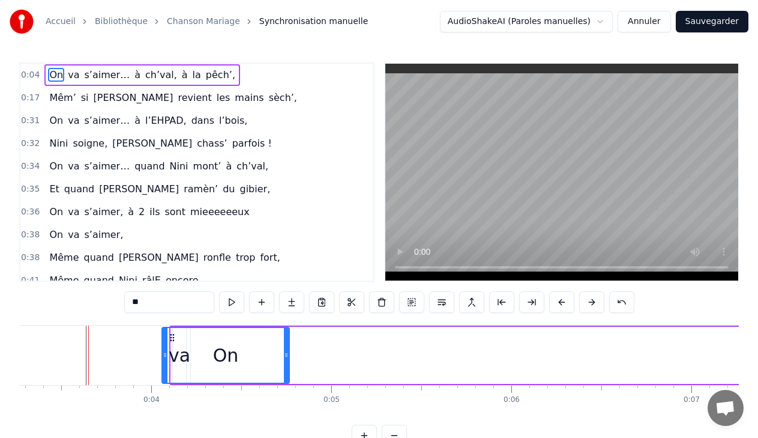
click at [592, 304] on button at bounding box center [591, 302] width 25 height 22
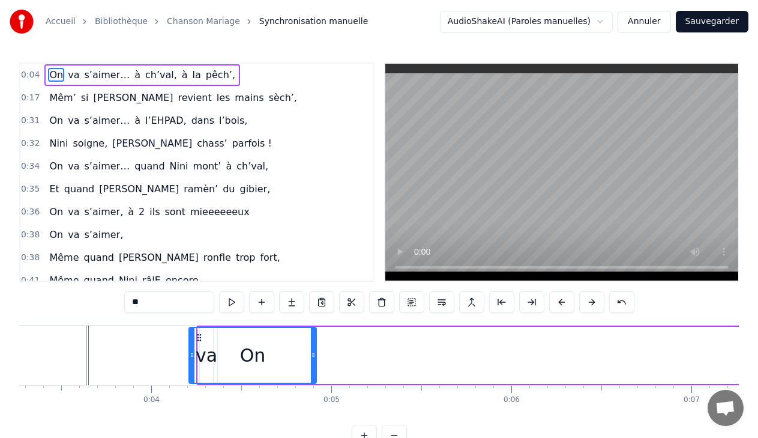
click at [592, 304] on button at bounding box center [591, 302] width 25 height 22
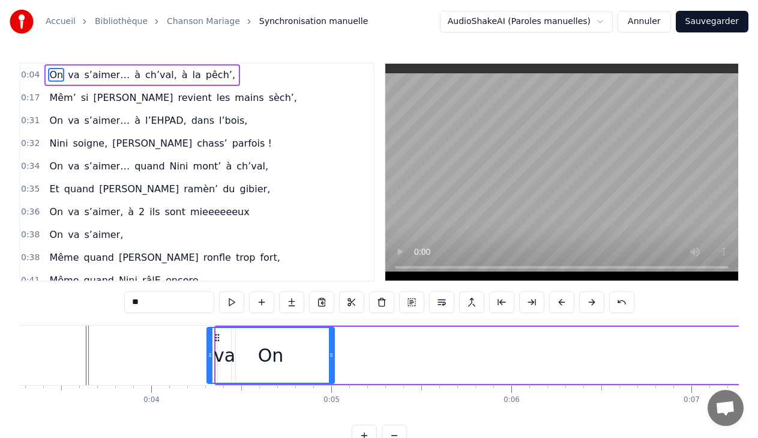
click at [592, 304] on button at bounding box center [591, 302] width 25 height 22
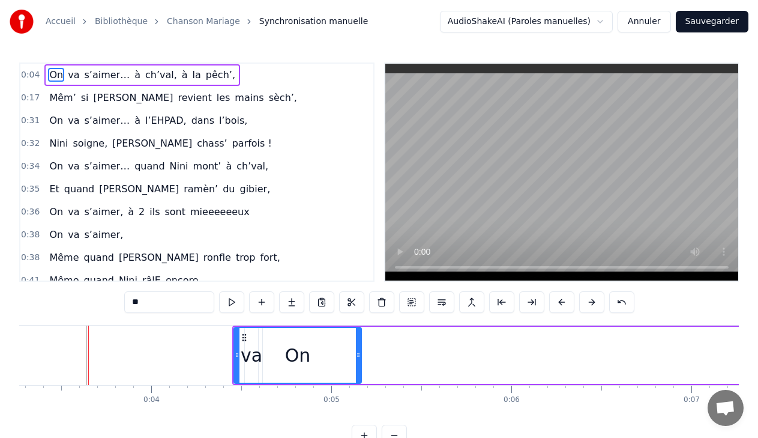
click at [592, 304] on button at bounding box center [591, 302] width 25 height 22
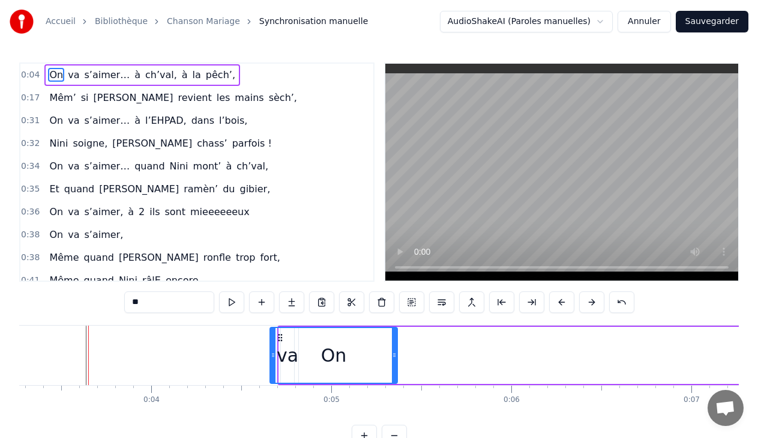
click at [592, 304] on button at bounding box center [591, 302] width 25 height 22
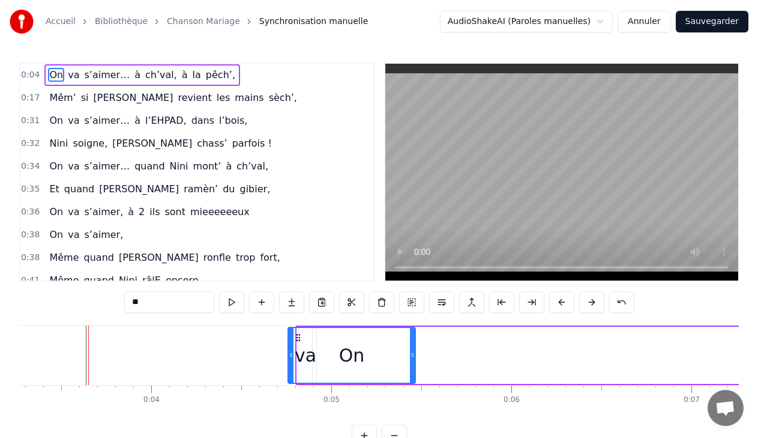
click at [592, 304] on button at bounding box center [591, 302] width 25 height 22
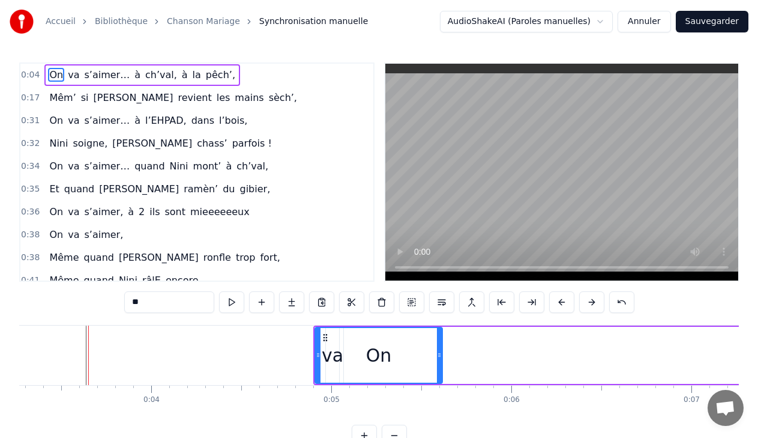
click at [592, 304] on button at bounding box center [591, 302] width 25 height 22
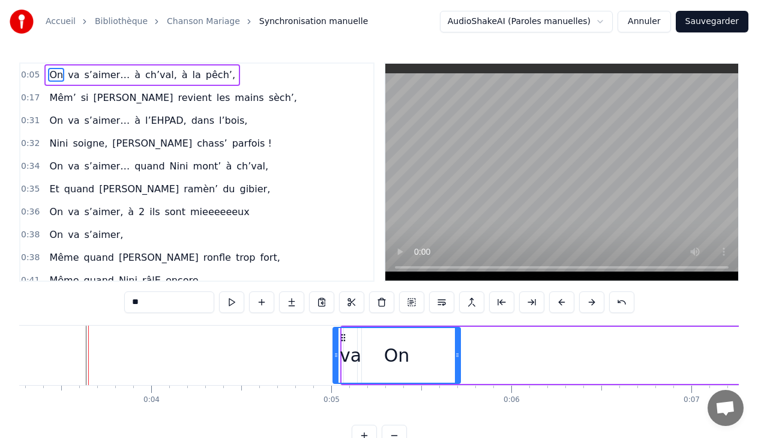
click at [592, 304] on button at bounding box center [591, 302] width 25 height 22
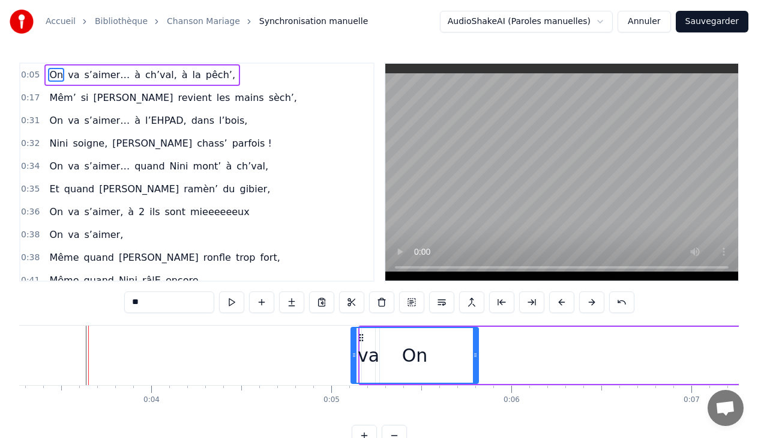
click at [592, 304] on button at bounding box center [591, 302] width 25 height 22
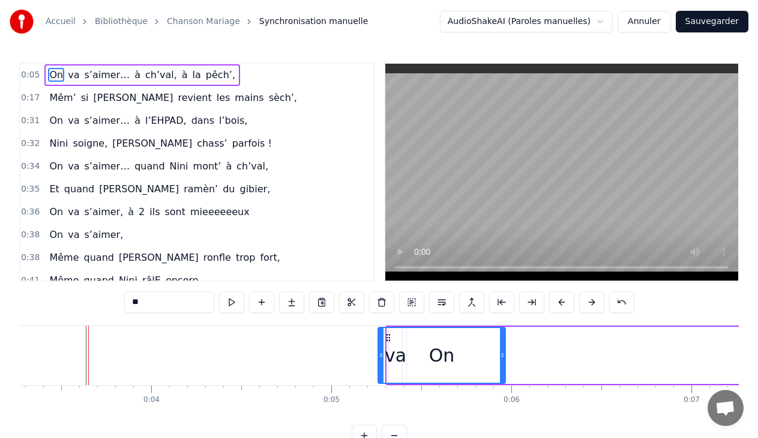
click at [592, 304] on button at bounding box center [591, 302] width 25 height 22
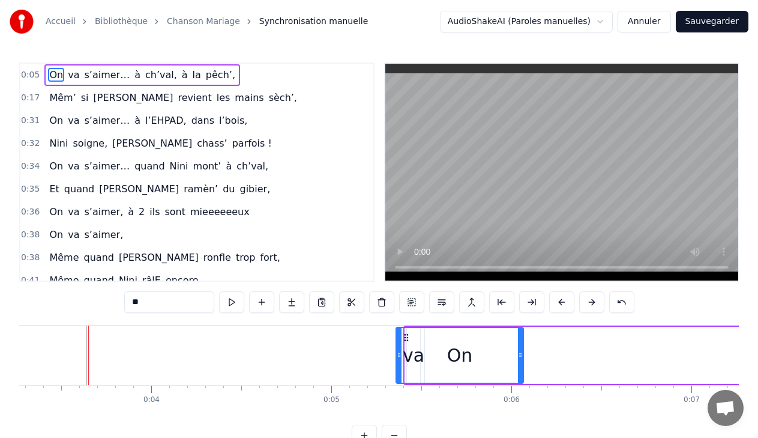
click at [592, 304] on button at bounding box center [591, 302] width 25 height 22
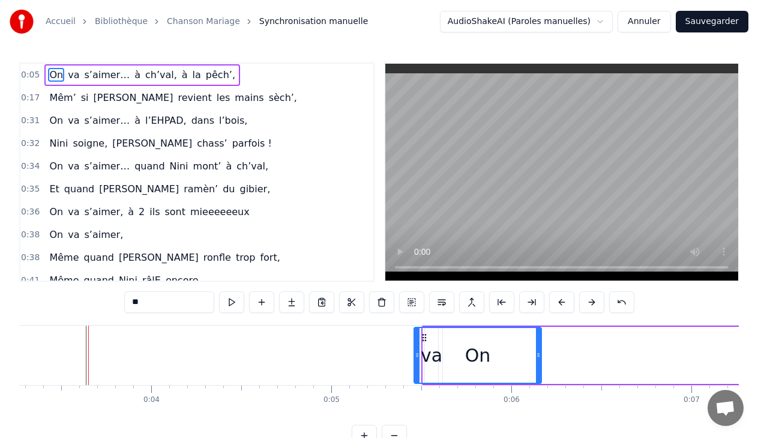
click at [592, 304] on button at bounding box center [591, 302] width 25 height 22
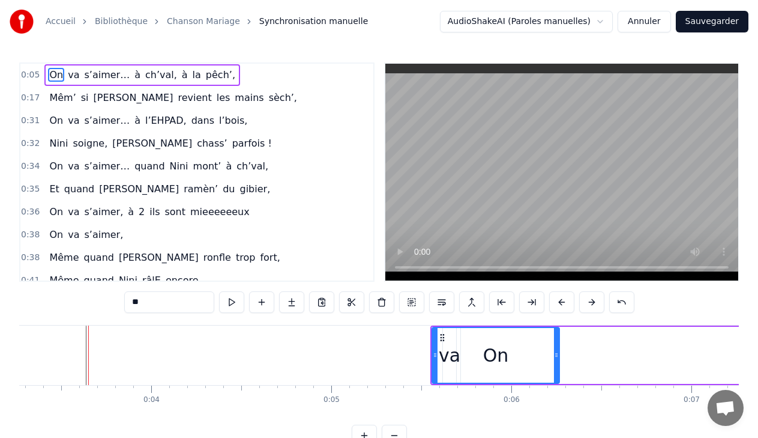
click at [592, 304] on button at bounding box center [591, 302] width 25 height 22
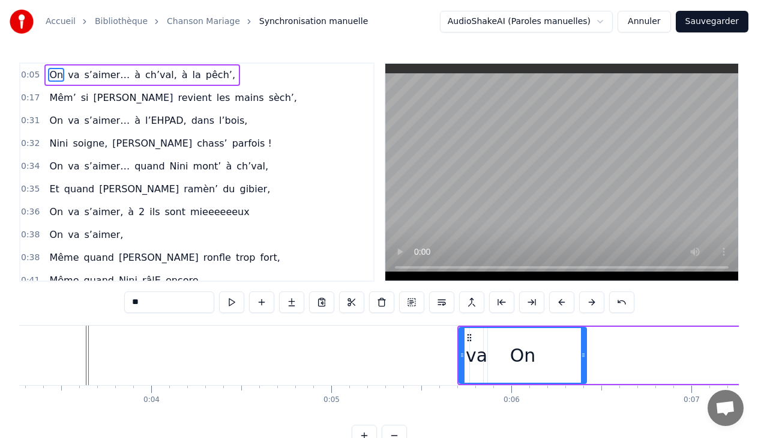
click at [592, 304] on button at bounding box center [591, 302] width 25 height 22
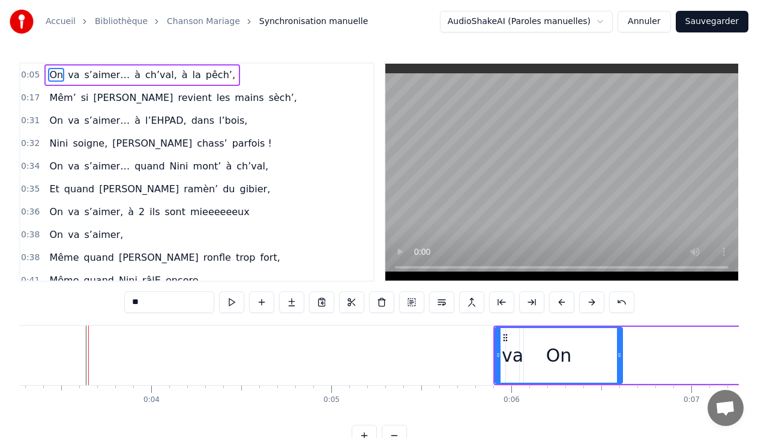
click at [592, 304] on button at bounding box center [591, 302] width 25 height 22
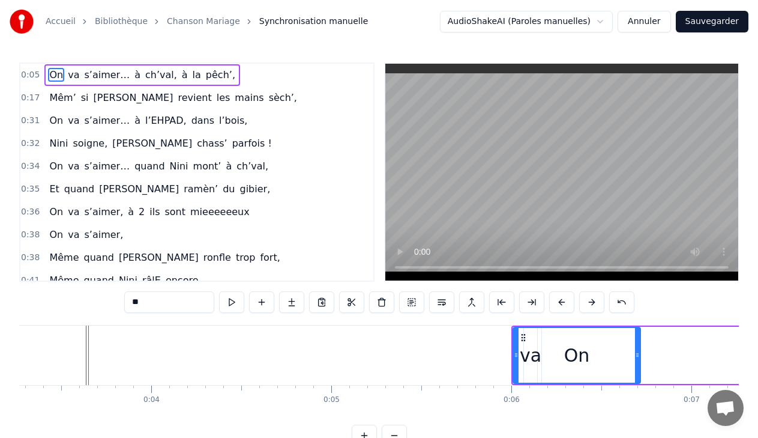
click at [592, 304] on button at bounding box center [591, 302] width 25 height 22
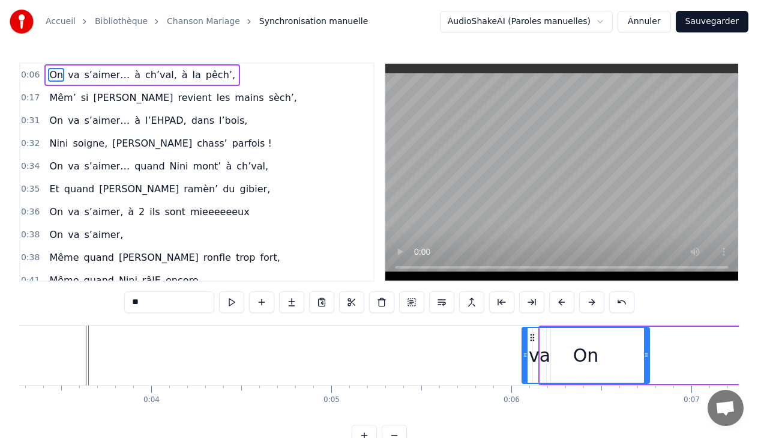
click at [592, 304] on button at bounding box center [591, 302] width 25 height 22
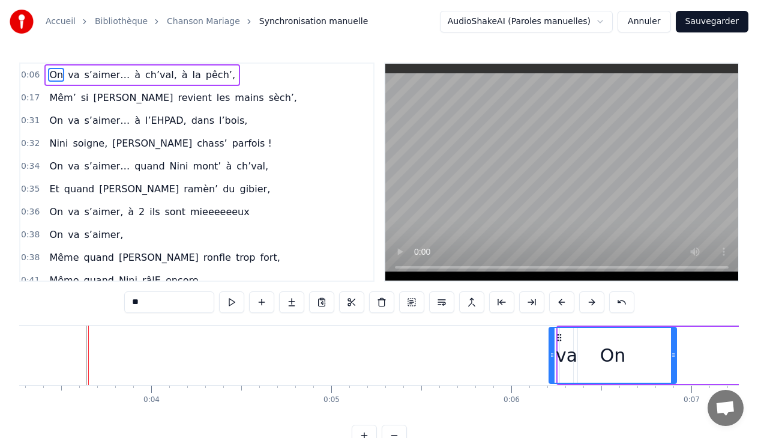
click at [592, 304] on button at bounding box center [591, 302] width 25 height 22
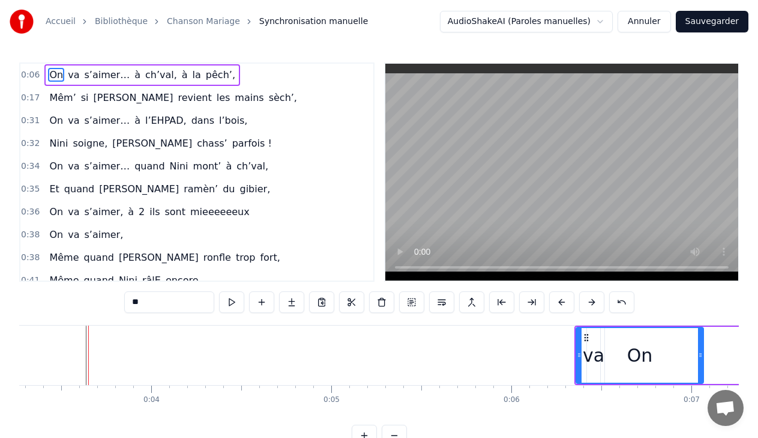
click at [592, 304] on button at bounding box center [591, 302] width 25 height 22
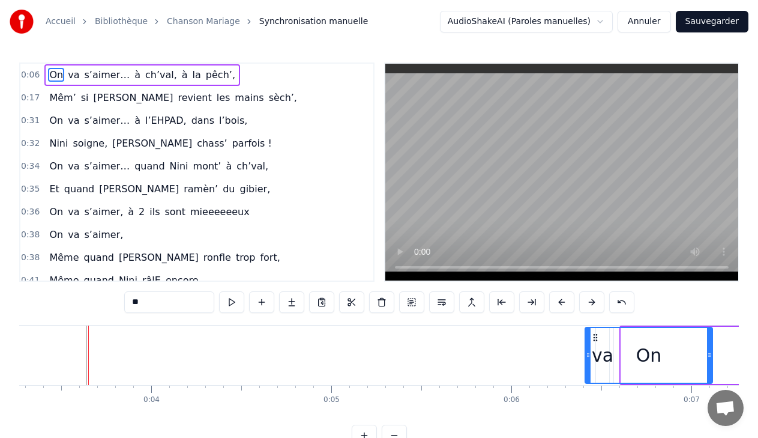
click at [592, 304] on button at bounding box center [591, 302] width 25 height 22
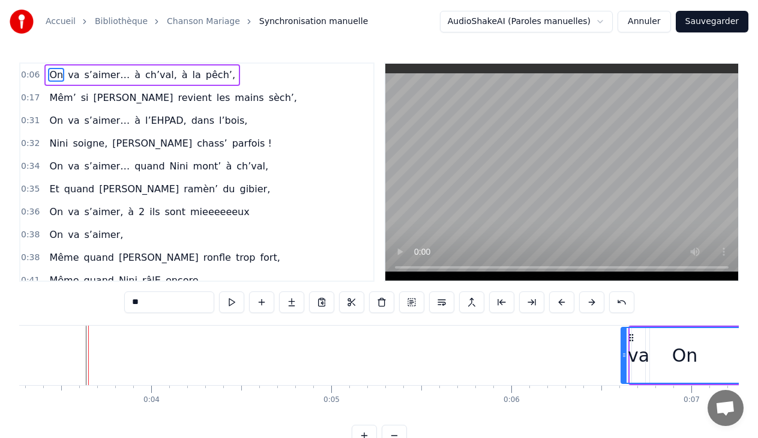
click at [592, 304] on button at bounding box center [591, 302] width 25 height 22
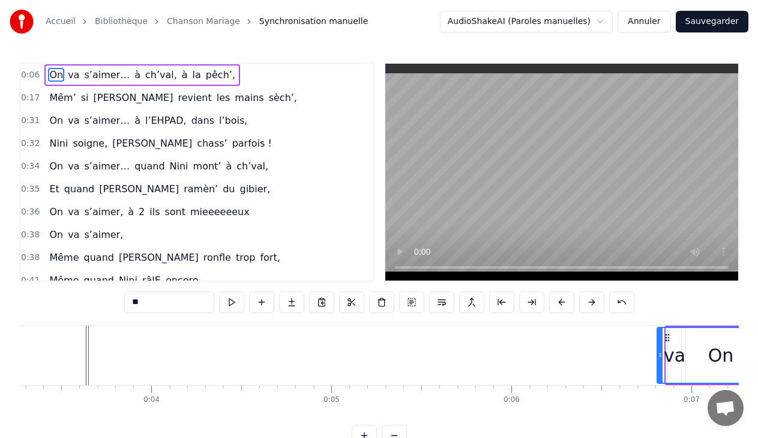
click at [592, 304] on button at bounding box center [591, 302] width 25 height 22
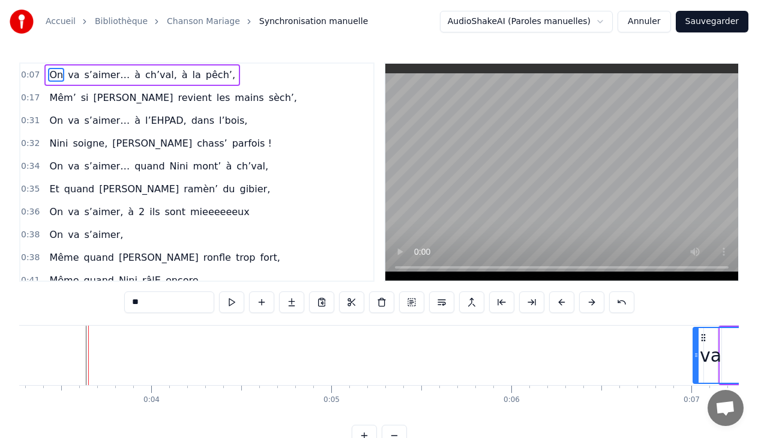
click at [592, 304] on button at bounding box center [591, 302] width 25 height 22
click at [592, 306] on button at bounding box center [591, 302] width 25 height 22
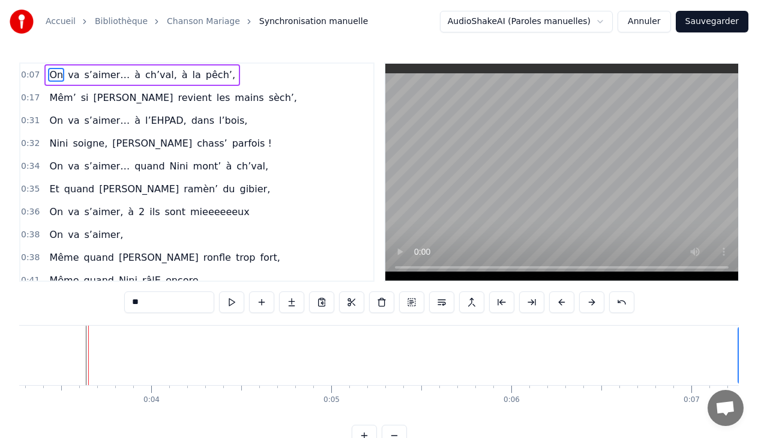
click at [592, 306] on button at bounding box center [591, 302] width 25 height 22
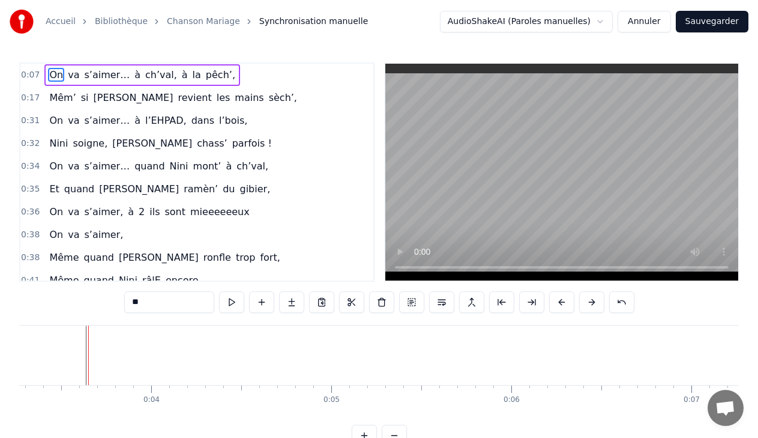
click at [592, 306] on button at bounding box center [591, 302] width 25 height 22
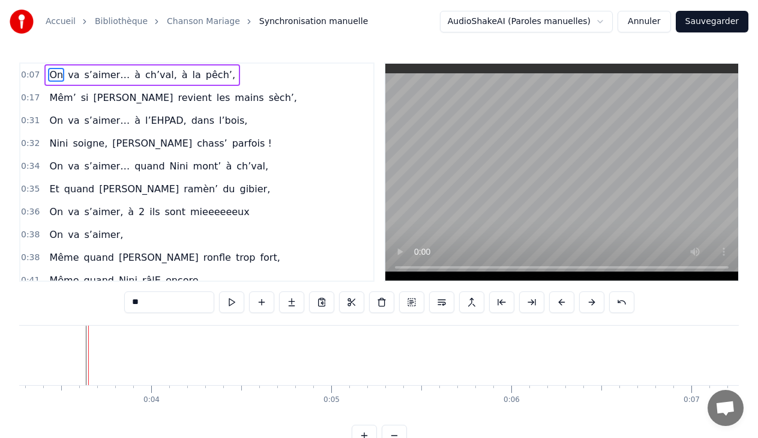
click at [592, 306] on button at bounding box center [591, 302] width 25 height 22
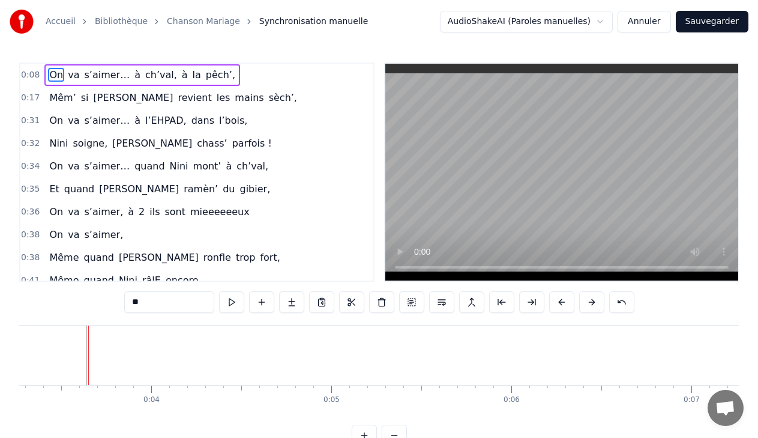
click at [592, 306] on button at bounding box center [591, 302] width 25 height 22
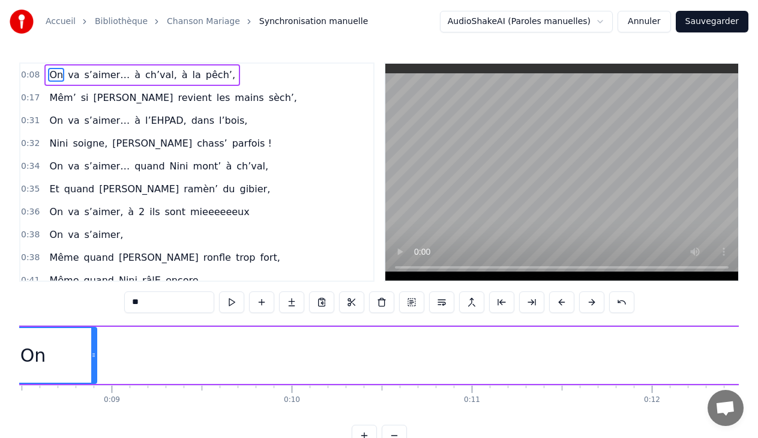
scroll to position [0, 1484]
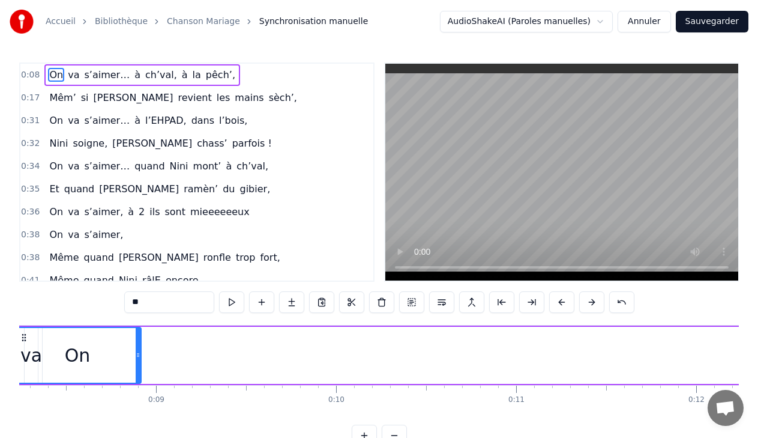
click at [589, 304] on button at bounding box center [591, 302] width 25 height 22
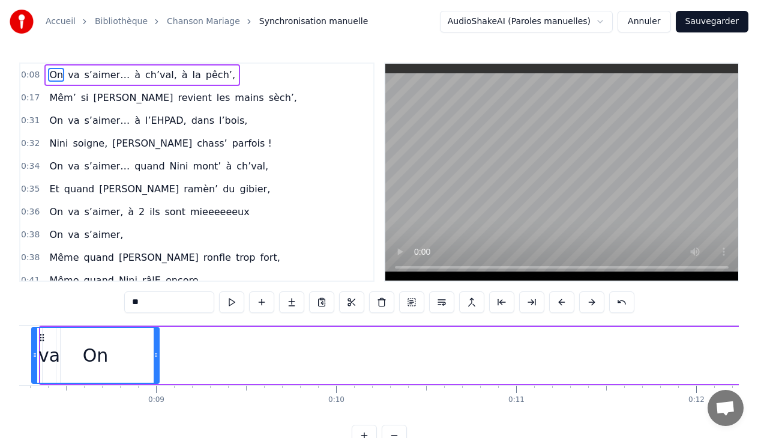
click at [589, 304] on button at bounding box center [591, 302] width 25 height 22
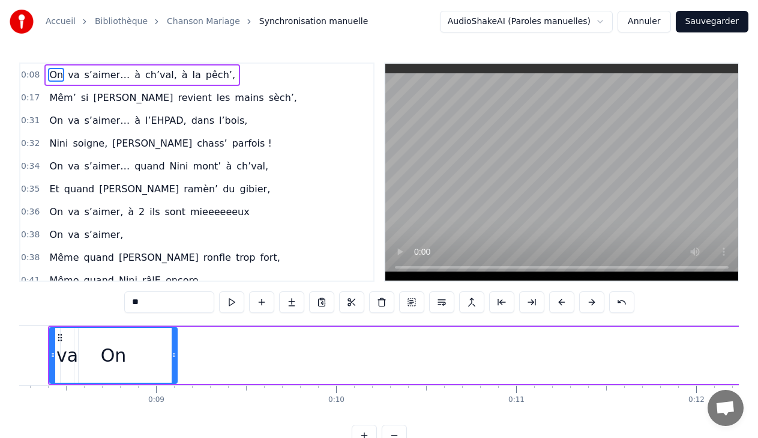
click at [589, 304] on button at bounding box center [591, 302] width 25 height 22
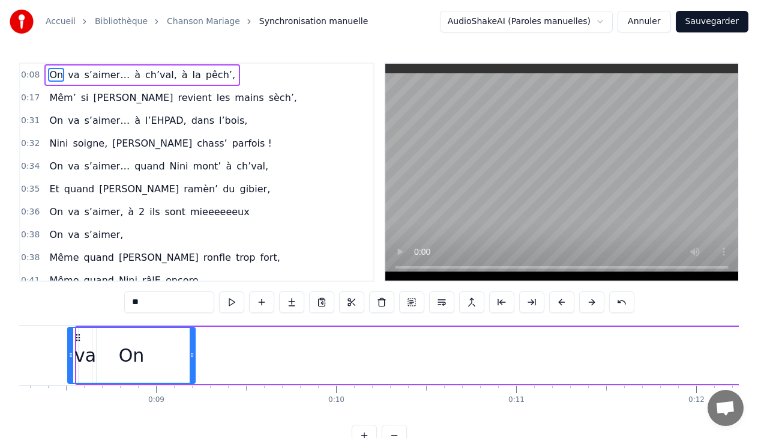
click at [589, 304] on button at bounding box center [591, 302] width 25 height 22
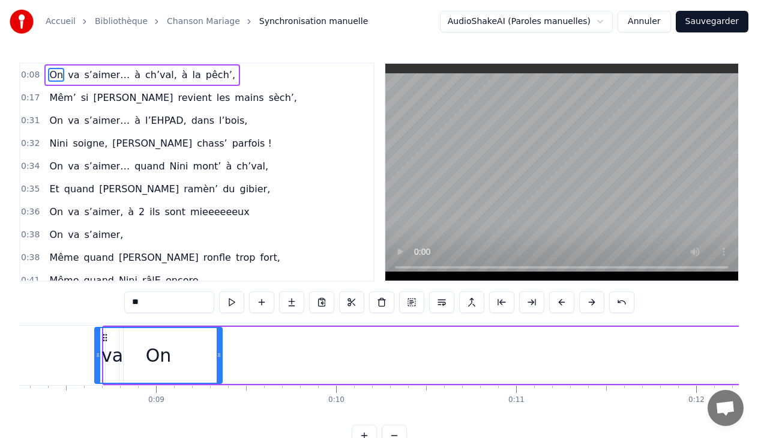
click at [589, 304] on button at bounding box center [591, 302] width 25 height 22
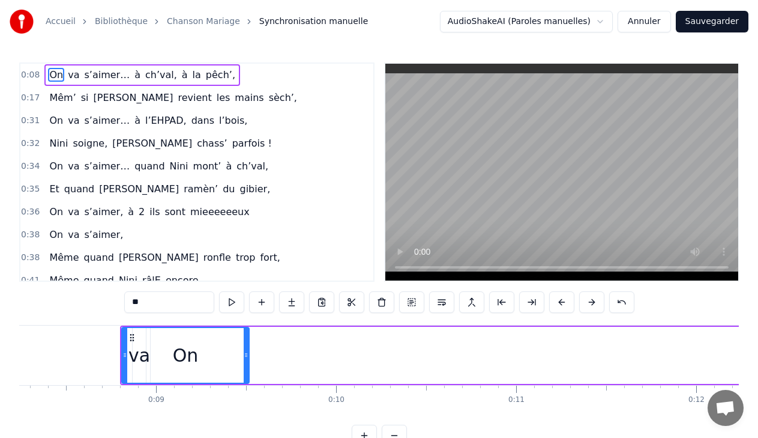
click at [589, 304] on button at bounding box center [591, 302] width 25 height 22
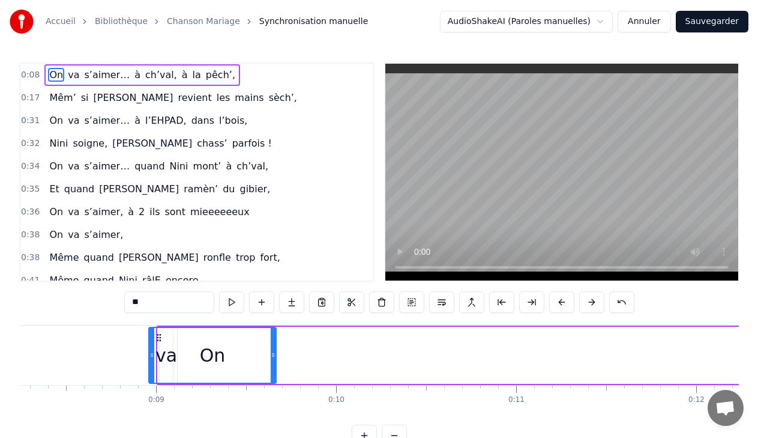
click at [589, 304] on button at bounding box center [591, 302] width 25 height 22
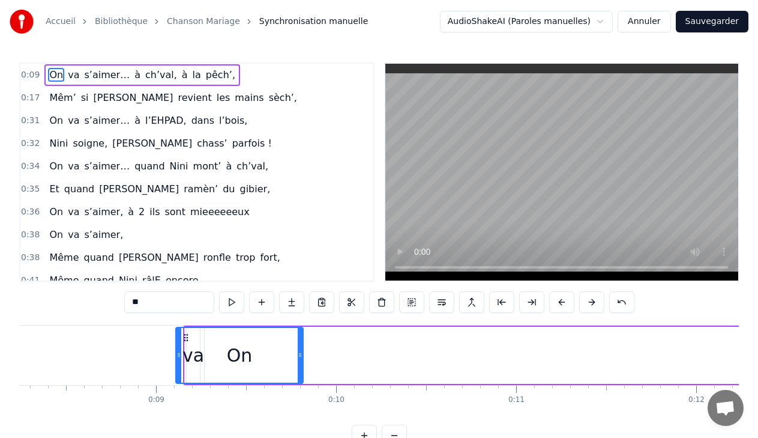
click at [589, 304] on button at bounding box center [591, 302] width 25 height 22
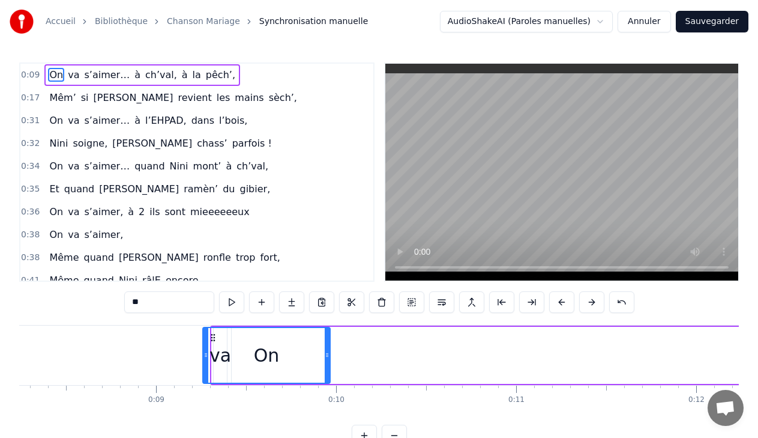
click at [589, 304] on button at bounding box center [591, 302] width 25 height 22
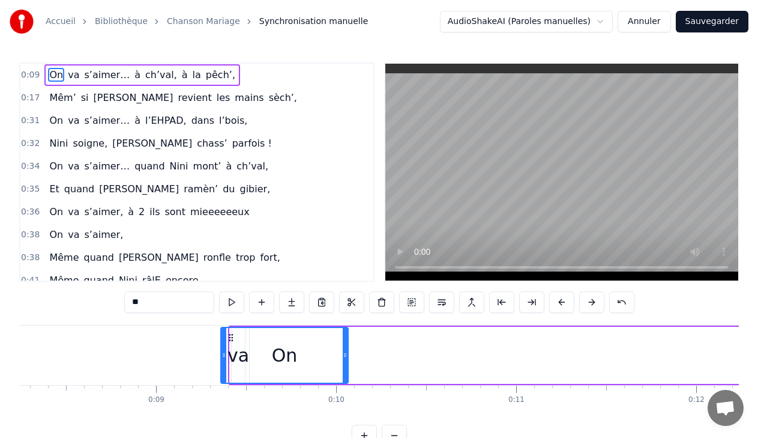
click at [589, 304] on button at bounding box center [591, 302] width 25 height 22
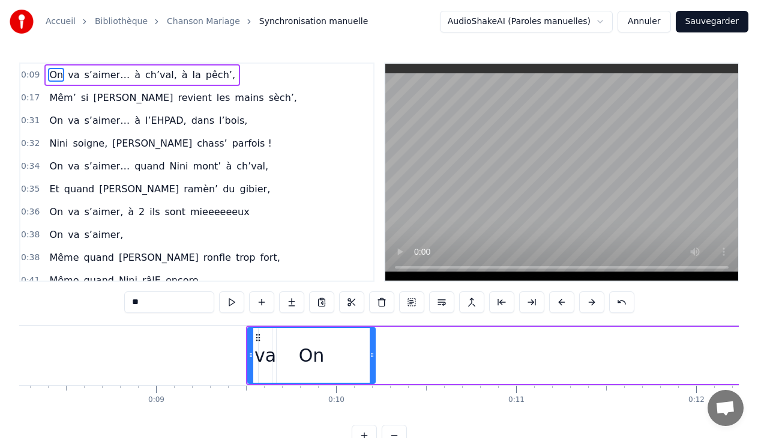
click at [589, 304] on button at bounding box center [591, 302] width 25 height 22
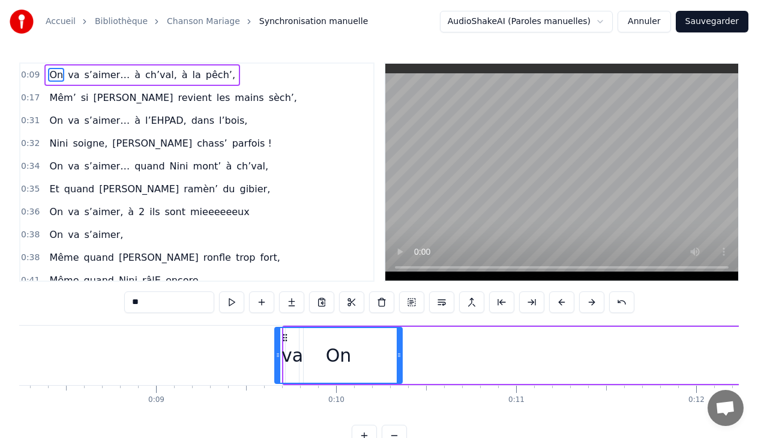
click at [589, 304] on button at bounding box center [591, 302] width 25 height 22
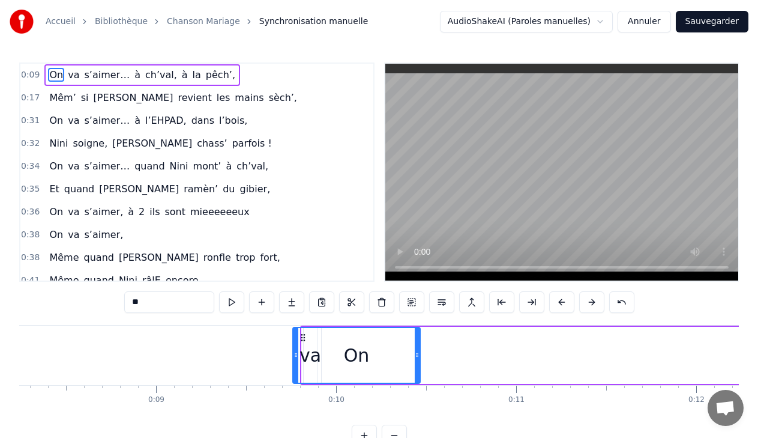
click at [589, 304] on button at bounding box center [591, 302] width 25 height 22
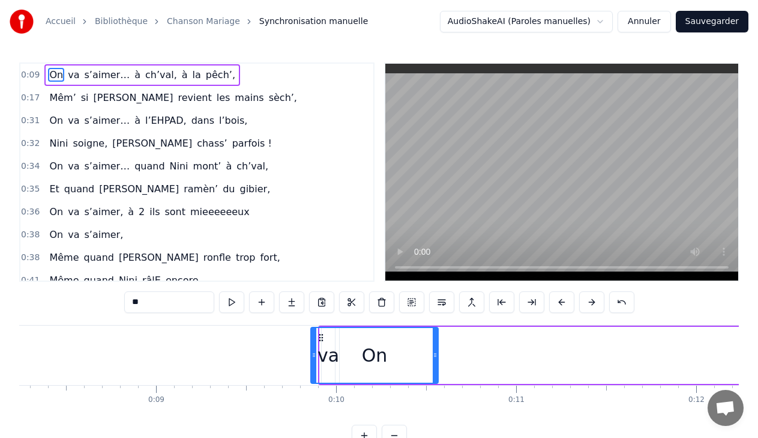
click at [589, 304] on button at bounding box center [591, 302] width 25 height 22
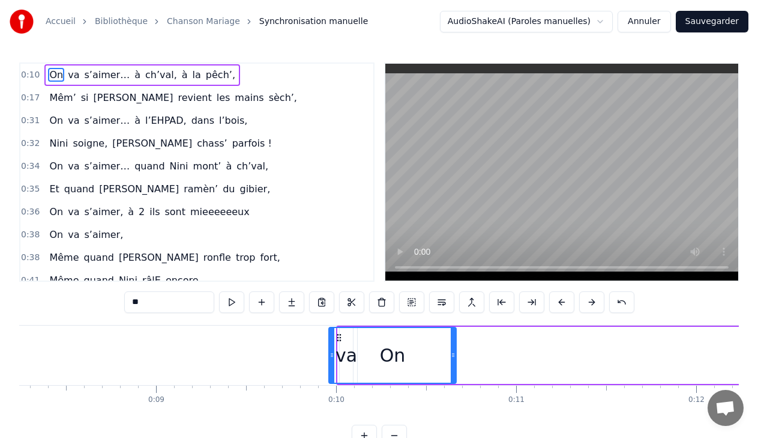
click at [589, 304] on button at bounding box center [591, 302] width 25 height 22
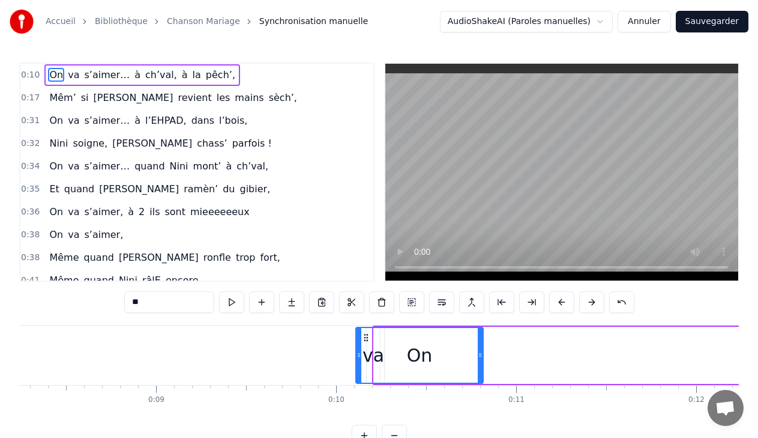
click at [589, 304] on button at bounding box center [591, 302] width 25 height 22
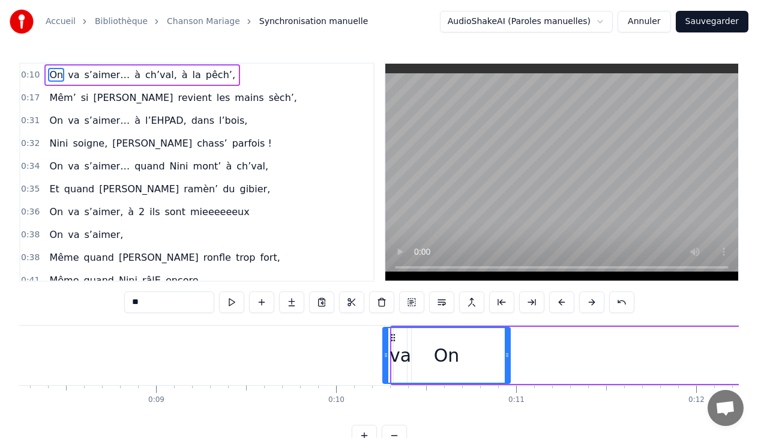
click at [589, 304] on button at bounding box center [591, 302] width 25 height 22
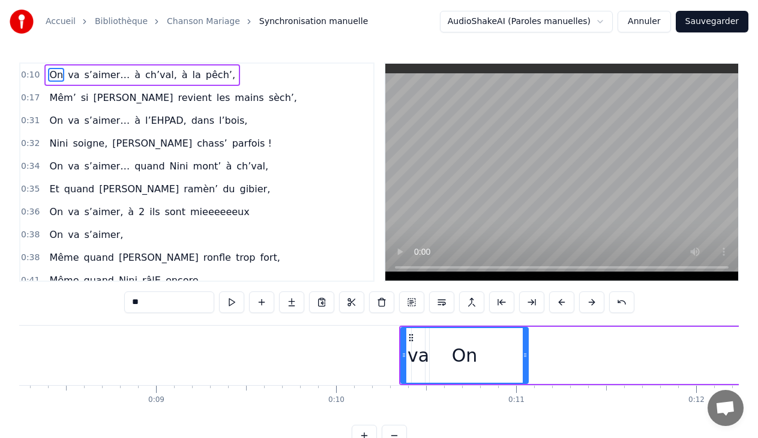
click at [589, 304] on button at bounding box center [591, 302] width 25 height 22
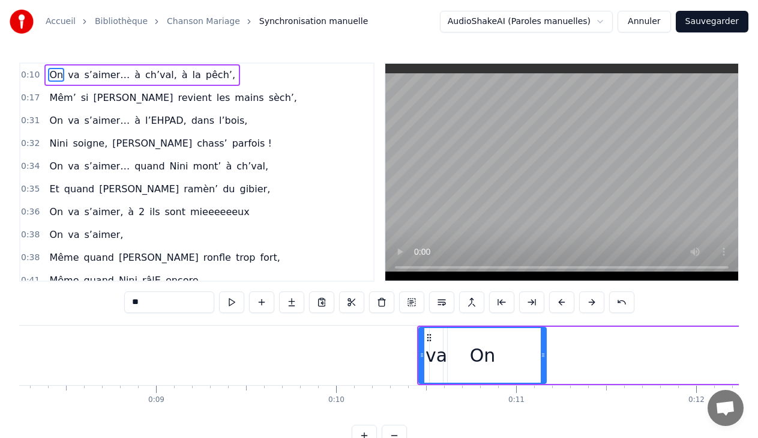
click at [589, 304] on button at bounding box center [591, 302] width 25 height 22
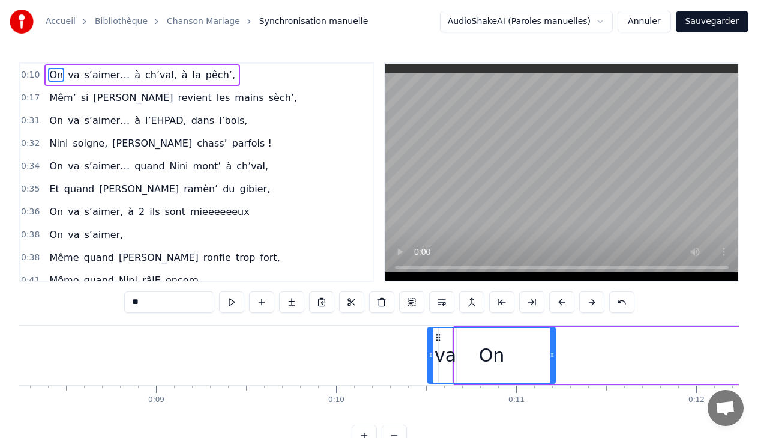
click at [589, 304] on button at bounding box center [591, 302] width 25 height 22
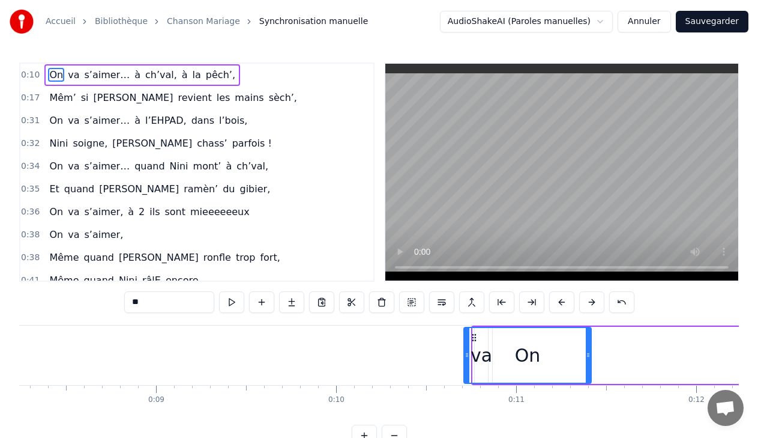
click at [589, 304] on button at bounding box center [591, 302] width 25 height 22
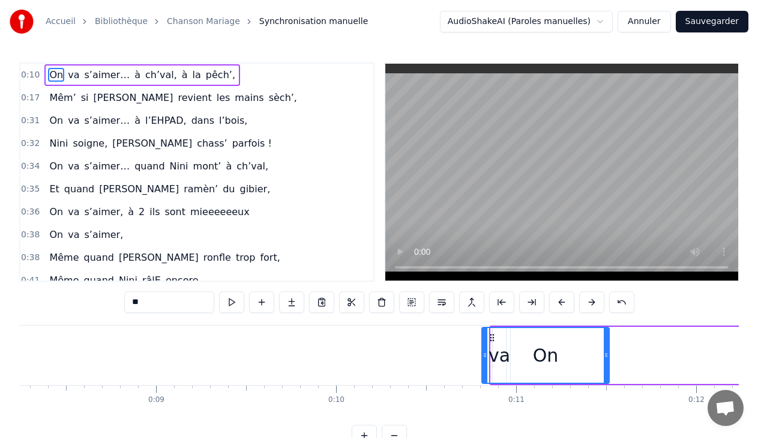
click at [589, 304] on button at bounding box center [591, 302] width 25 height 22
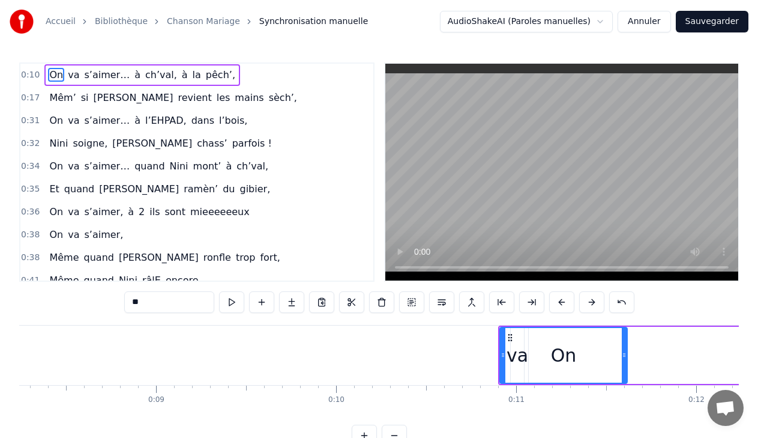
click at [589, 304] on button at bounding box center [591, 302] width 25 height 22
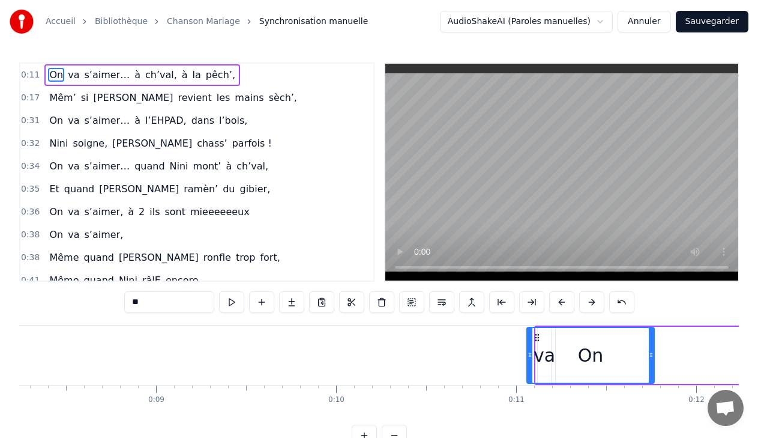
click at [589, 304] on button at bounding box center [591, 302] width 25 height 22
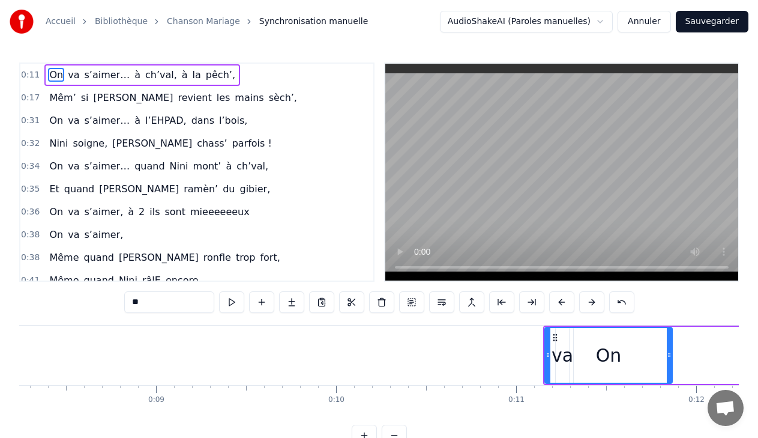
click at [589, 304] on button at bounding box center [591, 302] width 25 height 22
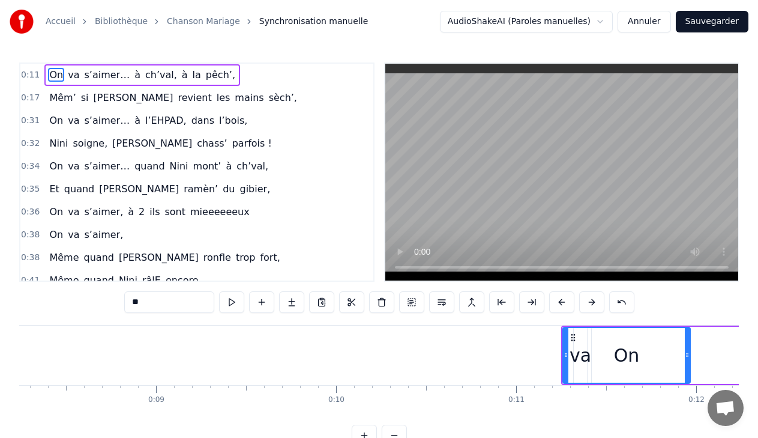
click at [589, 304] on button at bounding box center [591, 302] width 25 height 22
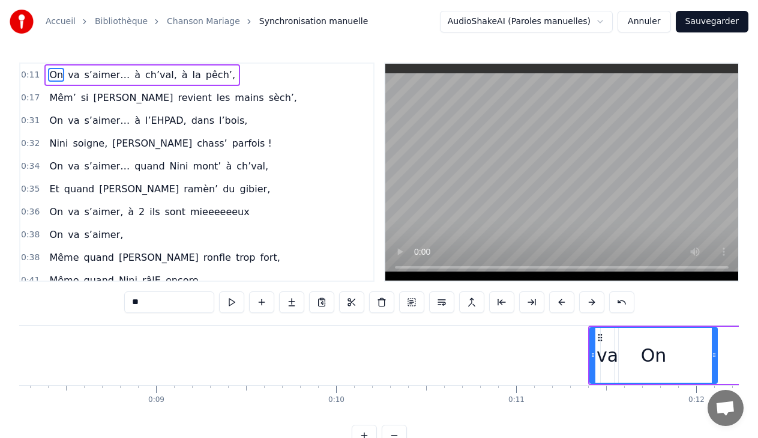
click at [589, 304] on button at bounding box center [591, 302] width 25 height 22
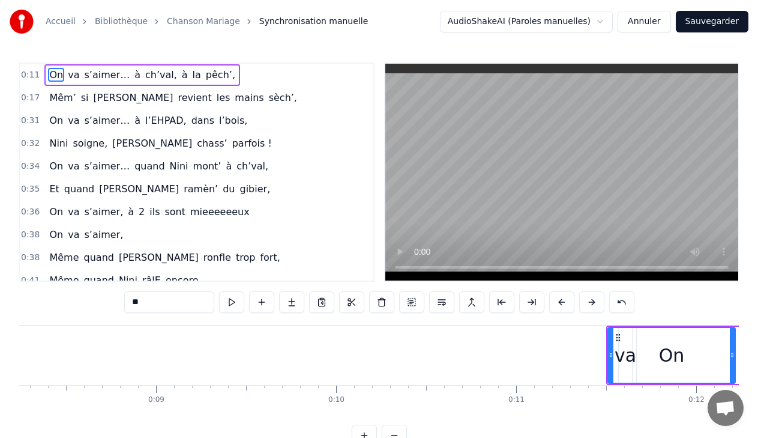
click at [589, 304] on button at bounding box center [591, 302] width 25 height 22
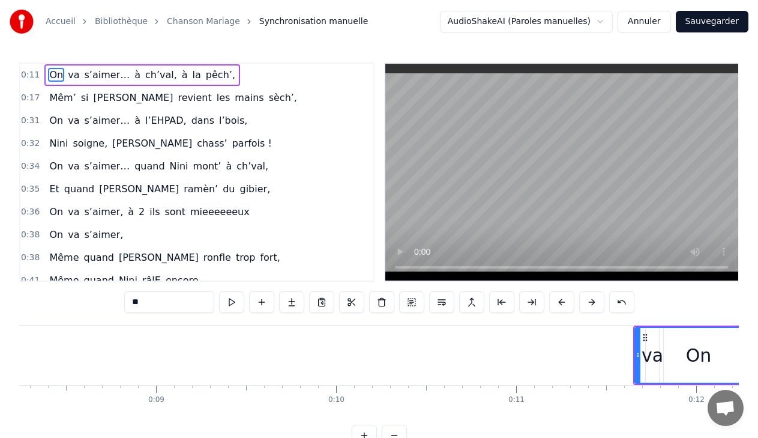
click at [589, 304] on button at bounding box center [591, 302] width 25 height 22
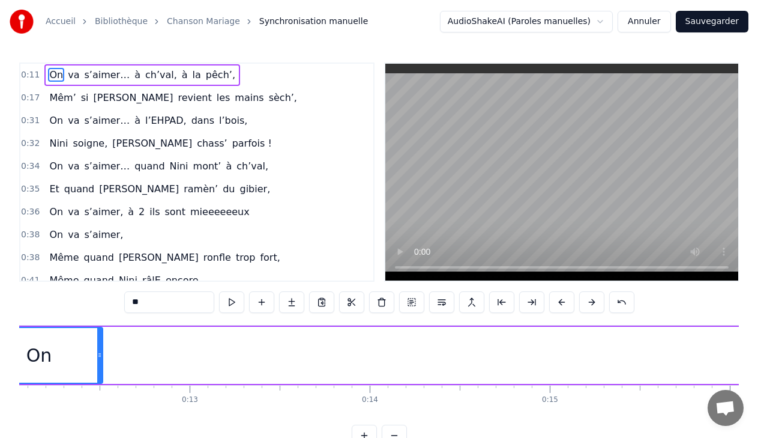
scroll to position [0, 2082]
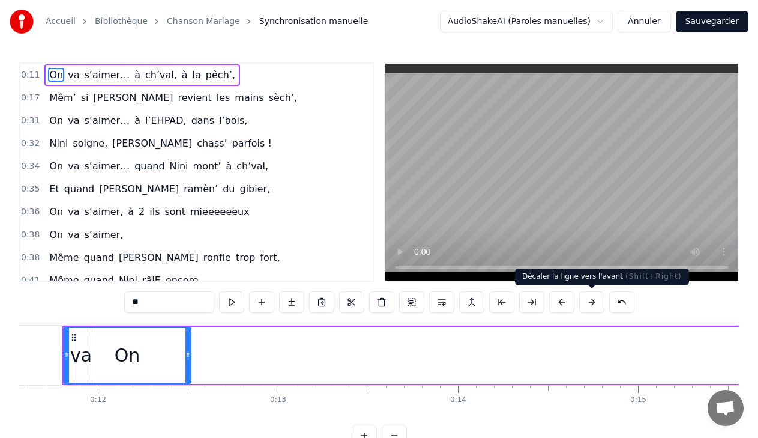
click at [590, 304] on button at bounding box center [591, 302] width 25 height 22
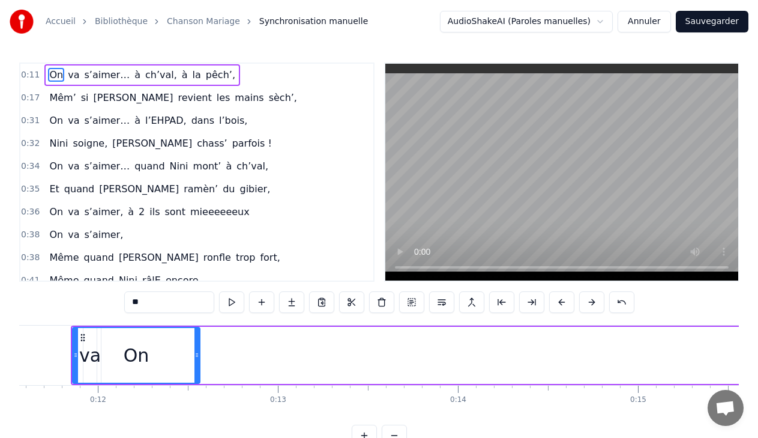
click at [590, 304] on button at bounding box center [591, 302] width 25 height 22
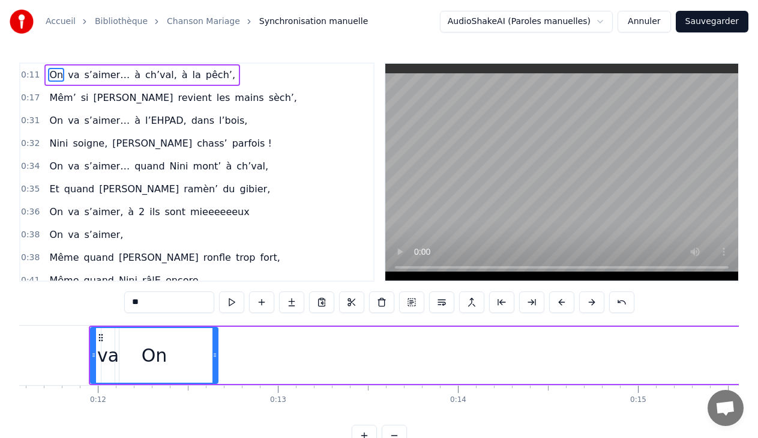
click at [590, 304] on button at bounding box center [591, 302] width 25 height 22
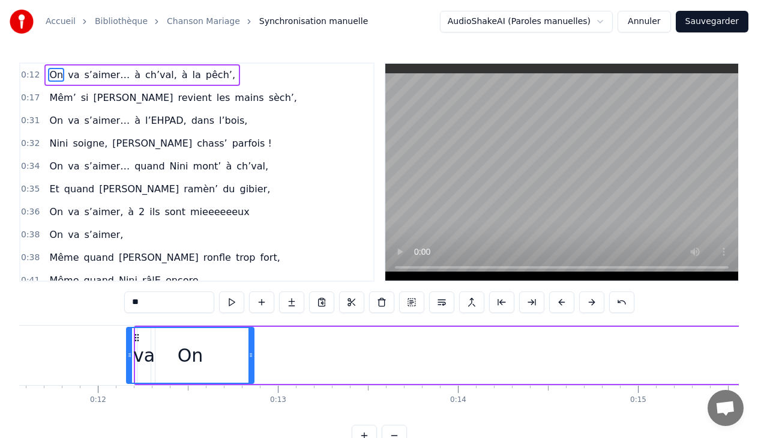
click at [590, 304] on button at bounding box center [591, 302] width 25 height 22
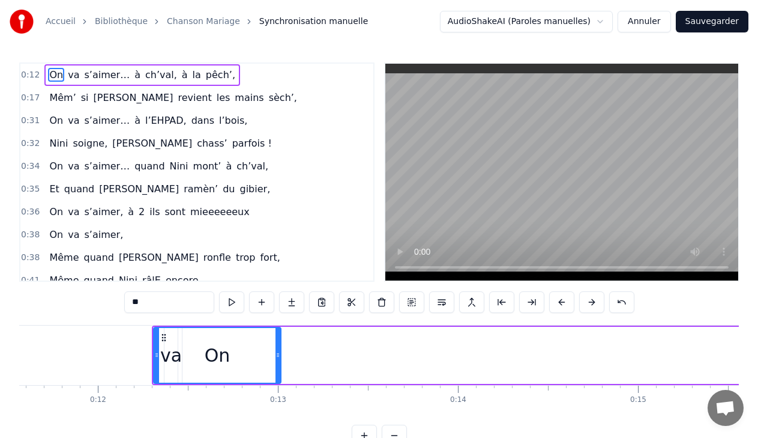
click at [590, 304] on button at bounding box center [591, 302] width 25 height 22
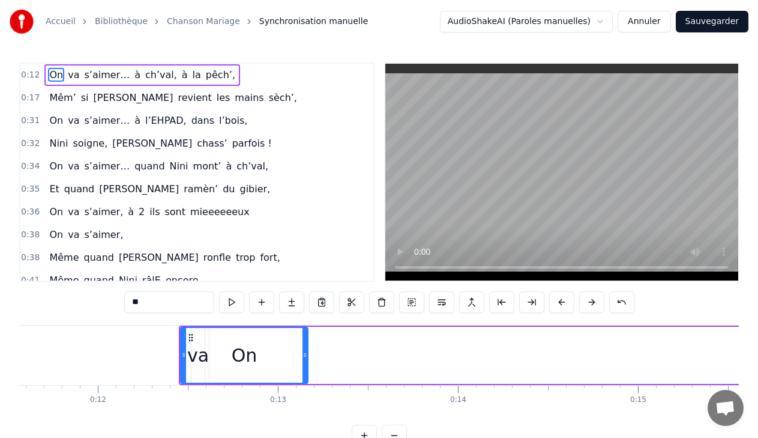
click at [590, 304] on button at bounding box center [591, 302] width 25 height 22
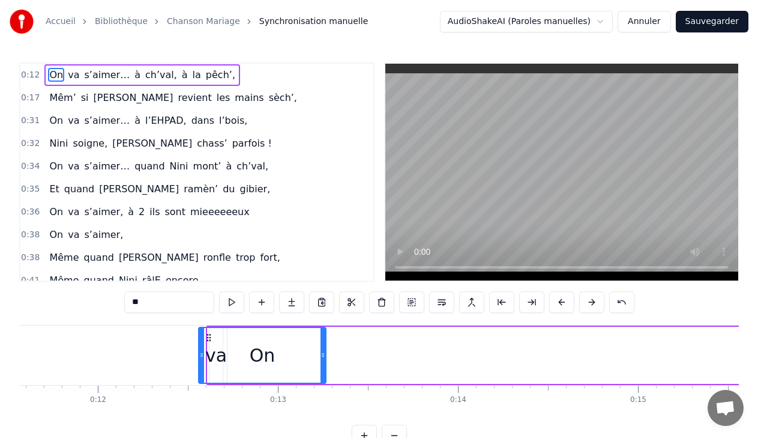
click at [590, 304] on button at bounding box center [591, 302] width 25 height 22
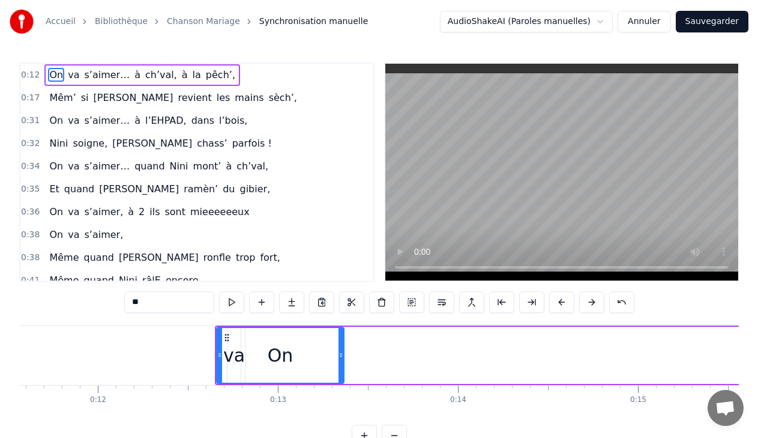
click at [589, 305] on button at bounding box center [591, 302] width 25 height 22
click at [586, 303] on button at bounding box center [591, 302] width 25 height 22
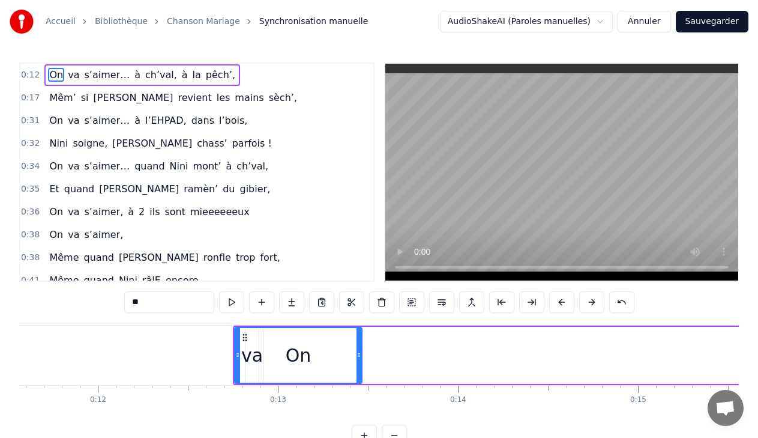
click at [585, 301] on button at bounding box center [591, 302] width 25 height 22
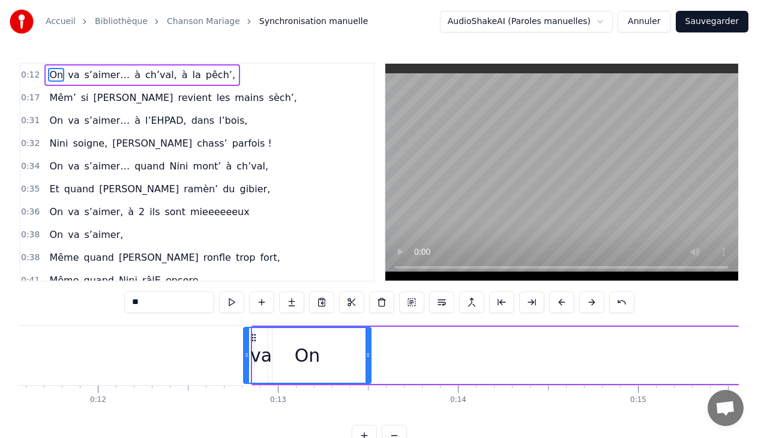
click at [585, 301] on button at bounding box center [591, 302] width 25 height 22
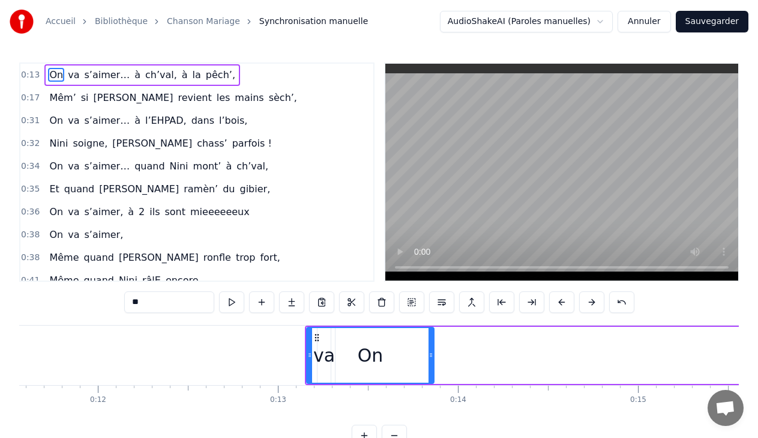
click at [585, 301] on button at bounding box center [591, 302] width 25 height 22
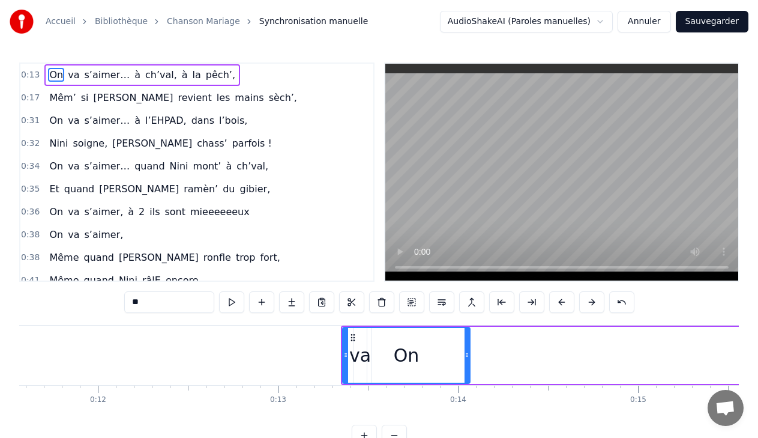
click at [583, 303] on button at bounding box center [591, 302] width 25 height 22
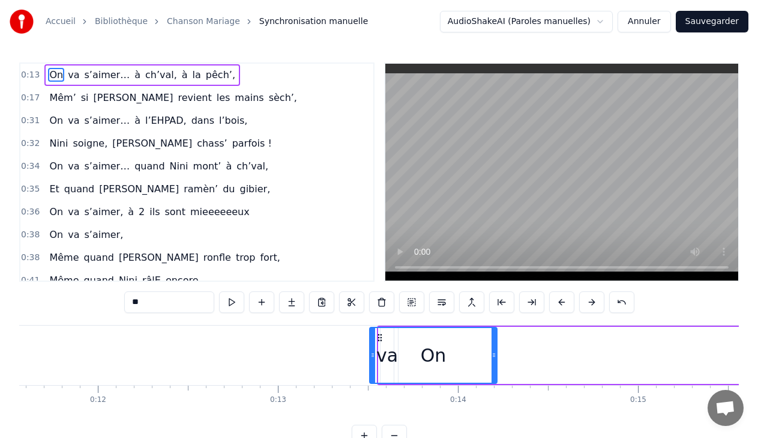
click at [583, 303] on button at bounding box center [591, 302] width 25 height 22
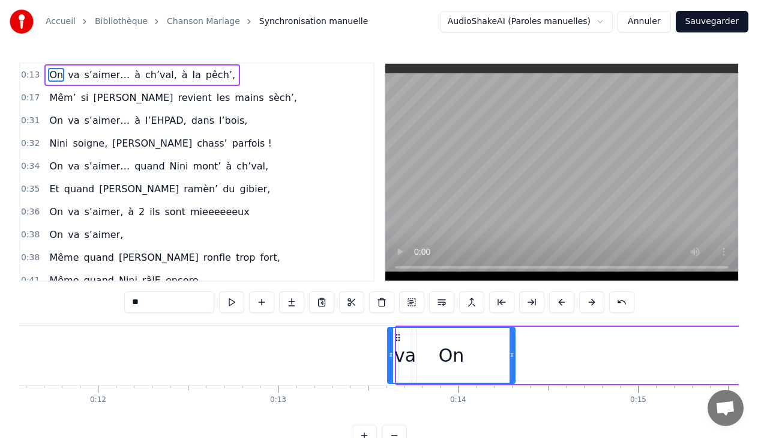
click at [583, 303] on button at bounding box center [591, 302] width 25 height 22
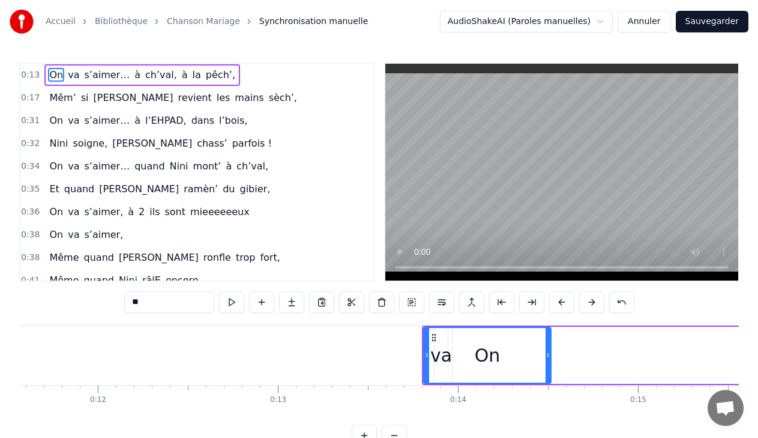
click at [583, 303] on button at bounding box center [591, 302] width 25 height 22
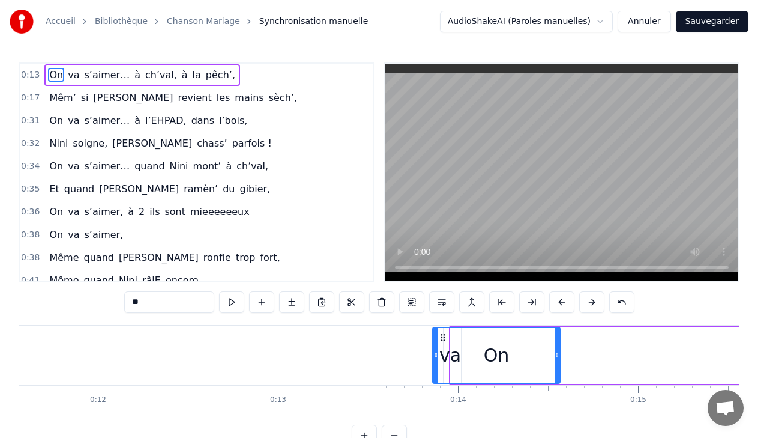
click at [583, 303] on button at bounding box center [591, 302] width 25 height 22
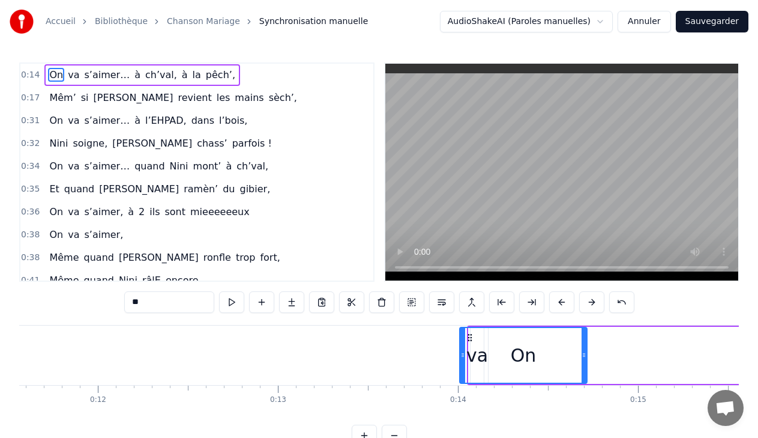
click at [583, 303] on button at bounding box center [591, 302] width 25 height 22
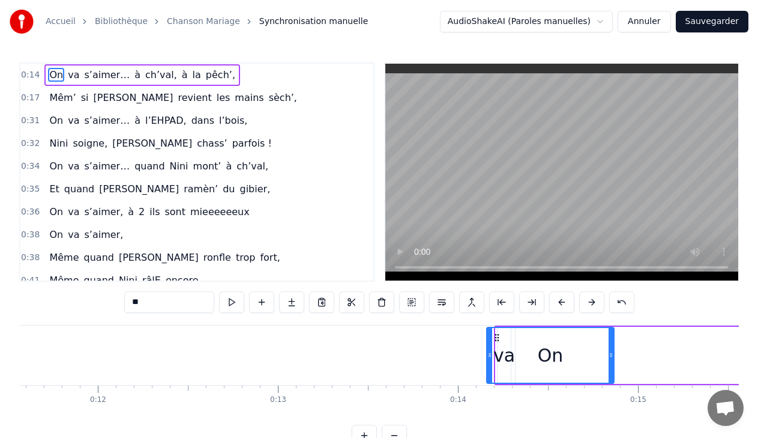
click at [583, 303] on button at bounding box center [591, 302] width 25 height 22
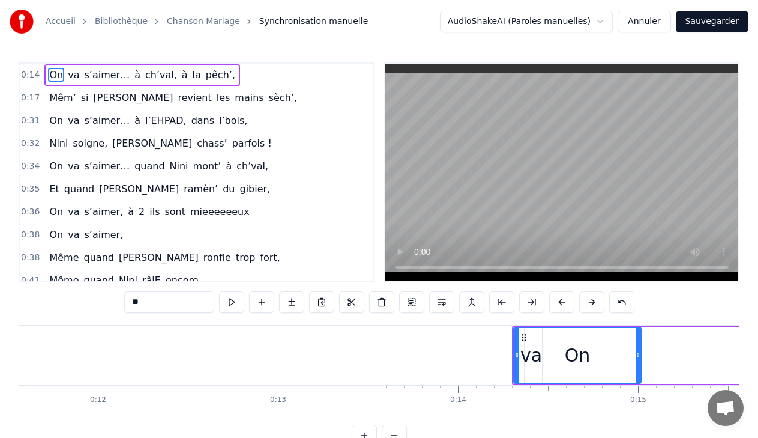
click at [583, 303] on button at bounding box center [591, 302] width 25 height 22
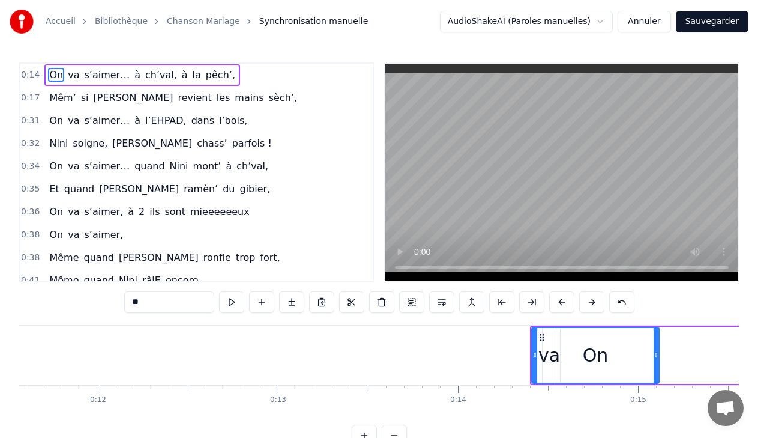
click at [583, 303] on button at bounding box center [591, 302] width 25 height 22
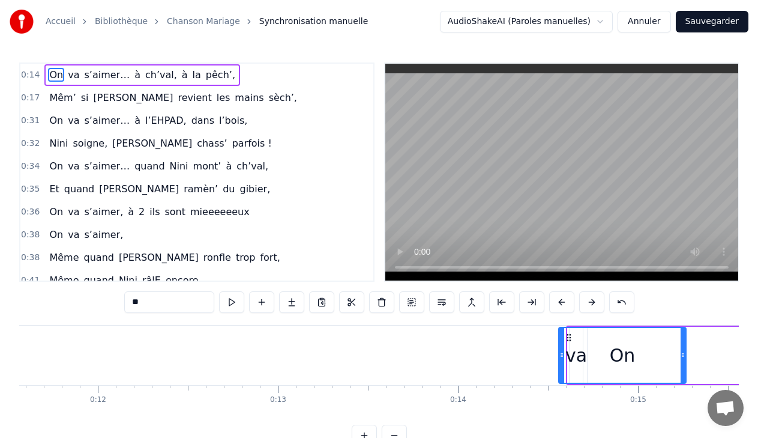
click at [583, 303] on button at bounding box center [591, 302] width 25 height 22
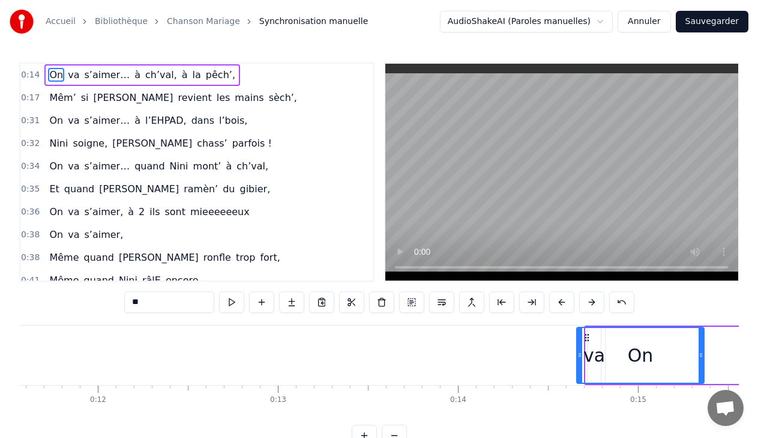
click at [583, 303] on button at bounding box center [591, 302] width 25 height 22
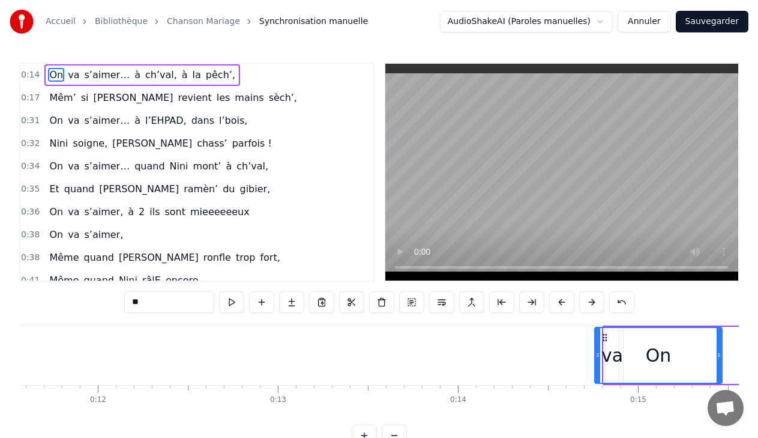
click at [583, 303] on button at bounding box center [591, 302] width 25 height 22
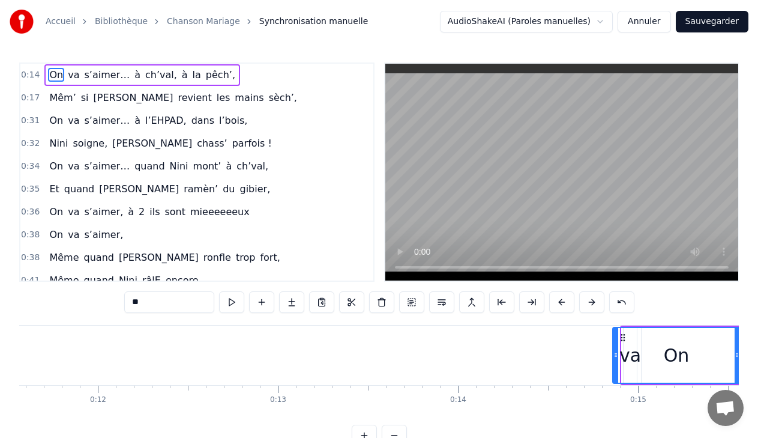
click at [583, 303] on button at bounding box center [591, 302] width 25 height 22
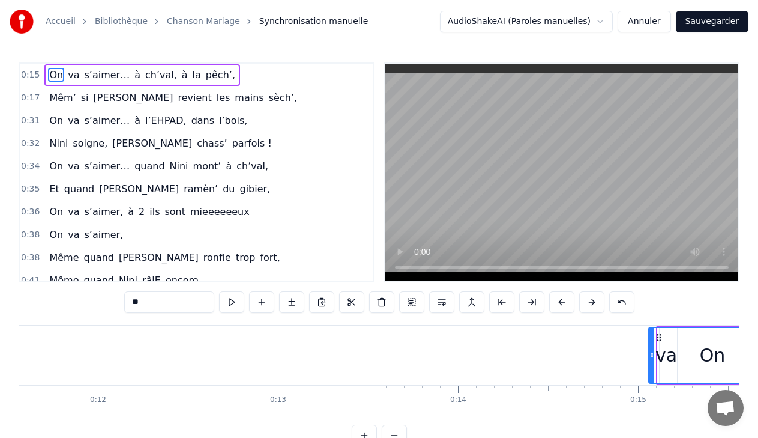
click at [583, 303] on button at bounding box center [591, 302] width 25 height 22
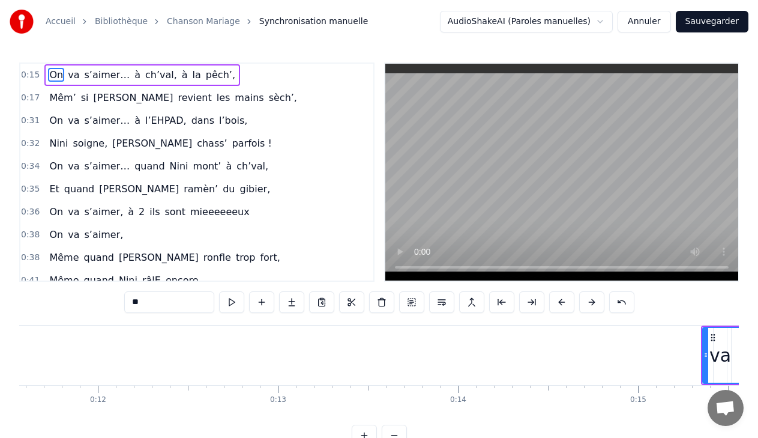
click at [583, 303] on button at bounding box center [591, 302] width 25 height 22
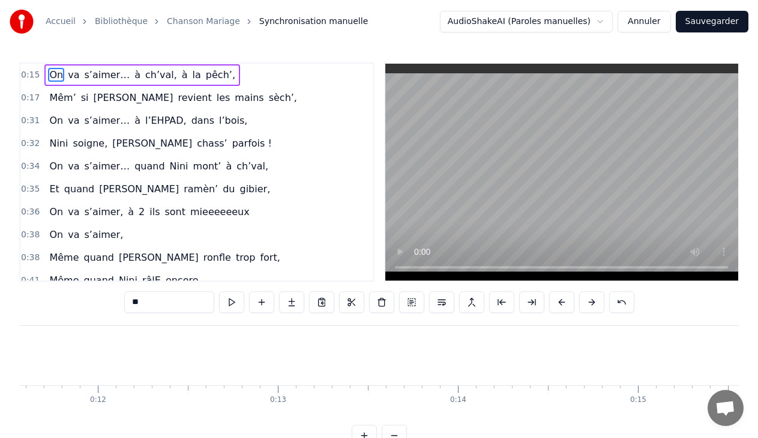
click at [583, 303] on button at bounding box center [591, 302] width 25 height 22
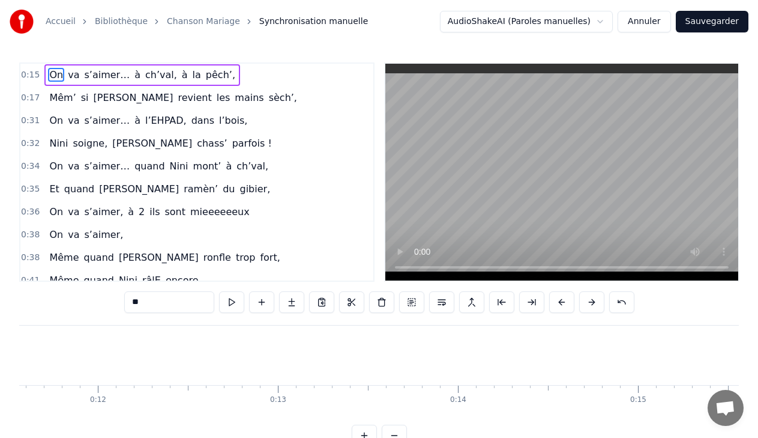
click at [583, 303] on button at bounding box center [591, 302] width 25 height 22
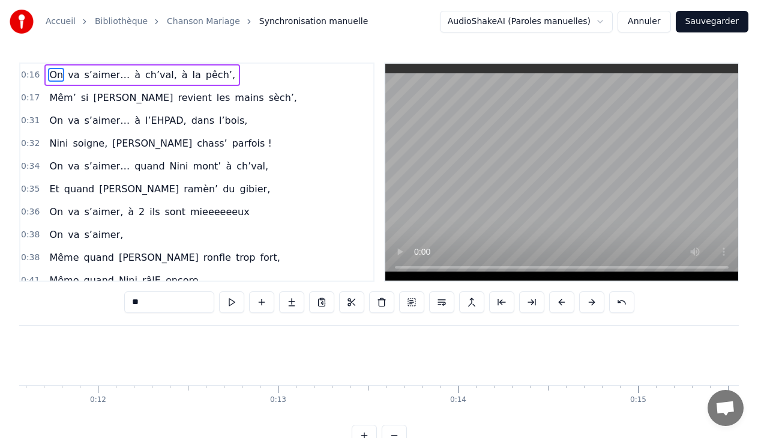
click at [583, 304] on button at bounding box center [591, 302] width 25 height 22
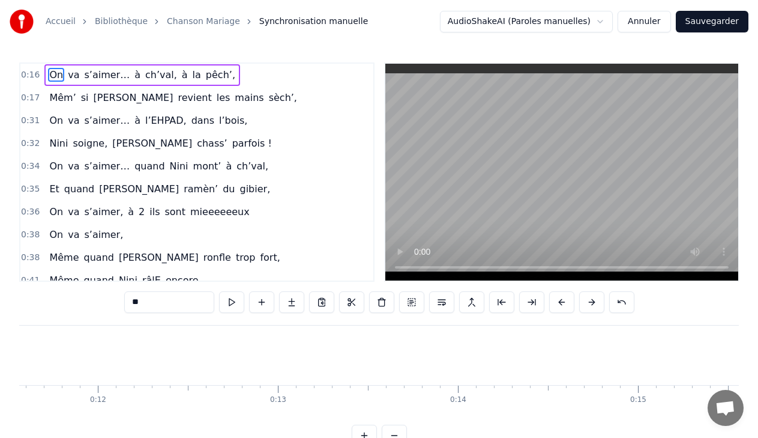
click at [589, 303] on button at bounding box center [591, 302] width 25 height 22
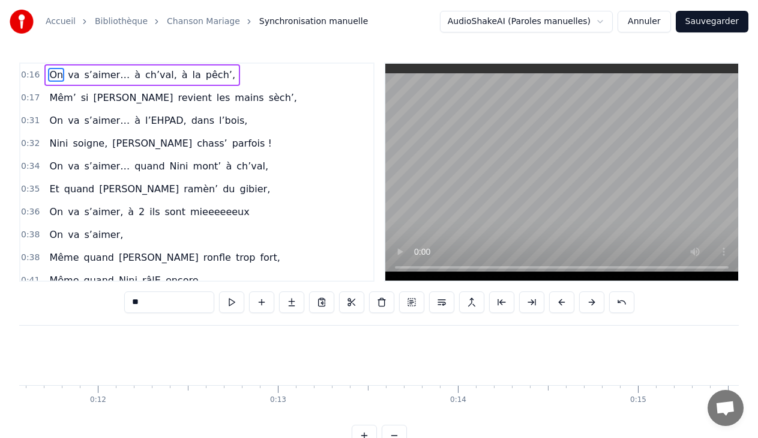
click at [589, 303] on button at bounding box center [591, 302] width 25 height 22
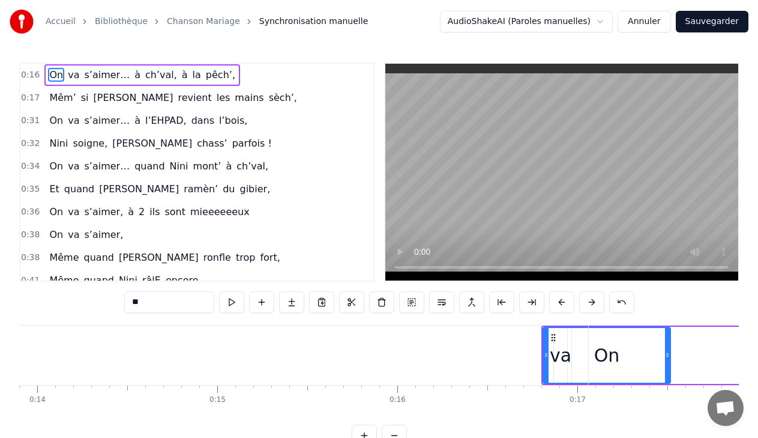
scroll to position [0, 2570]
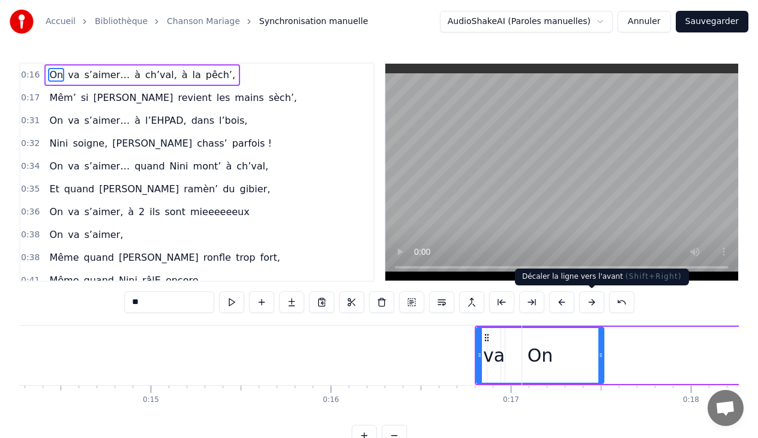
click at [590, 300] on button at bounding box center [591, 302] width 25 height 22
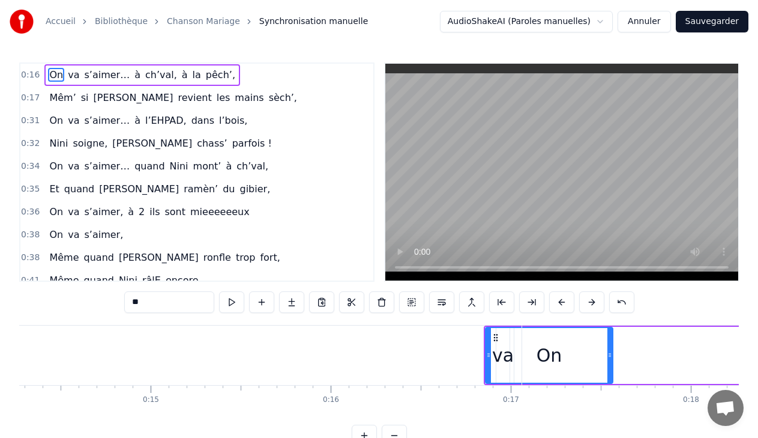
click at [590, 300] on button at bounding box center [591, 302] width 25 height 22
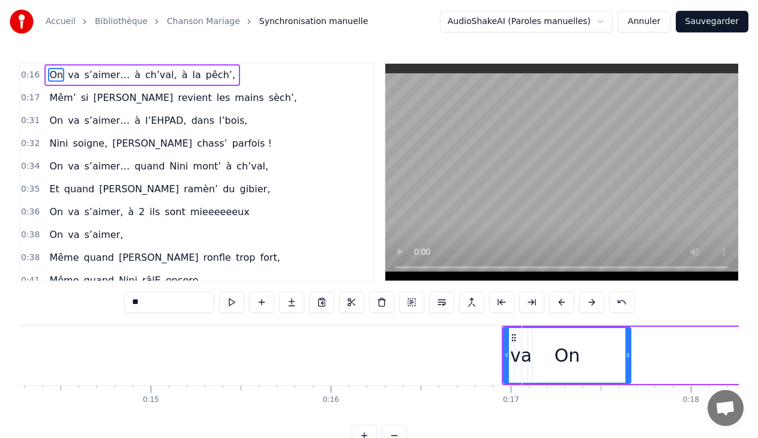
click at [590, 300] on button at bounding box center [591, 302] width 25 height 22
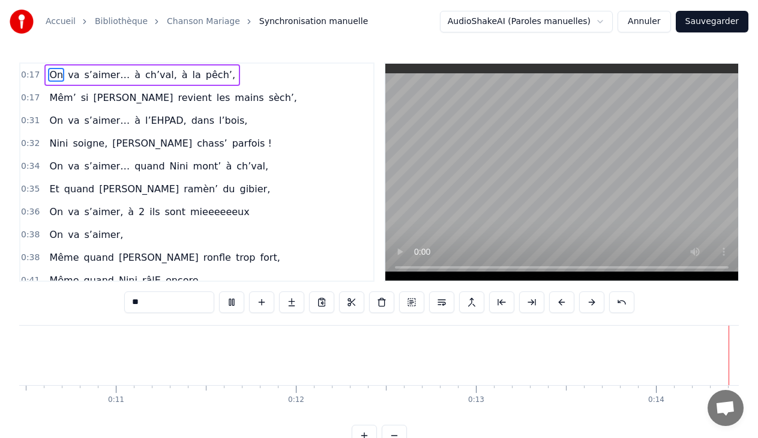
scroll to position [0, 2527]
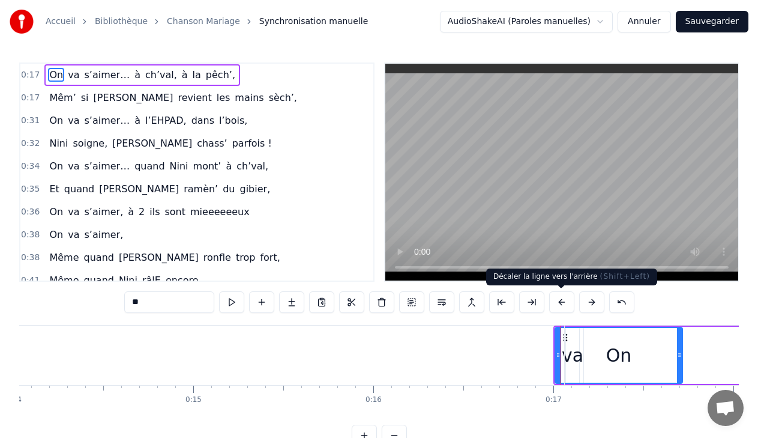
click at [560, 303] on button at bounding box center [561, 302] width 25 height 22
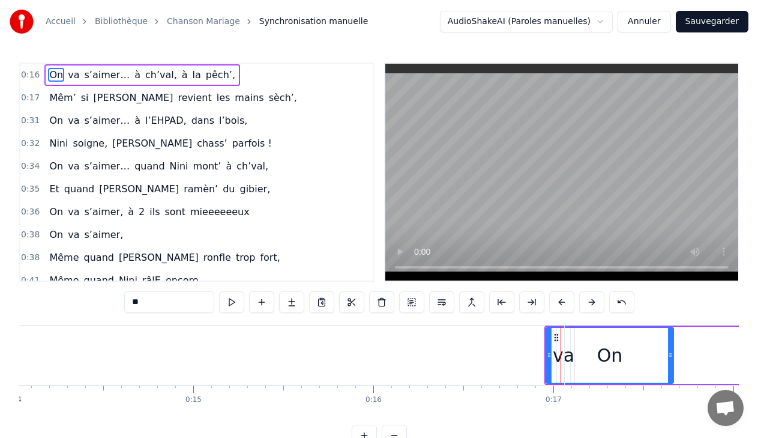
click at [560, 303] on button at bounding box center [561, 302] width 25 height 22
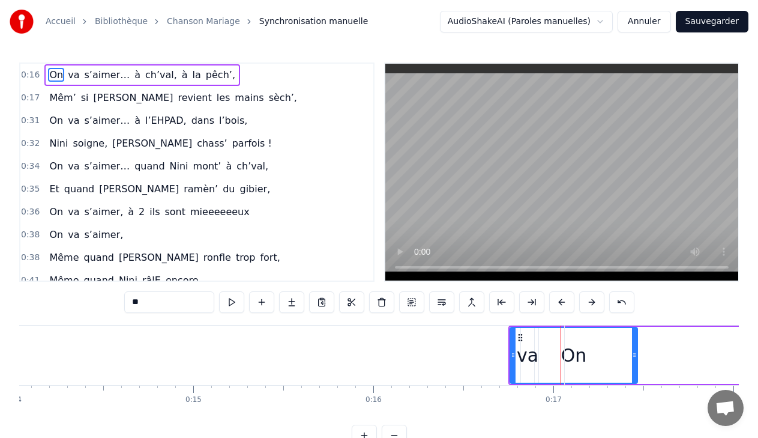
click at [560, 303] on button at bounding box center [561, 302] width 25 height 22
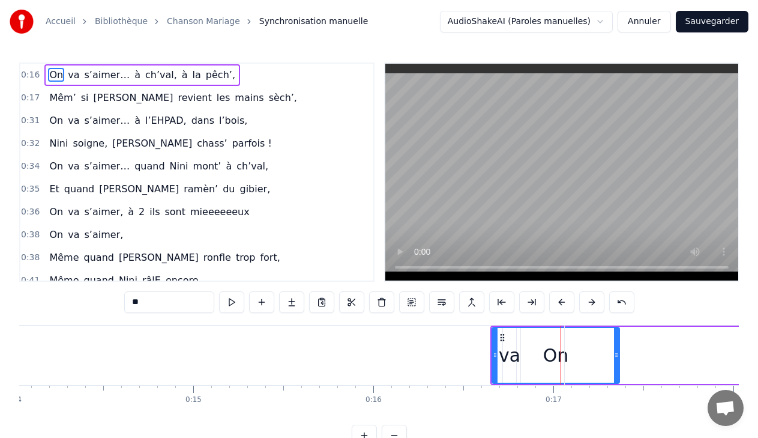
click at [560, 303] on button at bounding box center [561, 302] width 25 height 22
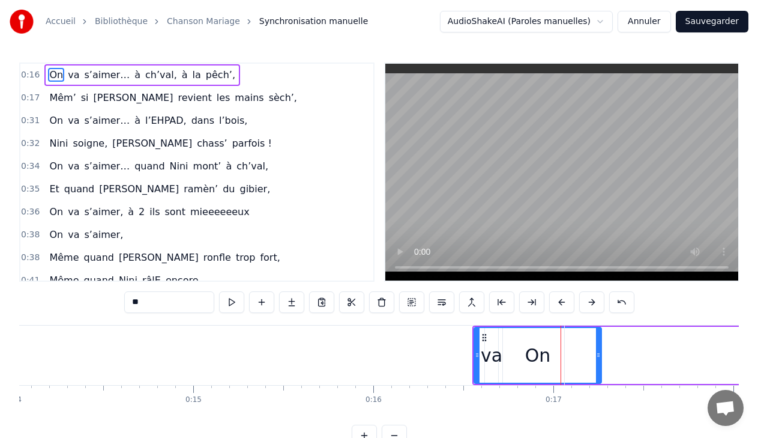
click at [560, 303] on button at bounding box center [561, 302] width 25 height 22
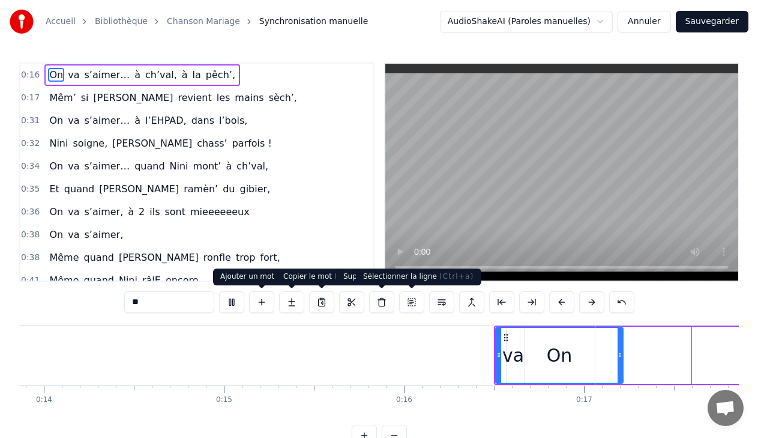
scroll to position [0, 3099]
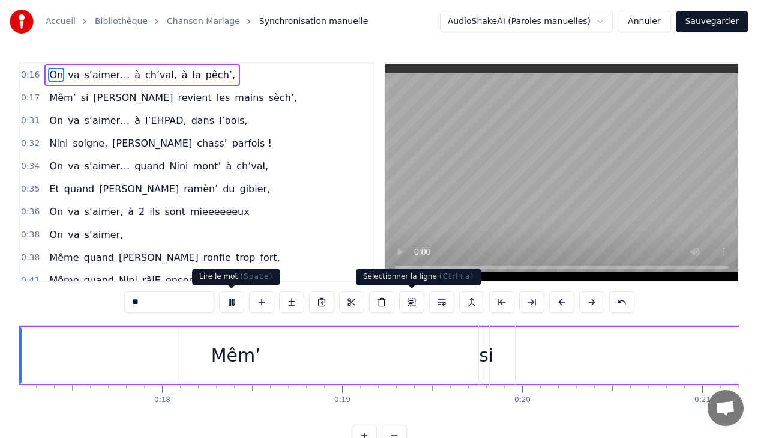
click at [237, 304] on button at bounding box center [231, 302] width 25 height 22
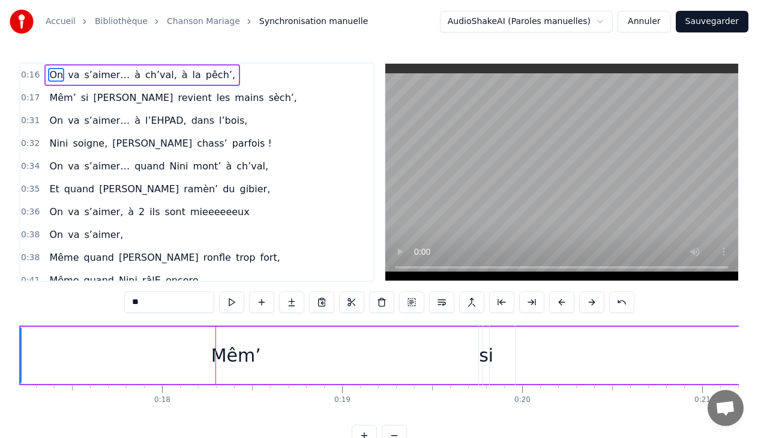
click at [44, 74] on div "On va s’aimer… à ch’val, à la pêch’," at bounding box center [142, 75] width 196 height 22
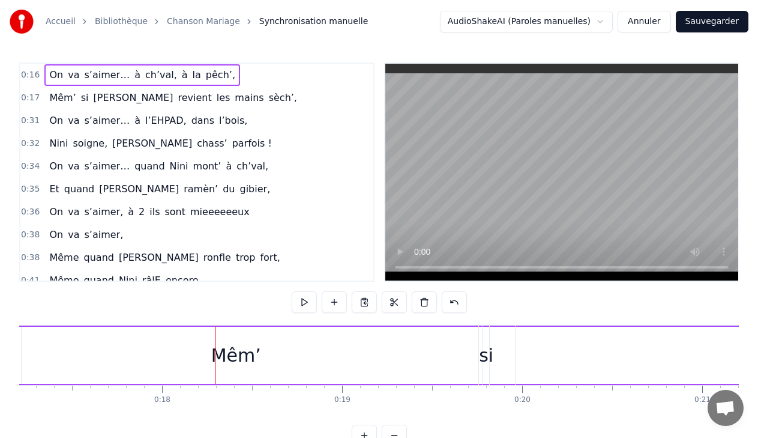
scroll to position [0, 2911]
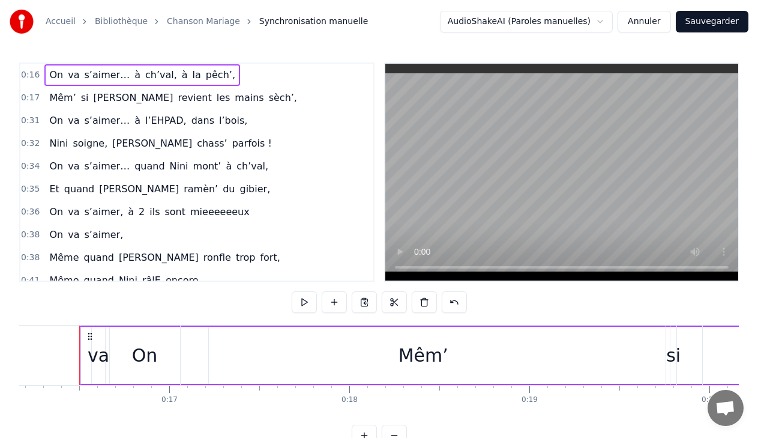
click at [48, 71] on span "On" at bounding box center [56, 75] width 16 height 14
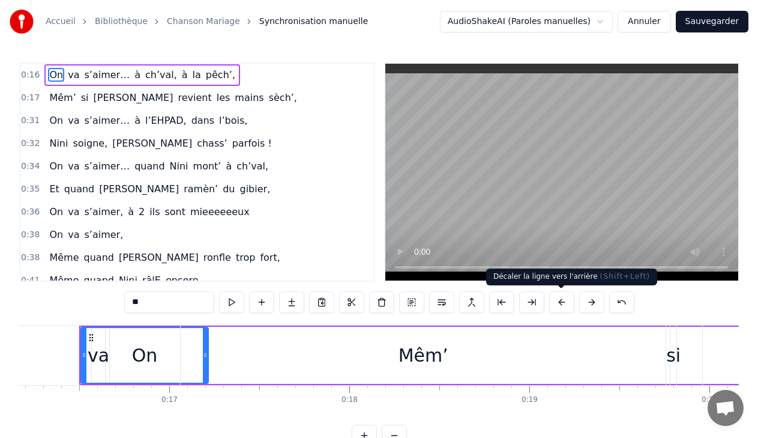
click at [564, 304] on button at bounding box center [561, 302] width 25 height 22
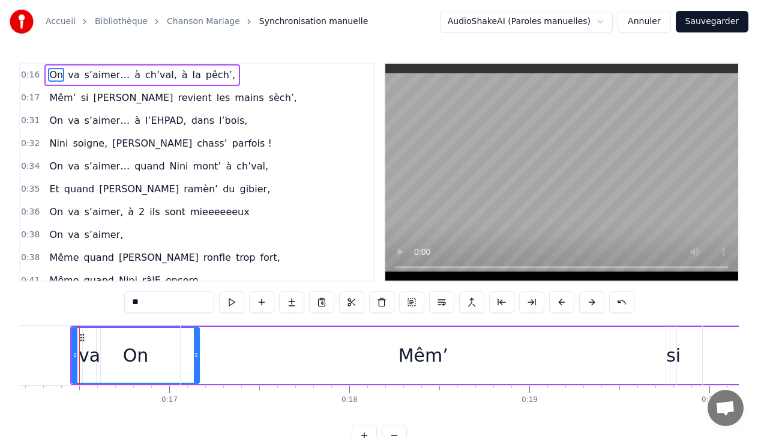
click at [564, 304] on button at bounding box center [561, 302] width 25 height 22
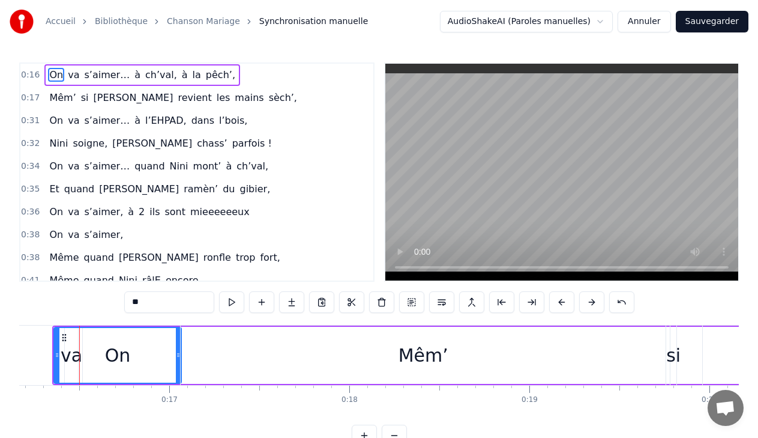
click at [564, 304] on button at bounding box center [561, 302] width 25 height 22
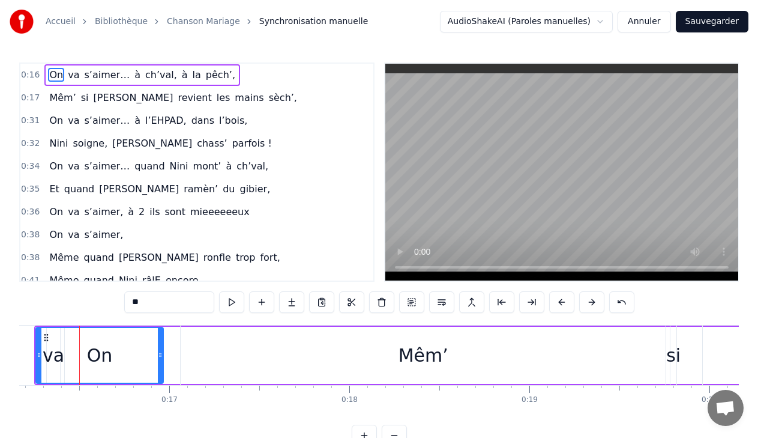
click at [564, 304] on button at bounding box center [561, 302] width 25 height 22
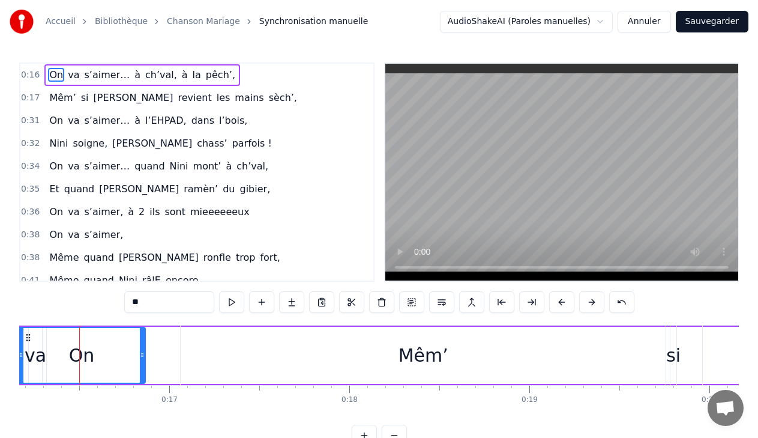
click at [564, 304] on button at bounding box center [561, 302] width 25 height 22
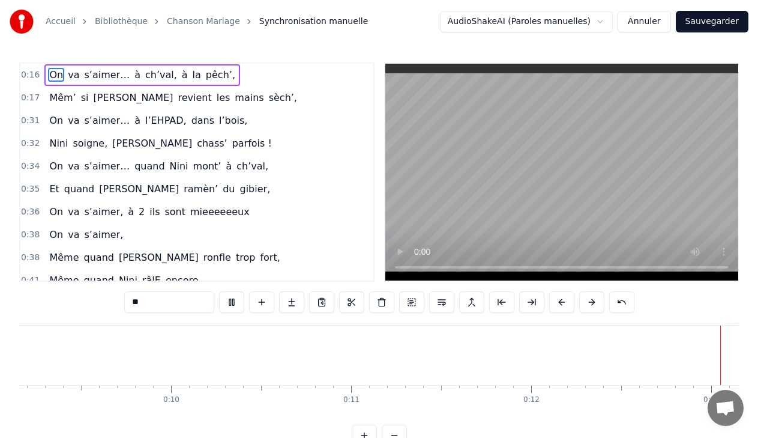
scroll to position [0, 2293]
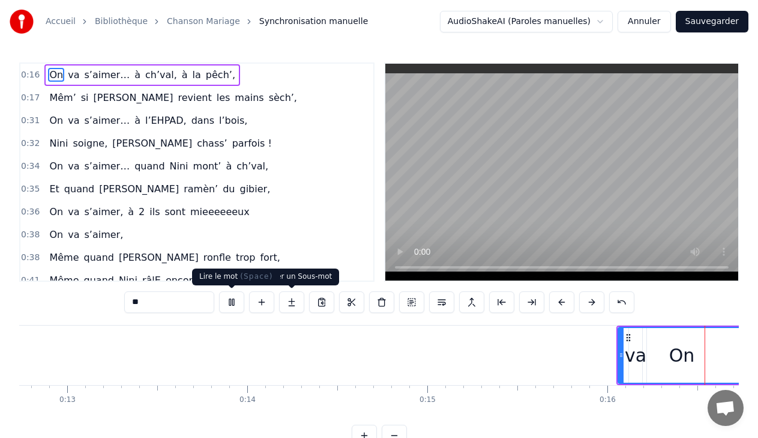
click at [228, 303] on button at bounding box center [231, 302] width 25 height 22
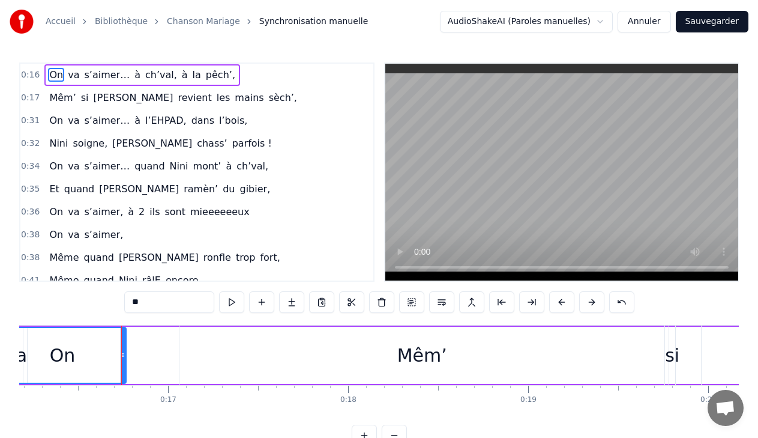
click at [52, 69] on span "On" at bounding box center [56, 75] width 16 height 14
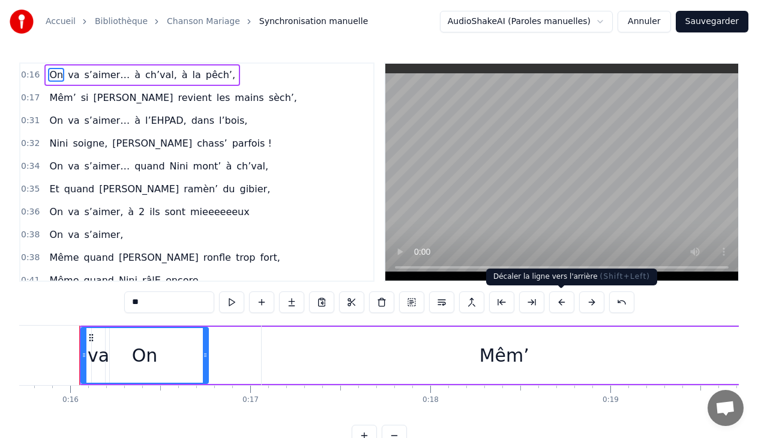
click at [562, 301] on button at bounding box center [561, 302] width 25 height 22
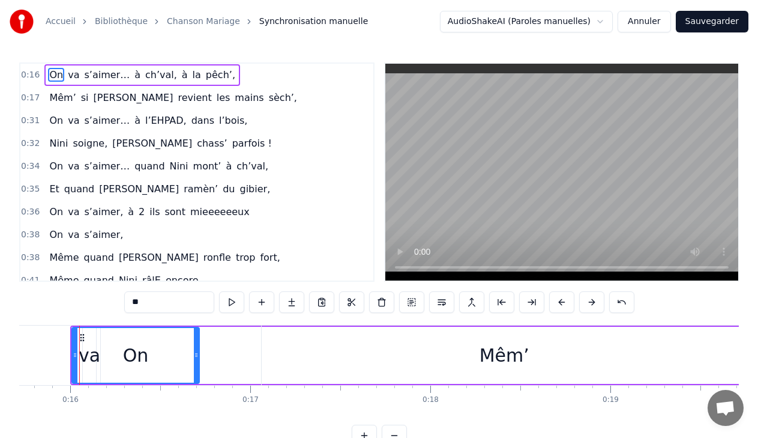
click at [562, 301] on button at bounding box center [561, 302] width 25 height 22
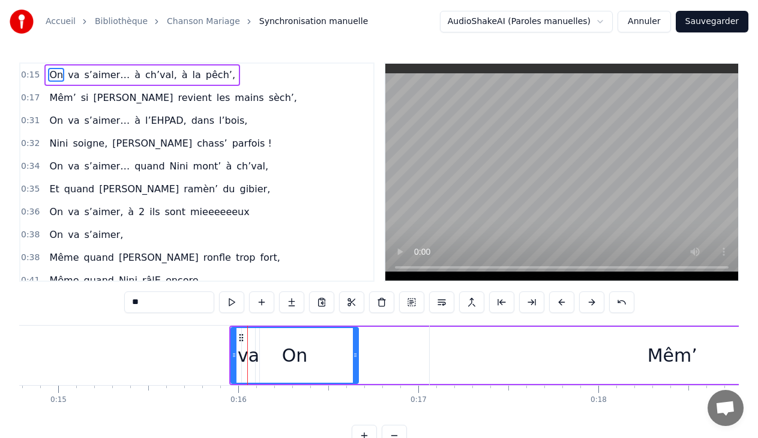
scroll to position [0, 2638]
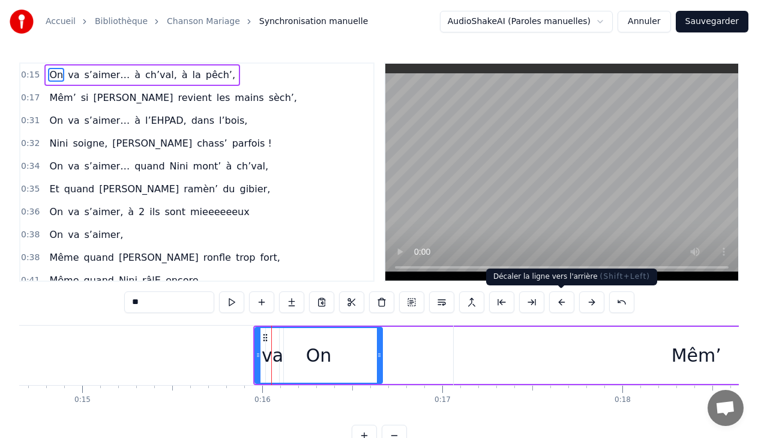
click at [564, 302] on button at bounding box center [561, 302] width 25 height 22
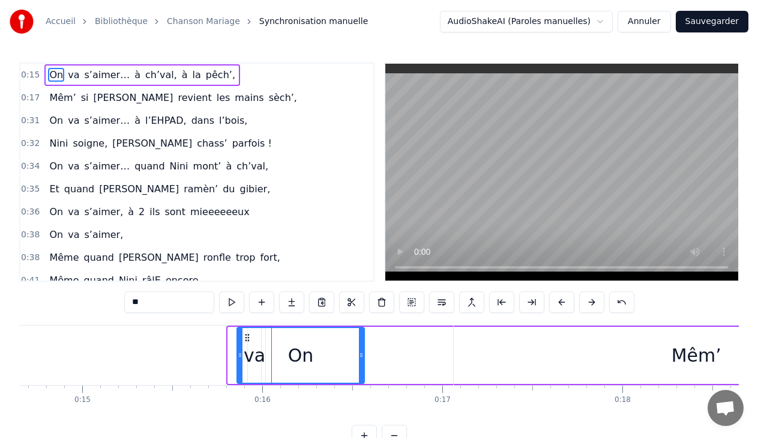
click at [564, 302] on button at bounding box center [561, 302] width 25 height 22
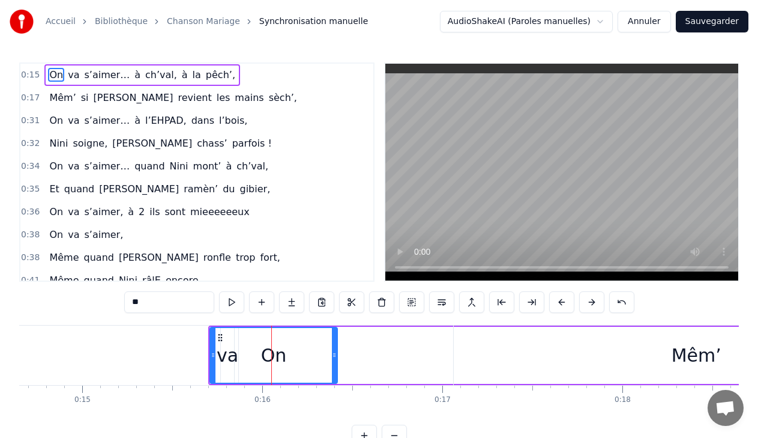
click at [563, 302] on button at bounding box center [561, 302] width 25 height 22
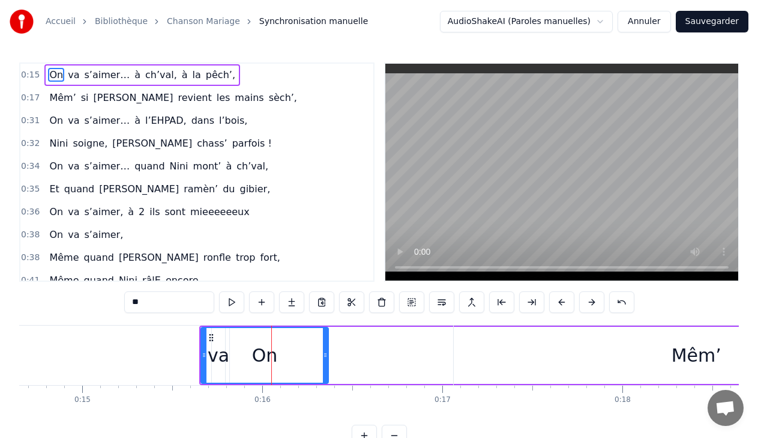
click at [563, 302] on button at bounding box center [561, 302] width 25 height 22
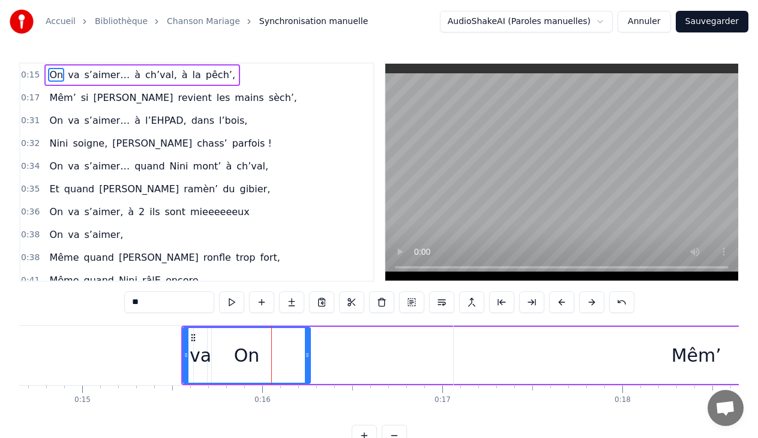
click at [563, 302] on button at bounding box center [561, 302] width 25 height 22
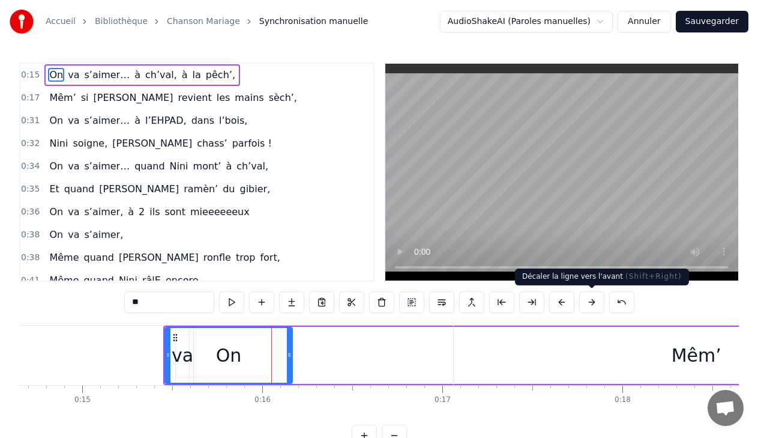
click at [583, 305] on button at bounding box center [591, 302] width 25 height 22
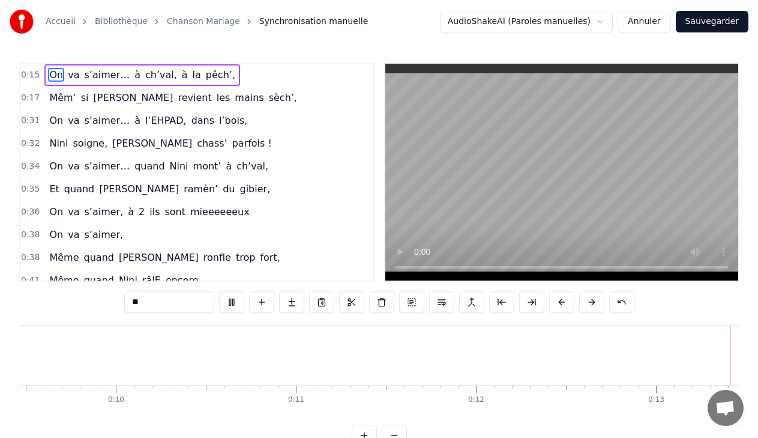
scroll to position [0, 2332]
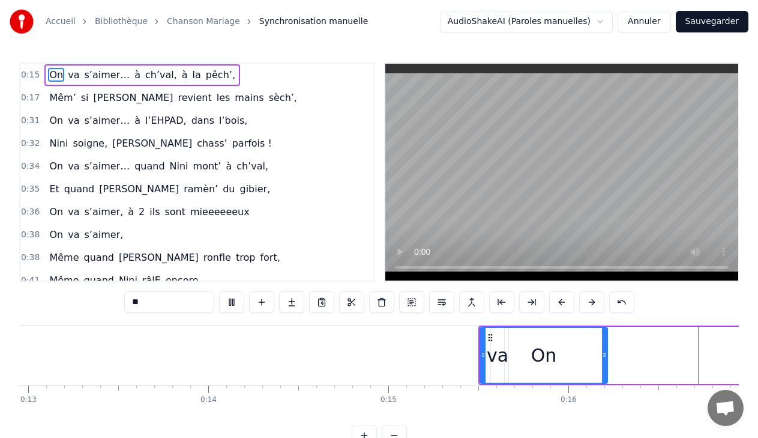
click at [234, 301] on button at bounding box center [231, 302] width 25 height 22
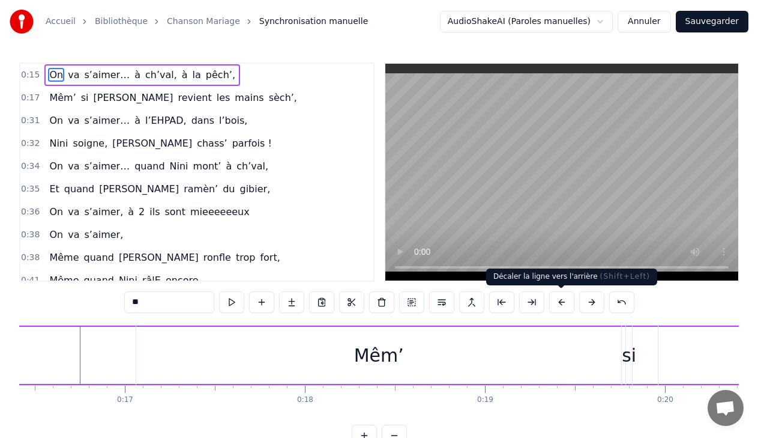
click at [558, 298] on button at bounding box center [561, 302] width 25 height 22
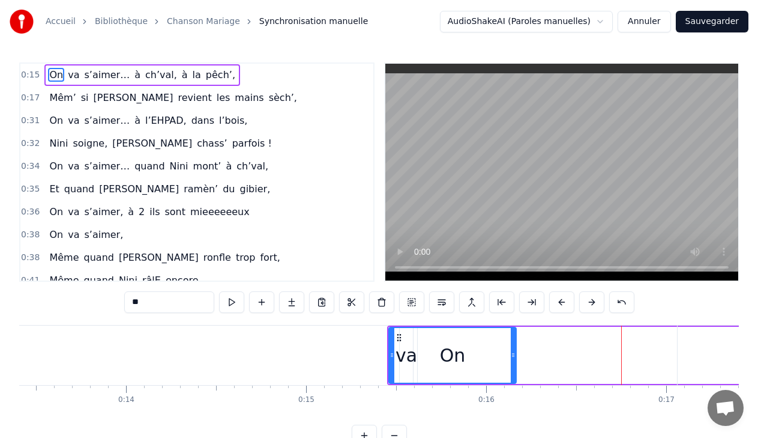
scroll to position [0, 2437]
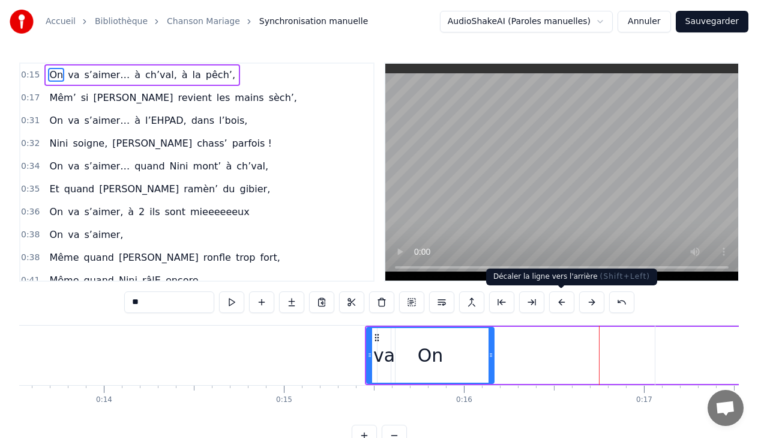
click at [560, 301] on button at bounding box center [561, 302] width 25 height 22
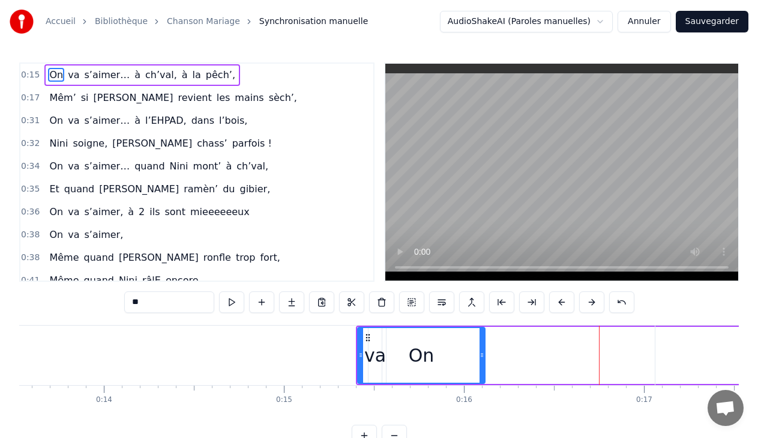
click at [560, 301] on button at bounding box center [561, 302] width 25 height 22
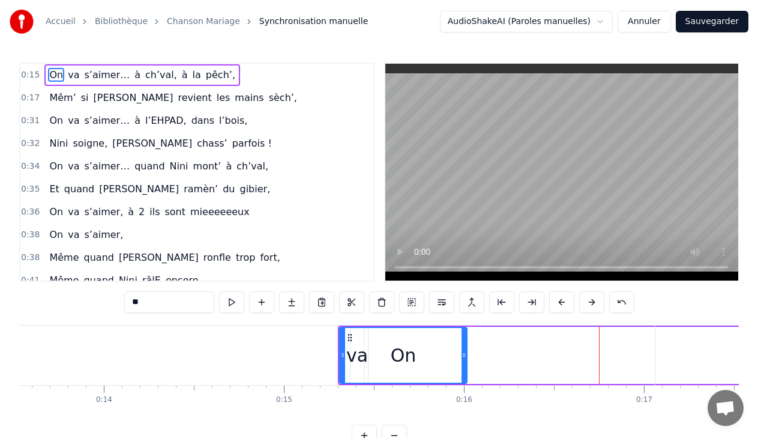
click at [560, 301] on button at bounding box center [561, 302] width 25 height 22
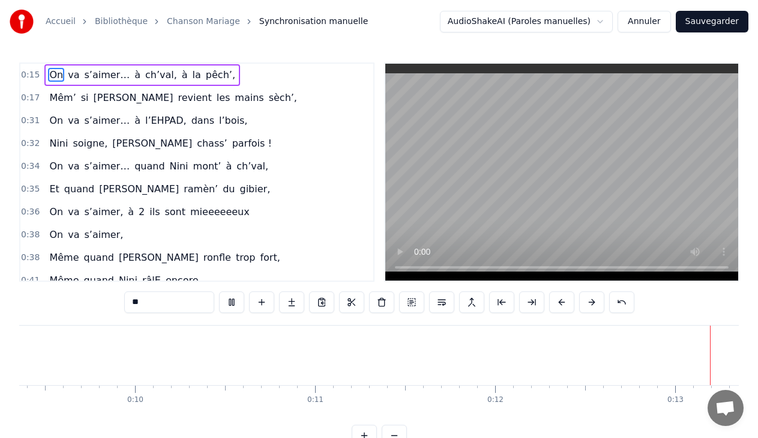
scroll to position [0, 2308]
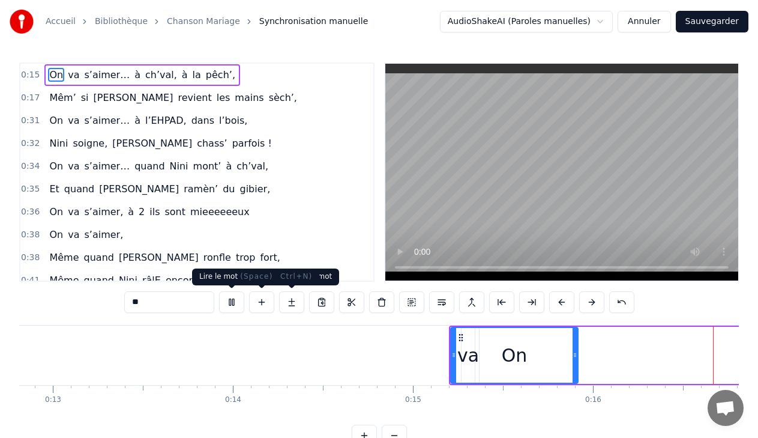
click at [238, 304] on button at bounding box center [231, 302] width 25 height 22
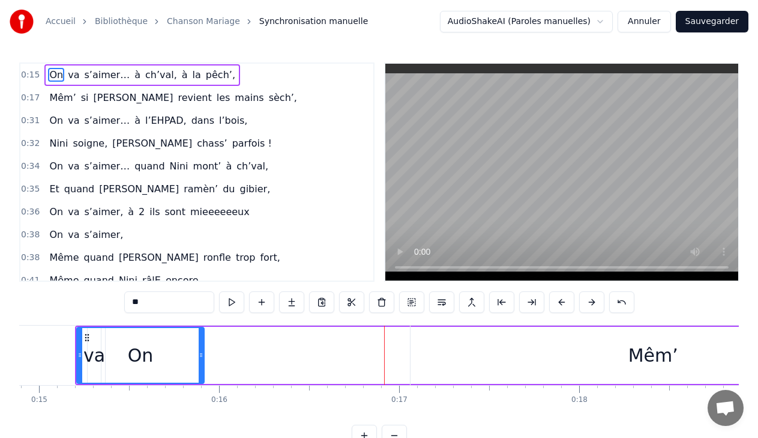
scroll to position [0, 2657]
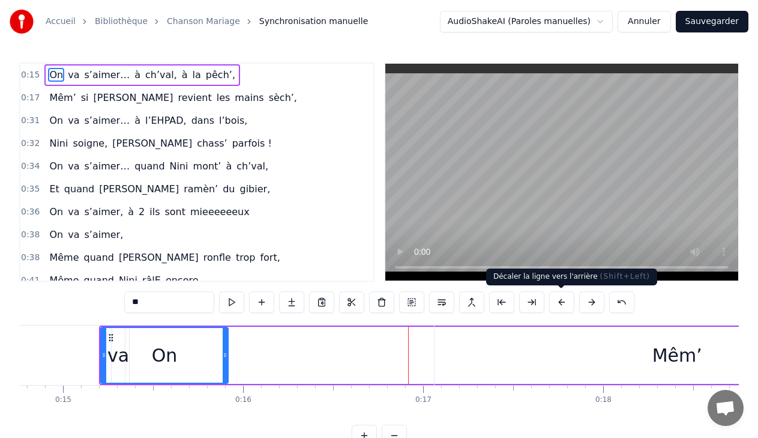
click at [563, 305] on button at bounding box center [561, 302] width 25 height 22
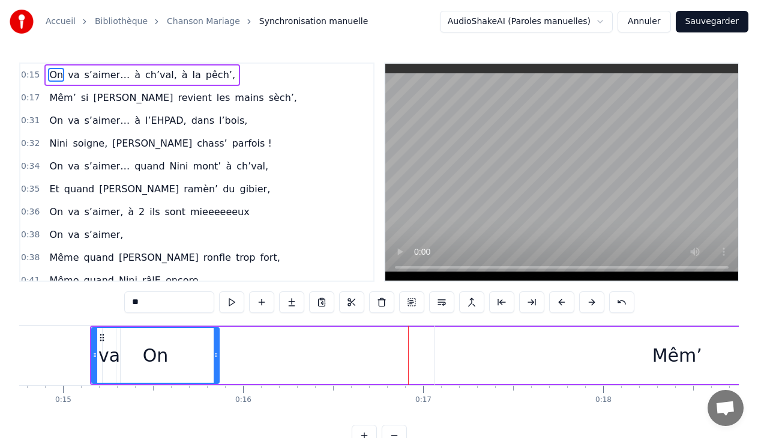
click at [563, 305] on button at bounding box center [561, 302] width 25 height 22
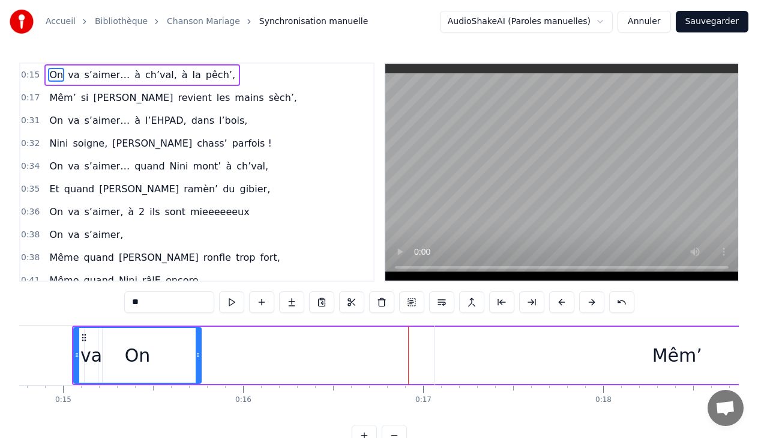
click at [563, 305] on button at bounding box center [561, 302] width 25 height 22
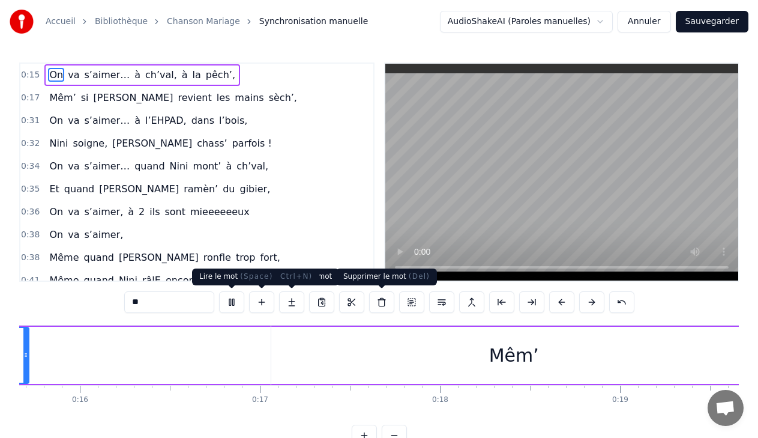
scroll to position [0, 3453]
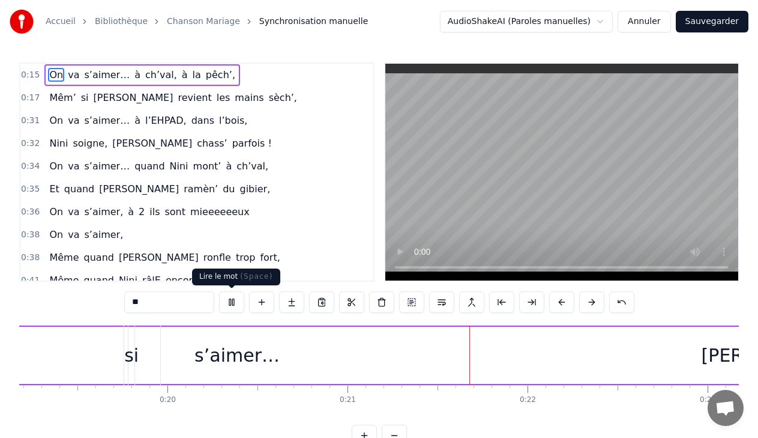
click at [233, 301] on button at bounding box center [231, 302] width 25 height 22
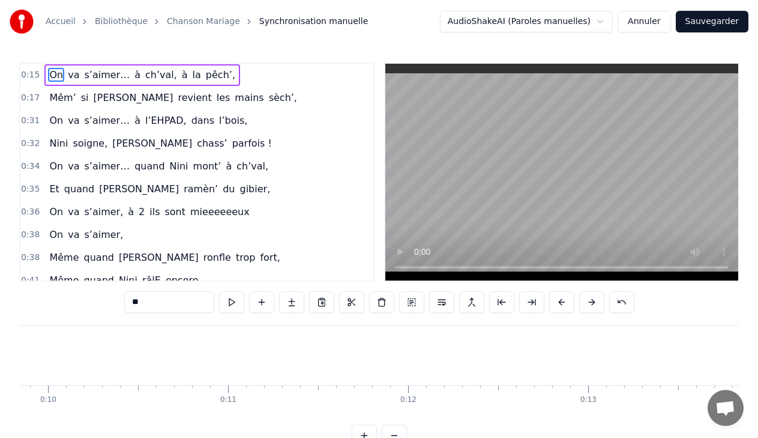
scroll to position [0, 2348]
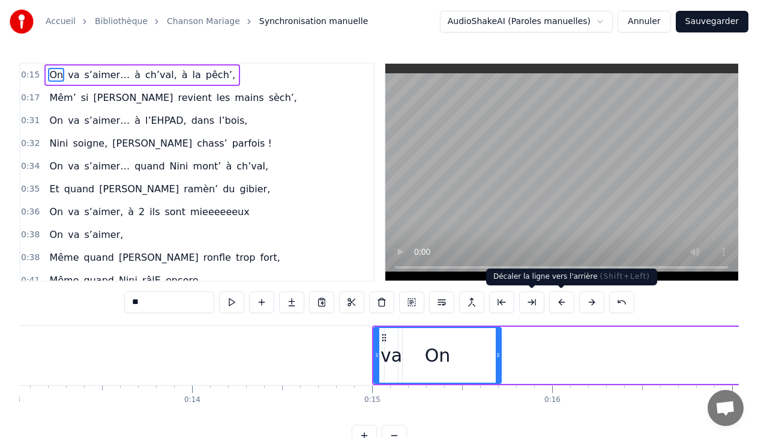
click at [563, 305] on button at bounding box center [561, 302] width 25 height 22
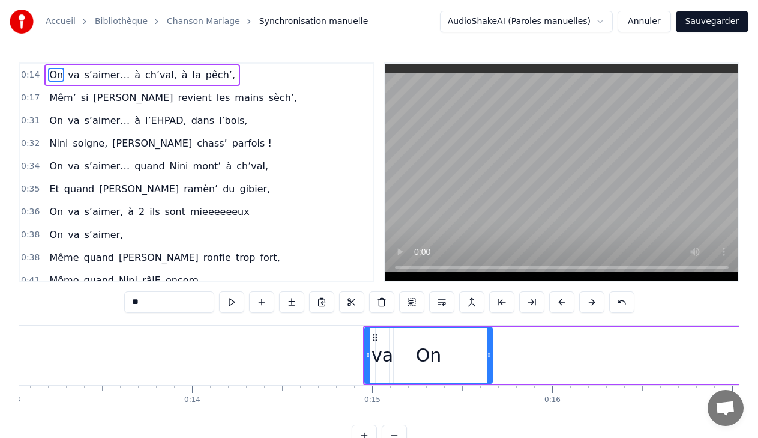
click at [563, 305] on button at bounding box center [561, 302] width 25 height 22
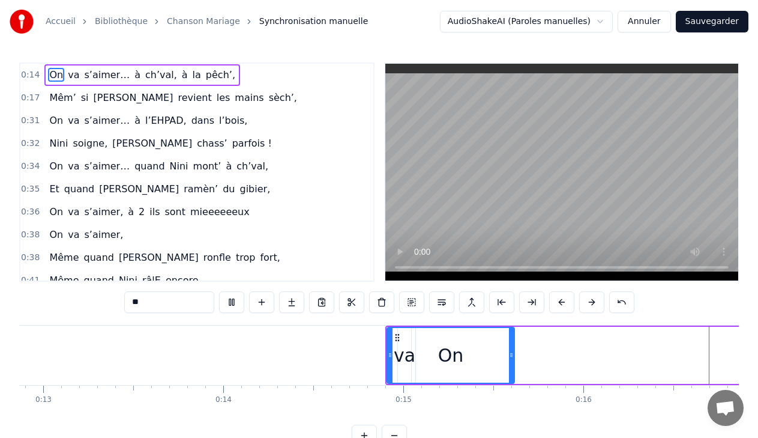
scroll to position [0, 2929]
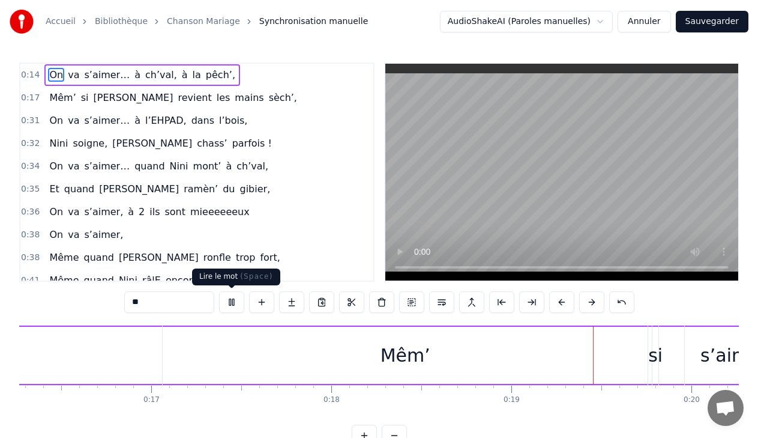
click at [235, 296] on button at bounding box center [231, 302] width 25 height 22
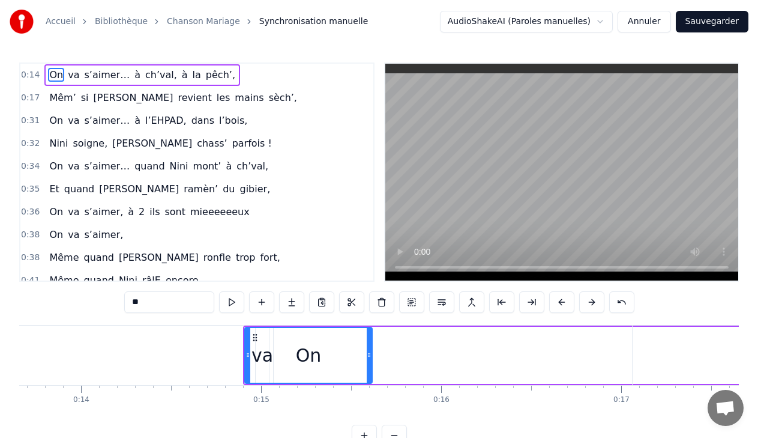
scroll to position [0, 2481]
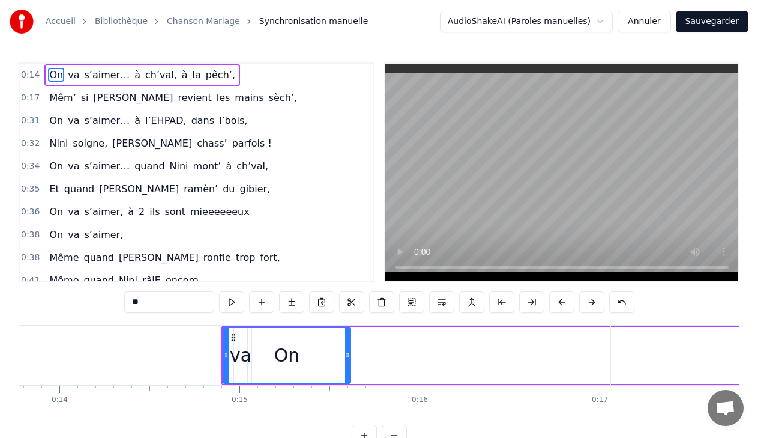
click at [67, 79] on span "va" at bounding box center [74, 75] width 14 height 14
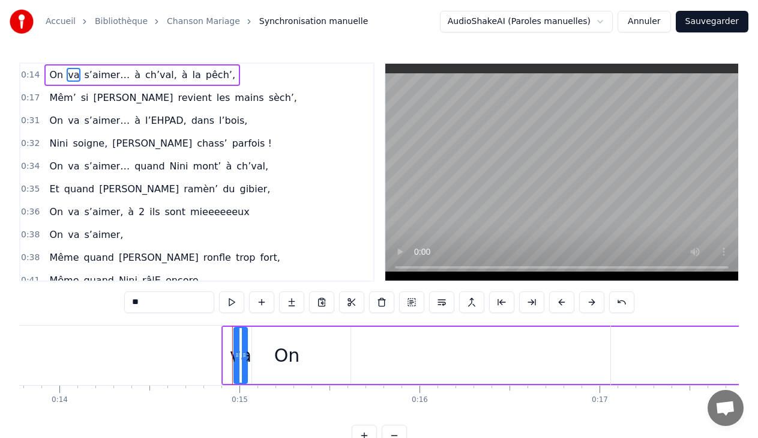
click at [144, 73] on span "ch’val," at bounding box center [161, 75] width 34 height 14
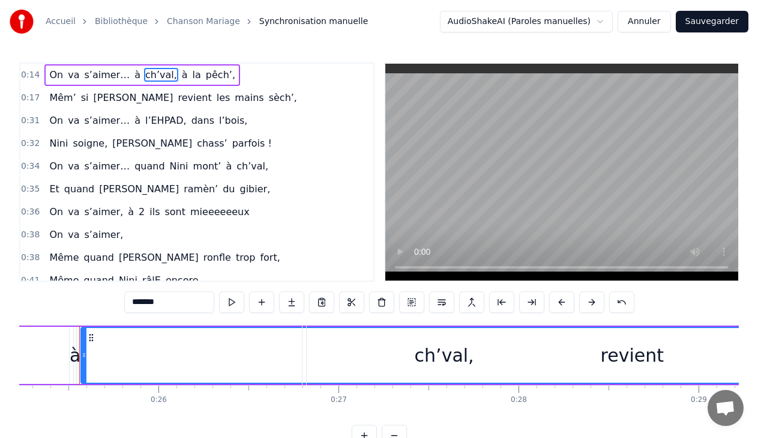
click at [48, 73] on span "On" at bounding box center [56, 75] width 16 height 14
type input "**"
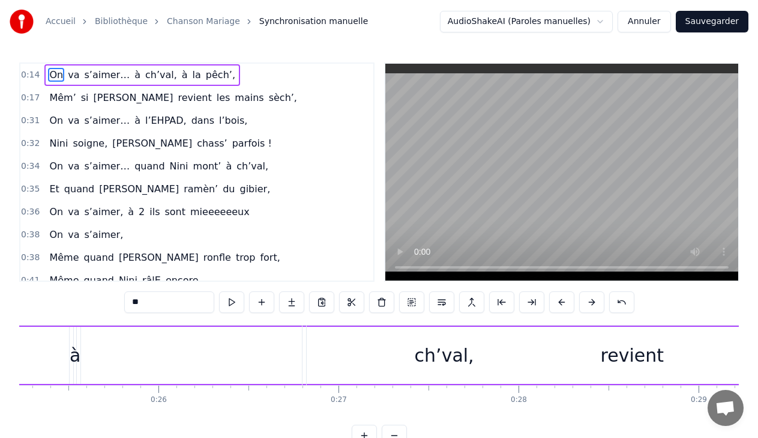
scroll to position [0, 2623]
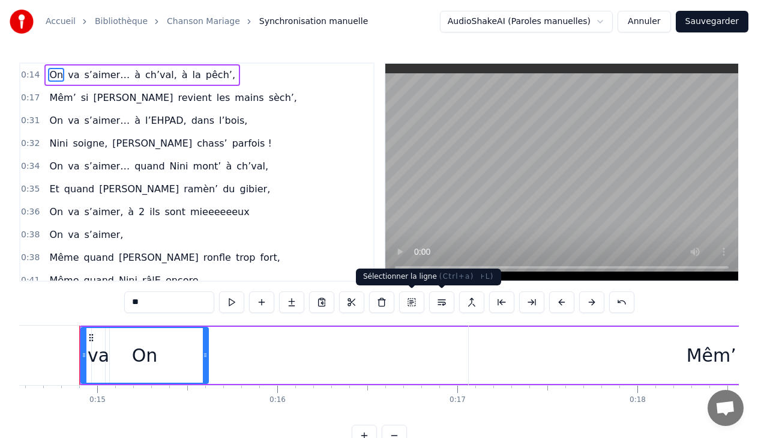
click at [405, 303] on button at bounding box center [411, 302] width 25 height 22
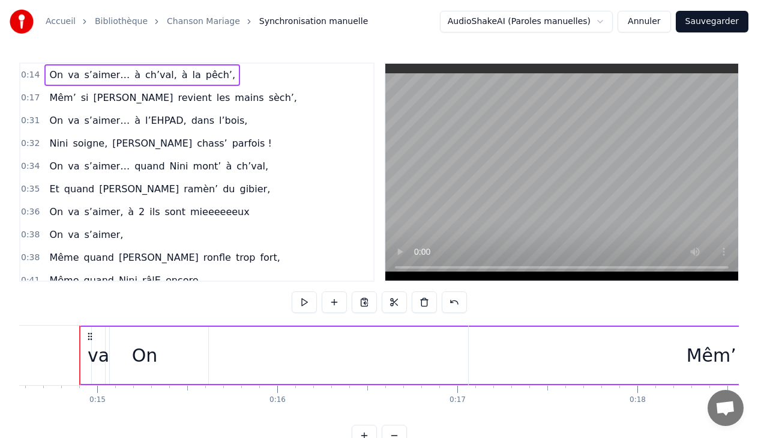
click at [50, 70] on span "On" at bounding box center [56, 75] width 16 height 14
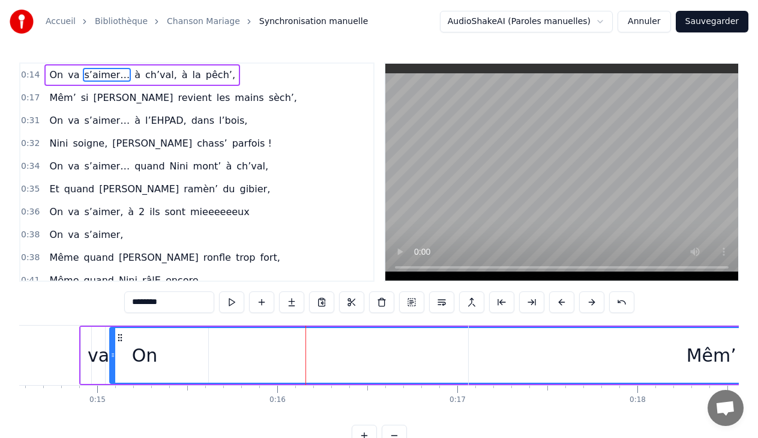
click at [108, 344] on div "On" at bounding box center [144, 355] width 127 height 57
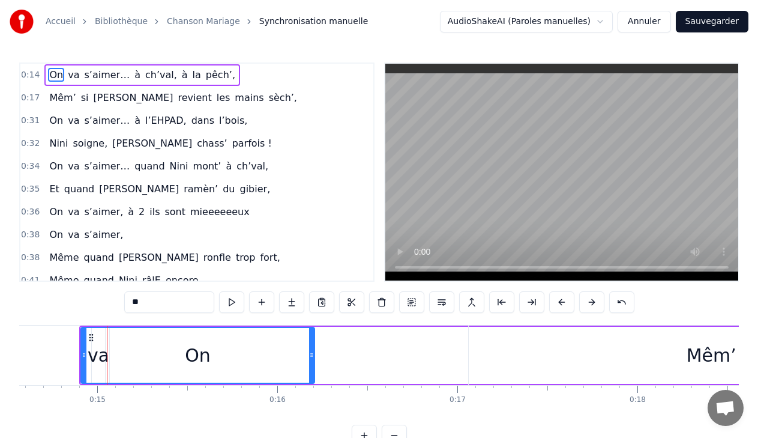
drag, startPoint x: 206, startPoint y: 360, endPoint x: 313, endPoint y: 357, distance: 106.3
click at [313, 357] on div at bounding box center [311, 355] width 5 height 55
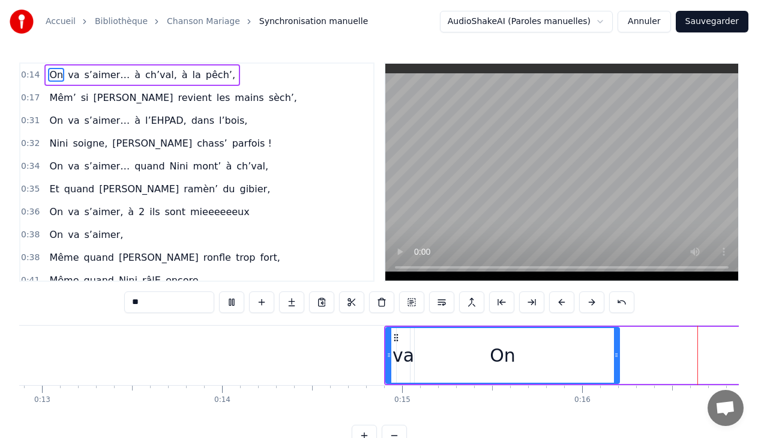
scroll to position [0, 2920]
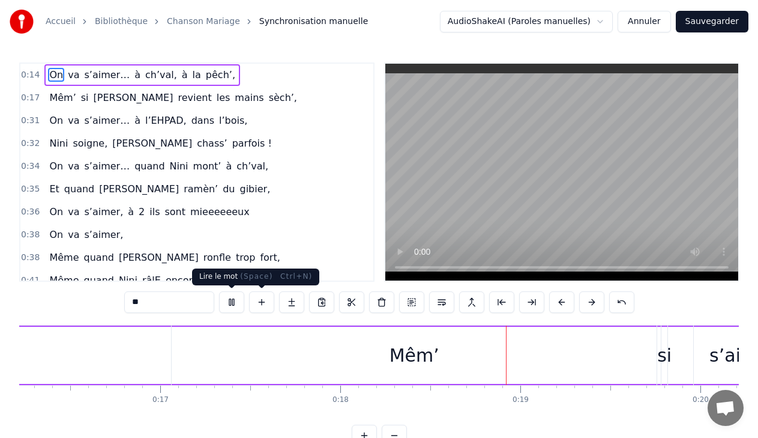
click at [235, 300] on button at bounding box center [231, 302] width 25 height 22
click at [54, 77] on span "On" at bounding box center [56, 75] width 16 height 14
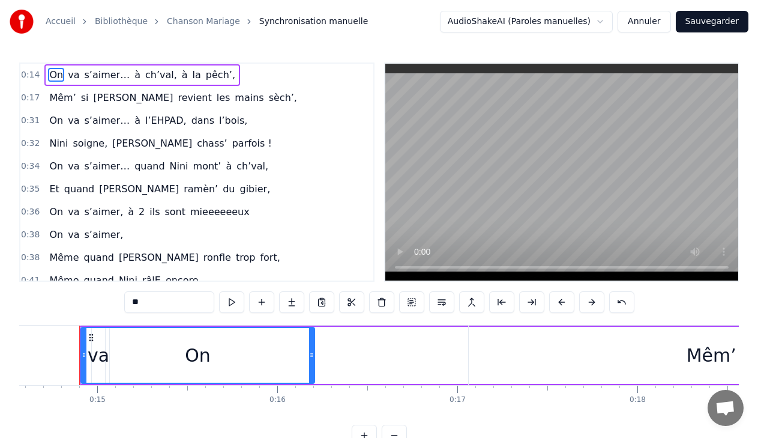
drag, startPoint x: 64, startPoint y: 72, endPoint x: 135, endPoint y: 154, distance: 108.9
click at [135, 154] on div "0:14 On va s’aimer… à ch’val, à la pêch’, 0:17 Mêm’ si [PERSON_NAME] revient le…" at bounding box center [196, 171] width 355 height 219
click at [196, 172] on span "mont’" at bounding box center [207, 166] width 31 height 14
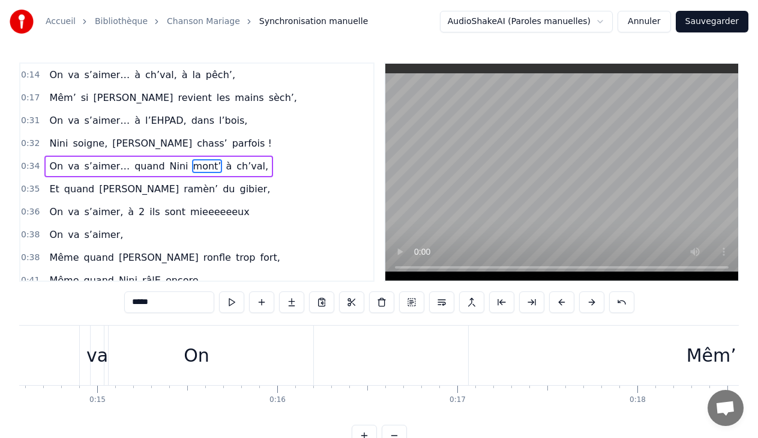
scroll to position [0, 6290]
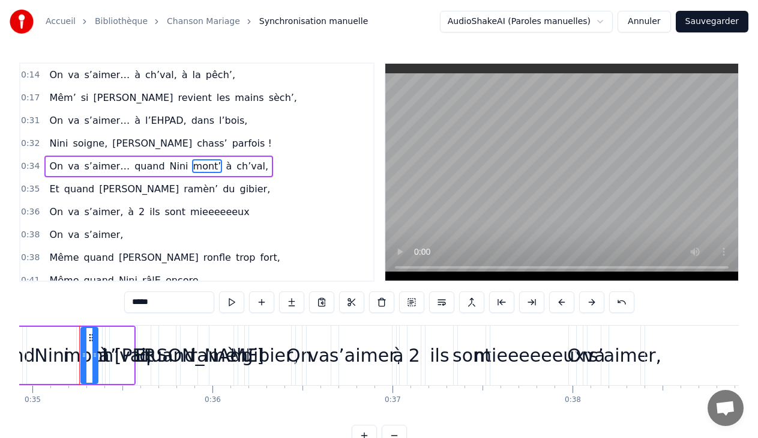
click at [58, 70] on span "On" at bounding box center [56, 75] width 16 height 14
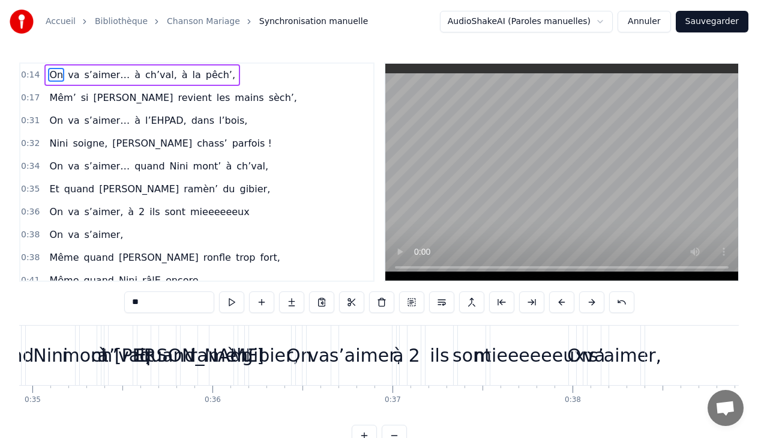
scroll to position [0, 2623]
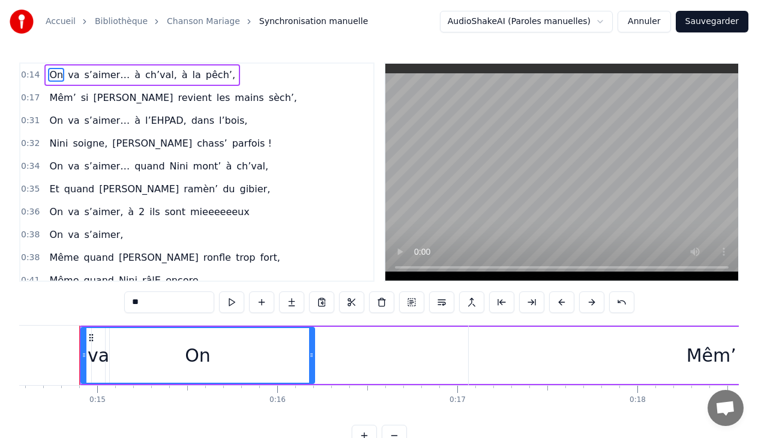
click at [597, 378] on div "Mêm’" at bounding box center [711, 354] width 485 height 59
type input "****"
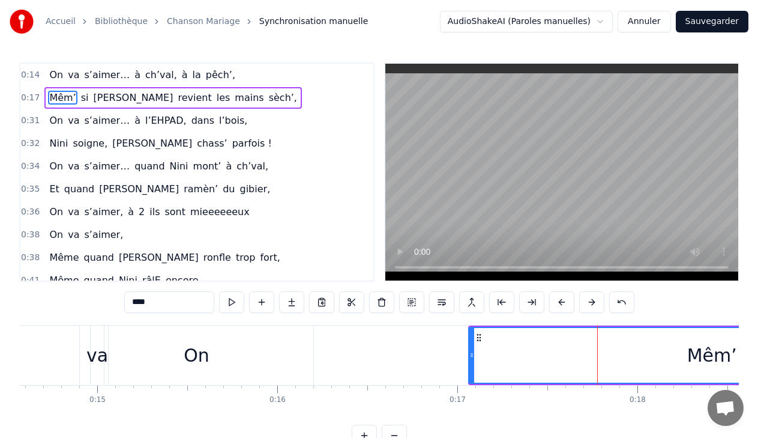
drag, startPoint x: 472, startPoint y: 352, endPoint x: 471, endPoint y: 361, distance: 9.7
click at [471, 361] on div at bounding box center [471, 355] width 5 height 55
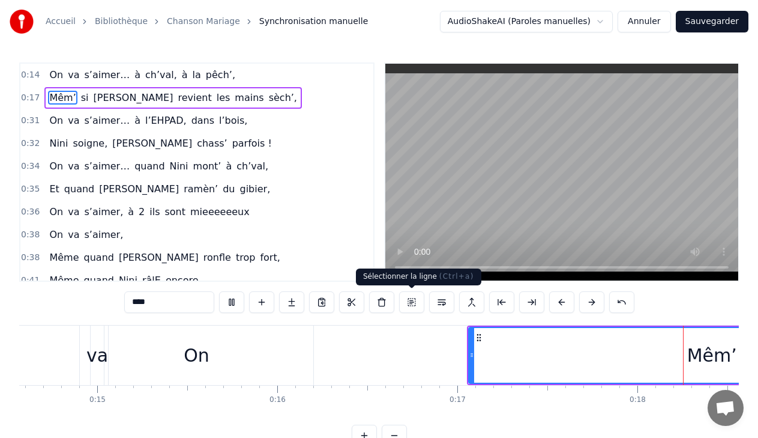
scroll to position [0, 3241]
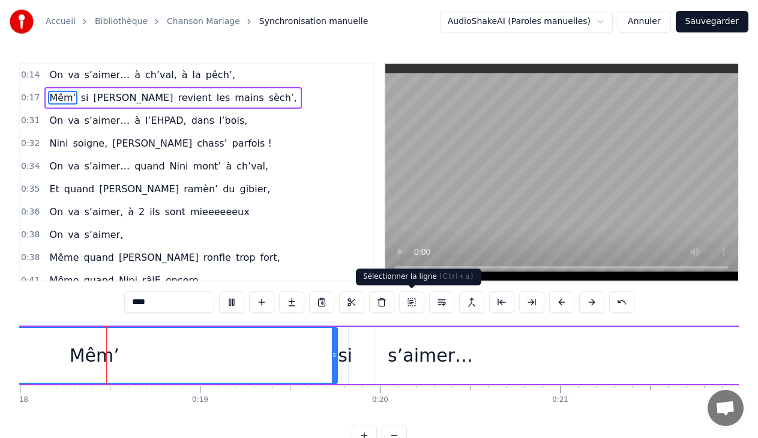
click at [416, 271] on div "Sélectionner la ligne ( Ctrl+a ) Sélectionner la ligne ( Ctrl+a )" at bounding box center [418, 276] width 125 height 17
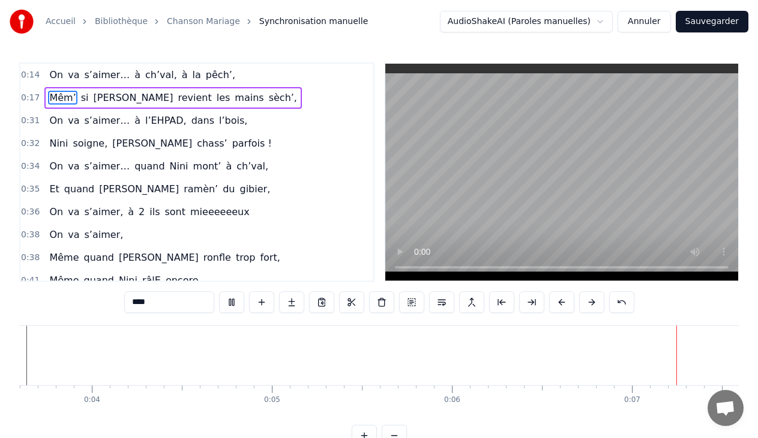
scroll to position [0, 1250]
